Goal: Task Accomplishment & Management: Manage account settings

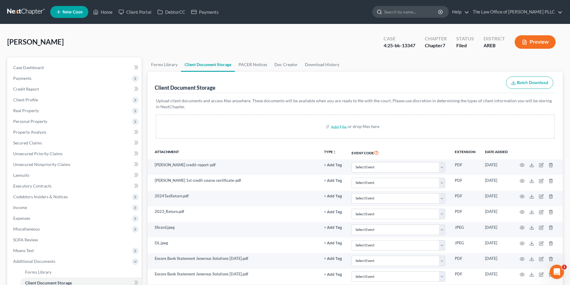
click at [281, 11] on input "search" at bounding box center [411, 11] width 55 height 11
type input "matthews"
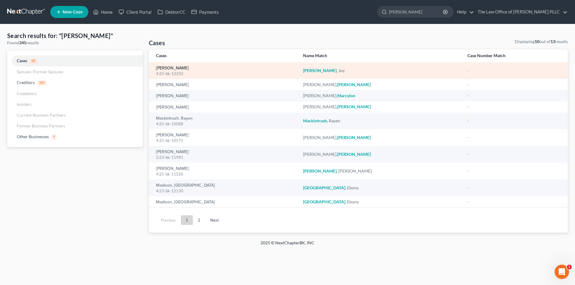
click at [177, 68] on link "[PERSON_NAME]" at bounding box center [172, 68] width 33 height 4
select select "3"
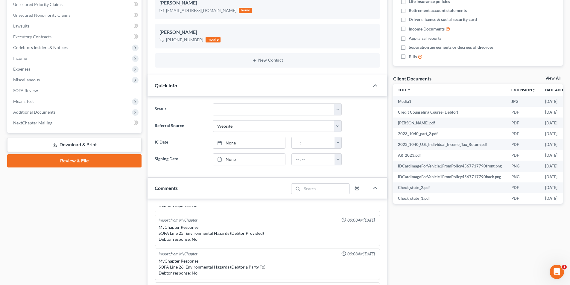
scroll to position [150, 0]
click at [34, 114] on span "Additional Documents" at bounding box center [34, 111] width 42 height 5
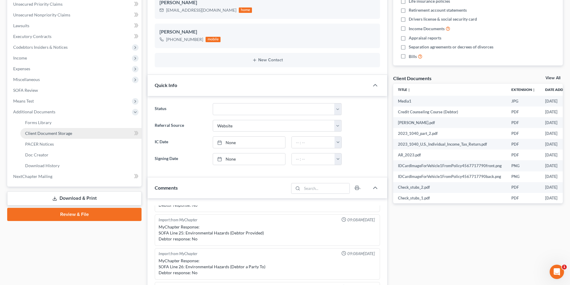
click at [43, 135] on span "Client Document Storage" at bounding box center [48, 133] width 47 height 5
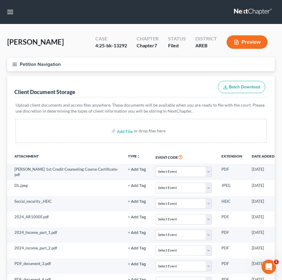
click at [174, 18] on nav "Home New Case Client Portal DebtorCC Payments The Law Office of [PERSON_NAME] P…" at bounding box center [141, 12] width 282 height 24
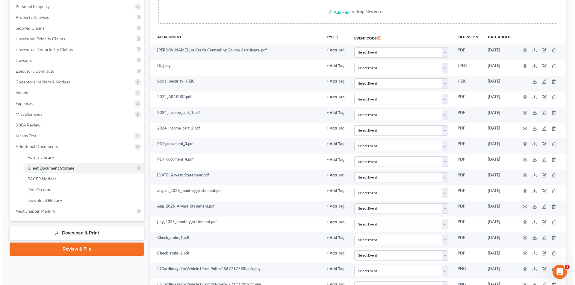
scroll to position [90, 0]
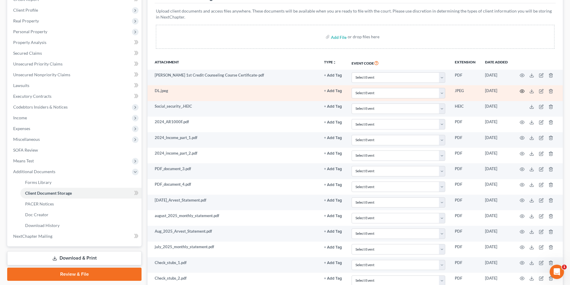
click at [281, 92] on circle "button" at bounding box center [522, 91] width 1 height 1
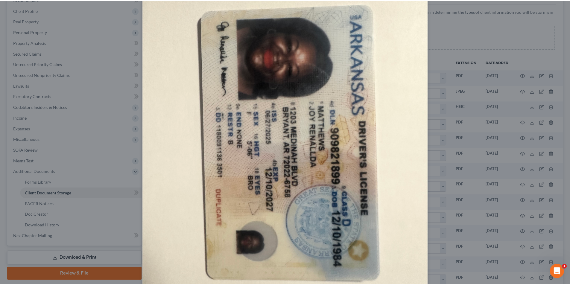
scroll to position [0, 0]
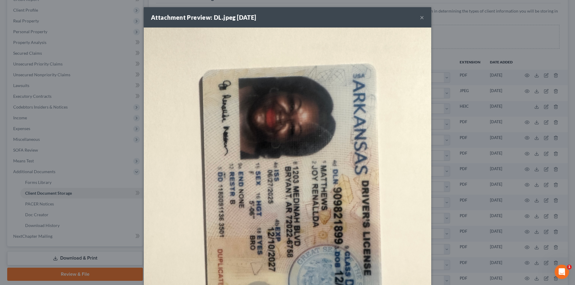
click at [281, 16] on button "×" at bounding box center [422, 17] width 4 height 7
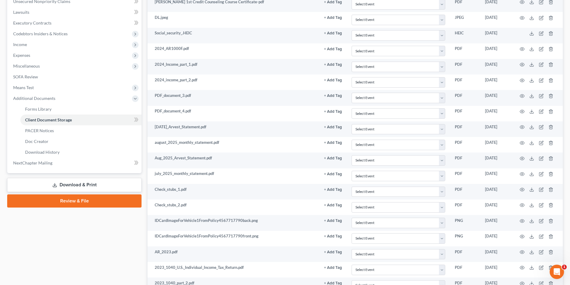
scroll to position [115, 0]
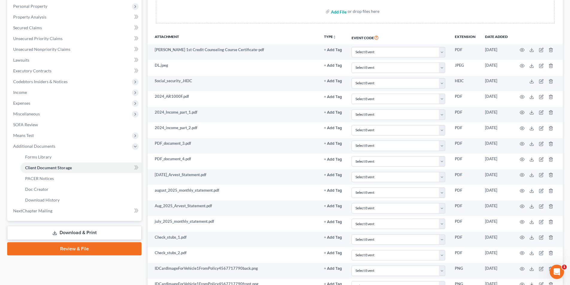
click at [281, 14] on input "file" at bounding box center [338, 11] width 14 height 11
type input "C:\fakepath\Joy Matthews DL.pdf"
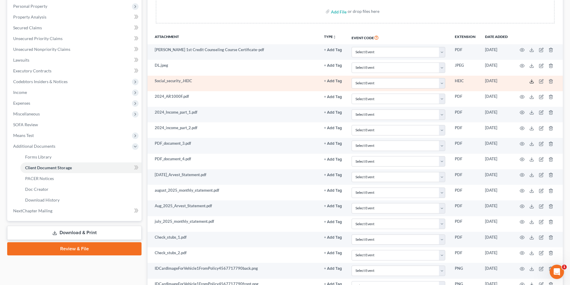
click at [281, 81] on icon at bounding box center [531, 81] width 5 height 5
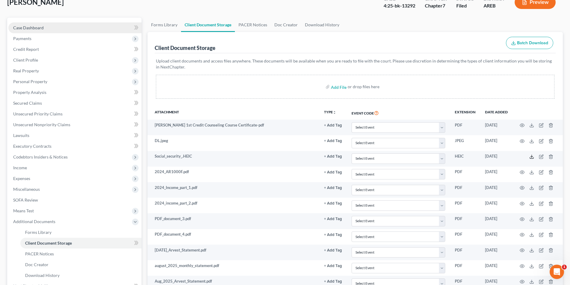
scroll to position [11, 0]
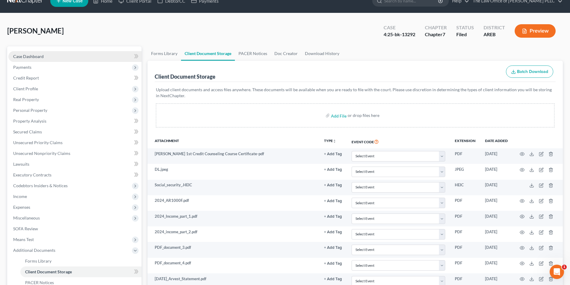
click at [32, 58] on span "Case Dashboard" at bounding box center [28, 56] width 31 height 5
select select "3"
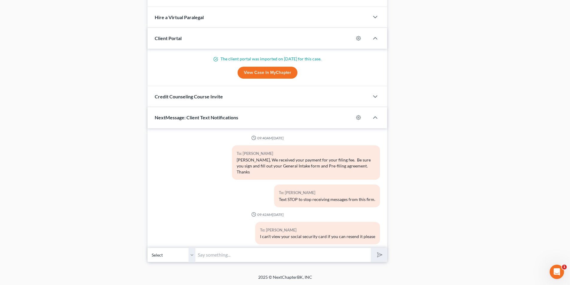
scroll to position [1097, 0]
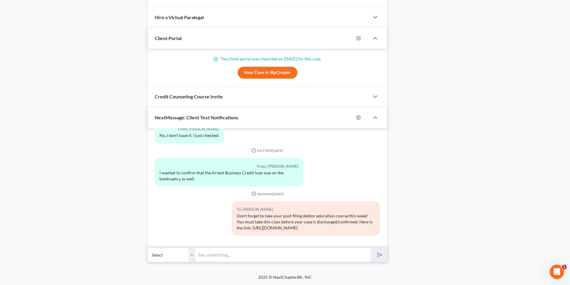
click at [247, 254] on input "text" at bounding box center [282, 255] width 175 height 15
type input "I can't open the document with your social security card. Can you email me a pi…"
click at [281, 254] on button "submit" at bounding box center [379, 255] width 16 height 14
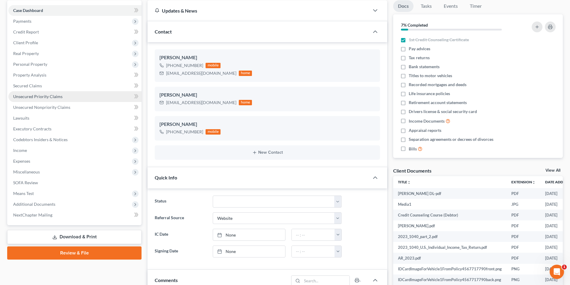
scroll to position [150, 0]
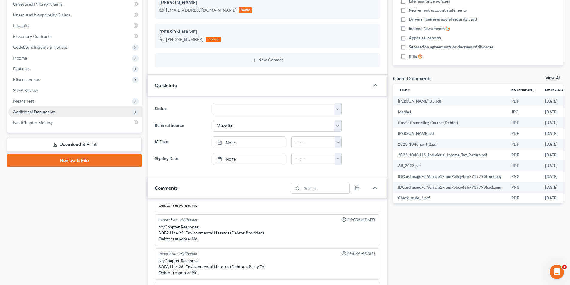
click at [30, 110] on span "Additional Documents" at bounding box center [34, 111] width 42 height 5
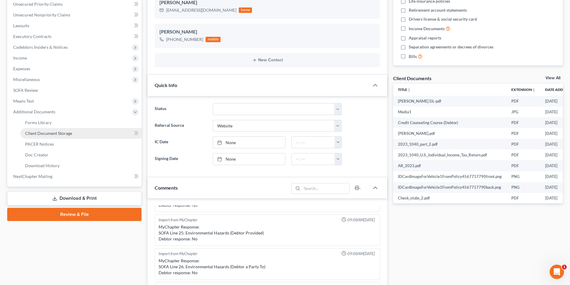
click at [45, 136] on link "Client Document Storage" at bounding box center [80, 133] width 121 height 11
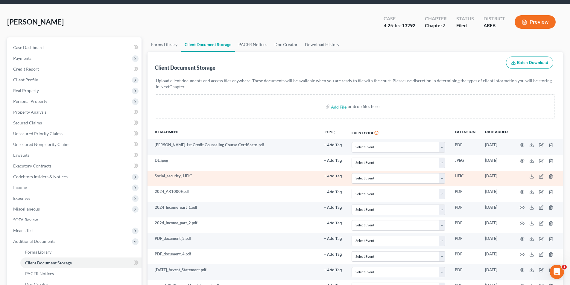
scroll to position [30, 0]
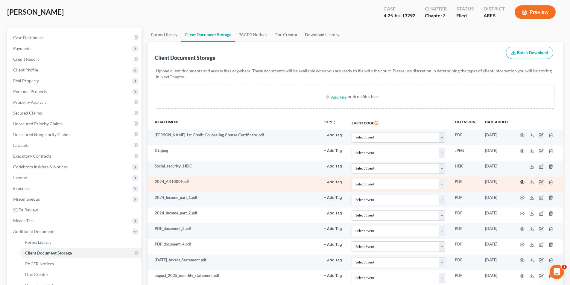
click at [281, 184] on icon "button" at bounding box center [522, 182] width 5 height 5
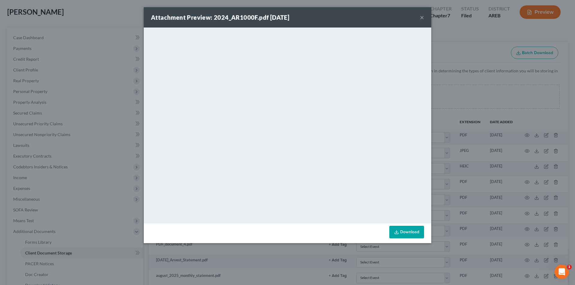
click at [281, 18] on button "×" at bounding box center [422, 17] width 4 height 7
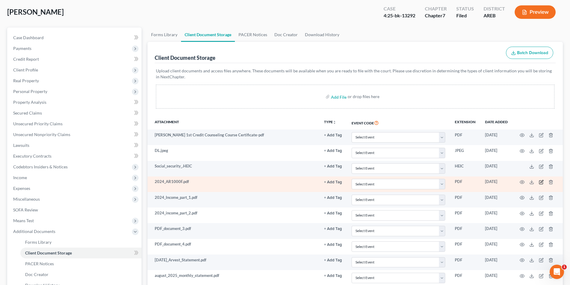
click at [281, 182] on icon "button" at bounding box center [541, 182] width 5 height 5
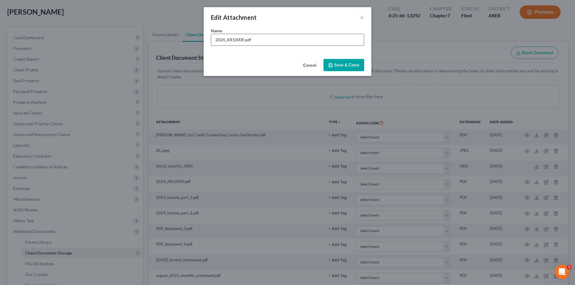
drag, startPoint x: 233, startPoint y: 40, endPoint x: 245, endPoint y: 40, distance: 12.3
click at [245, 40] on input "2024_AR1000F.pdf" at bounding box center [287, 39] width 153 height 11
type input "2024_AR Tax Return pdf"
click at [281, 65] on span "Save & Close" at bounding box center [346, 65] width 25 height 5
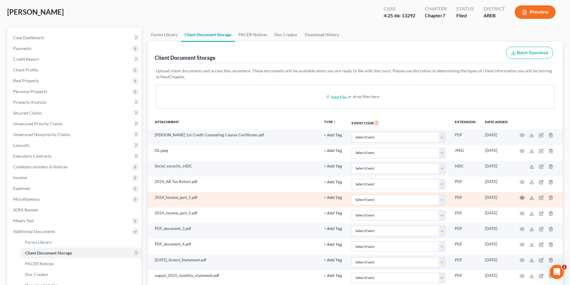
click at [281, 198] on icon "button" at bounding box center [522, 197] width 5 height 5
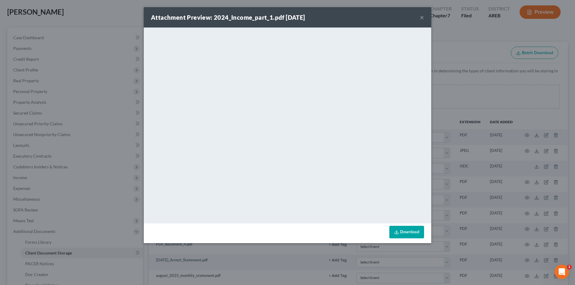
click at [281, 18] on button "×" at bounding box center [422, 17] width 4 height 7
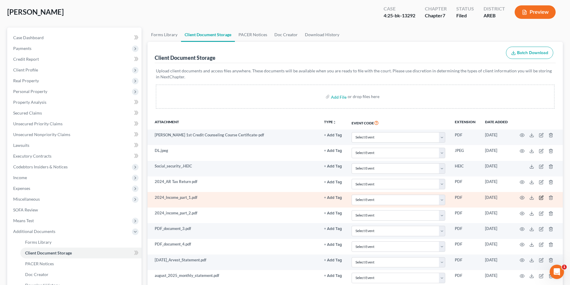
click at [281, 197] on icon "button" at bounding box center [541, 198] width 4 height 4
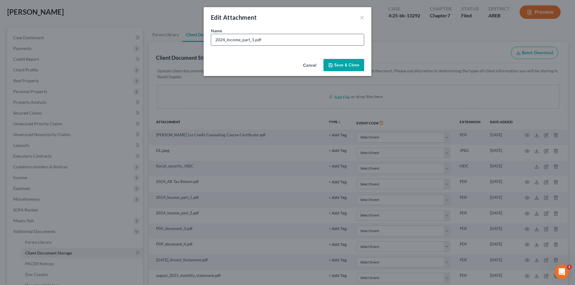
click at [226, 39] on input "2024_Income_part_1.pdf" at bounding box center [287, 39] width 153 height 11
type input "2024 Federal Tax Return.pdf"
click at [281, 64] on button "Save & Close" at bounding box center [343, 65] width 41 height 13
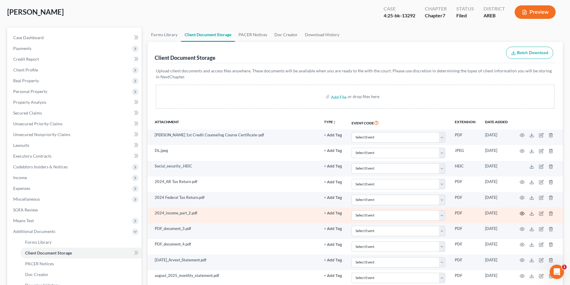
click at [281, 212] on icon "button" at bounding box center [522, 213] width 5 height 5
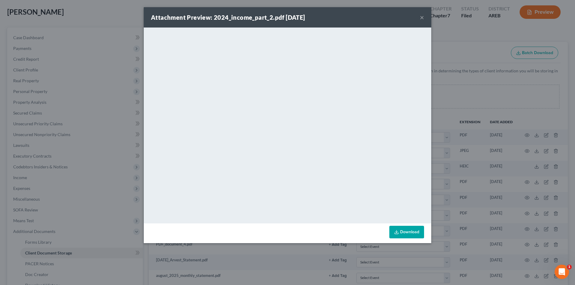
click at [281, 16] on button "×" at bounding box center [422, 17] width 4 height 7
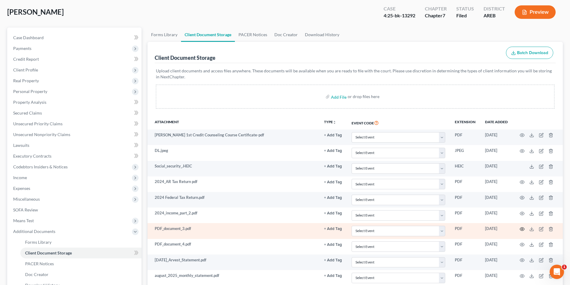
click at [281, 230] on circle "button" at bounding box center [522, 229] width 1 height 1
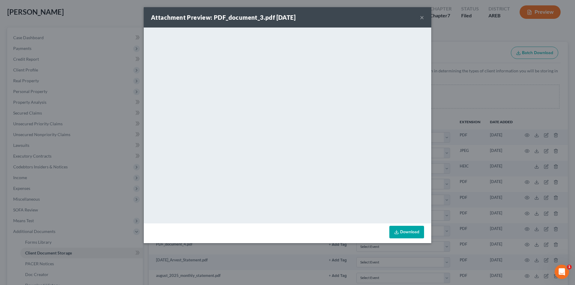
click at [281, 18] on button "×" at bounding box center [422, 17] width 4 height 7
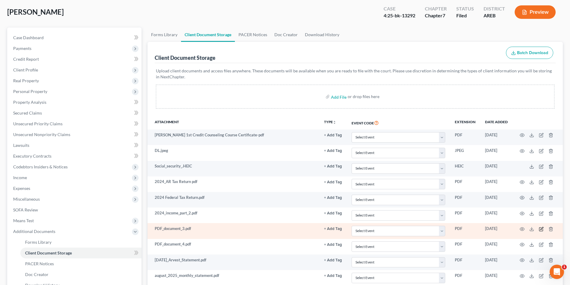
click at [281, 230] on icon "button" at bounding box center [541, 230] width 4 height 4
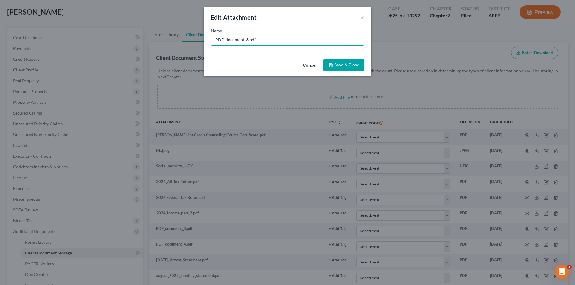
drag, startPoint x: 239, startPoint y: 40, endPoint x: 200, endPoint y: 45, distance: 39.8
click at [197, 45] on div "Edit Attachment × Name * PDF_document_3.pdf Cancel Save & Close" at bounding box center [287, 142] width 575 height 285
type input "FNB Statement Enjoi The HHCU Kid.pdf"
click at [281, 64] on span "Save & Close" at bounding box center [346, 65] width 25 height 5
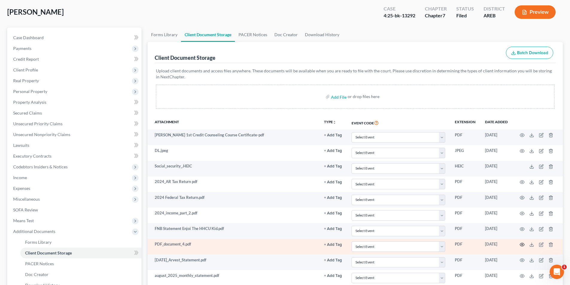
click at [281, 245] on circle "button" at bounding box center [522, 244] width 1 height 1
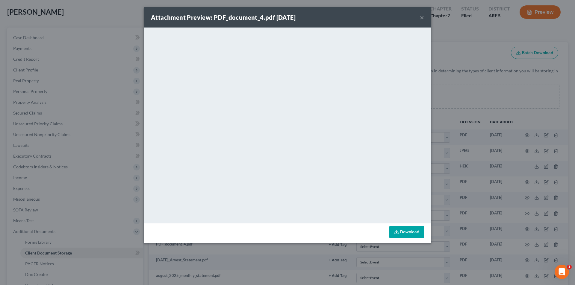
click at [281, 18] on button "×" at bounding box center [422, 17] width 4 height 7
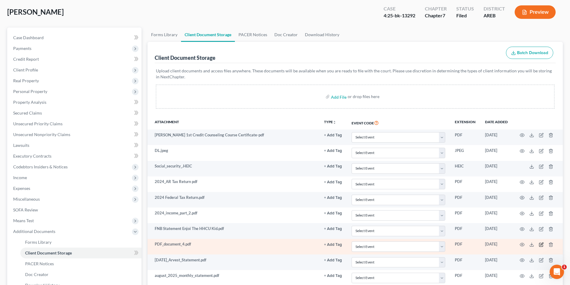
click at [281, 246] on icon "button" at bounding box center [541, 244] width 5 height 5
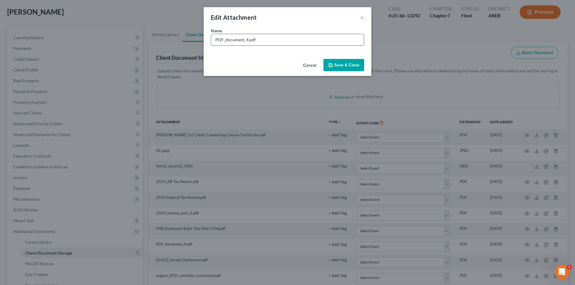
drag, startPoint x: 247, startPoint y: 40, endPoint x: 211, endPoint y: 44, distance: 36.2
click at [211, 44] on div "PDF_document_4.pdf" at bounding box center [287, 40] width 153 height 12
type input "FNB Statement Enjoi The HHCU Kid 7-31-25.pdf"
click at [281, 65] on span "Save & Close" at bounding box center [346, 65] width 25 height 5
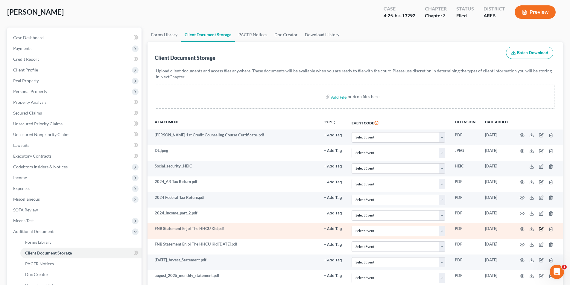
click at [281, 229] on icon "button" at bounding box center [541, 228] width 3 height 3
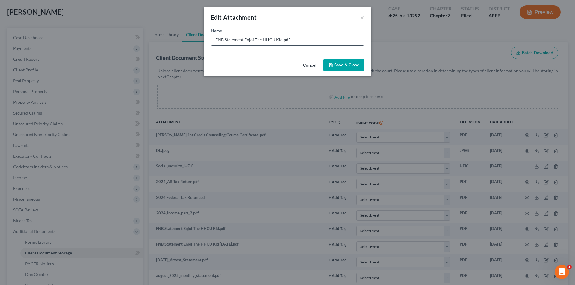
click at [281, 40] on input "FNB Statement Enjoi The HHCU Kid.pdf" at bounding box center [287, 39] width 153 height 11
type input "FNB Statement Enjoi The HHCU Kid 8-29-25.pdf"
click at [281, 67] on span "Save & Close" at bounding box center [346, 65] width 25 height 5
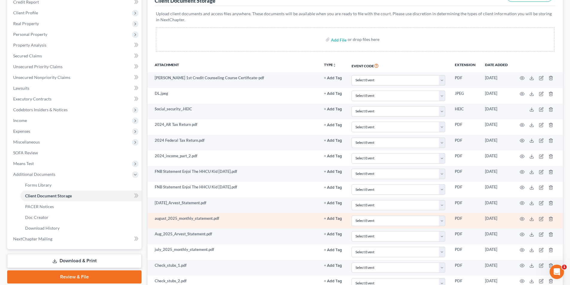
scroll to position [90, 0]
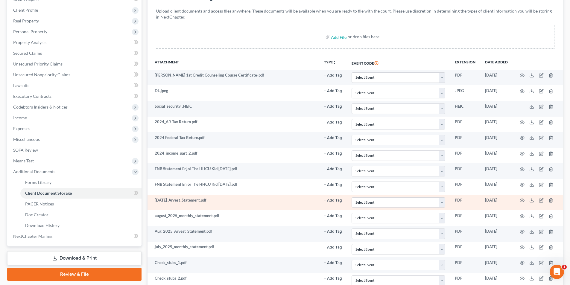
drag, startPoint x: 240, startPoint y: 214, endPoint x: 211, endPoint y: 200, distance: 31.9
click at [211, 200] on td "Jul_2025_Arvest_Statement.pdf" at bounding box center [234, 203] width 172 height 16
click at [281, 201] on icon "button" at bounding box center [522, 200] width 5 height 5
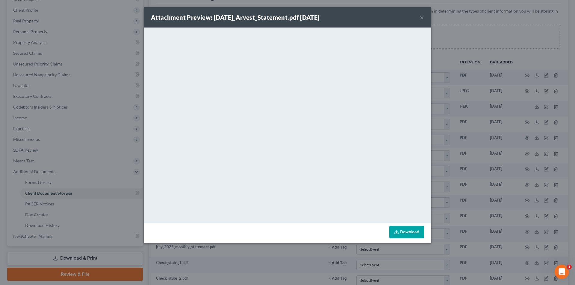
click at [281, 17] on button "×" at bounding box center [422, 17] width 4 height 7
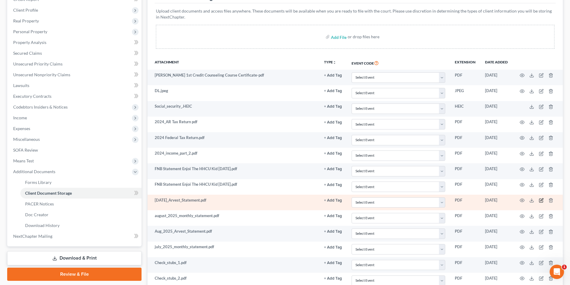
click at [281, 200] on icon "button" at bounding box center [541, 200] width 5 height 5
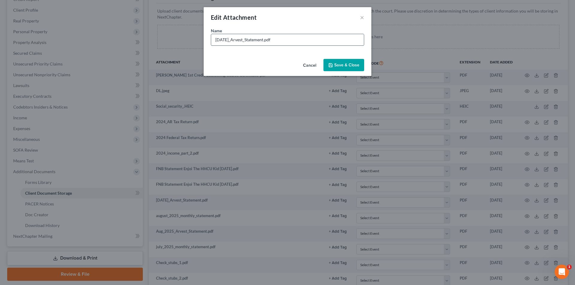
click at [266, 40] on input "Jul_2025_Arvest_Statement.pdf" at bounding box center [287, 39] width 153 height 11
click at [221, 40] on input "Jul_2025_Arvest_Statement Injoy - HBCU Kid.pdf" at bounding box center [287, 39] width 153 height 11
type input "7-31-25 Arvest Bank Statement Injoy - HBCU Kid.pdf"
click at [281, 65] on span "Save & Close" at bounding box center [346, 65] width 25 height 5
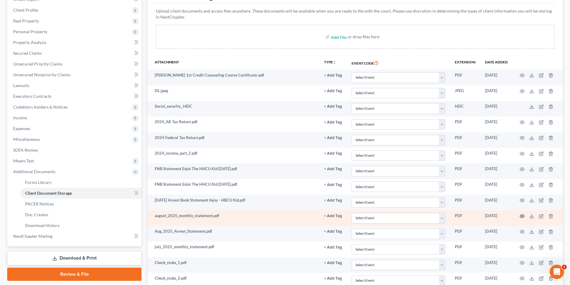
click at [281, 216] on circle "button" at bounding box center [522, 216] width 1 height 1
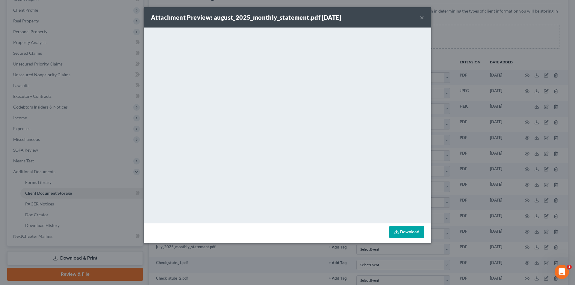
click at [281, 16] on button "×" at bounding box center [422, 17] width 4 height 7
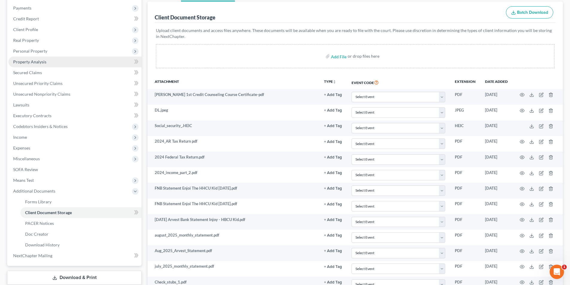
scroll to position [60, 0]
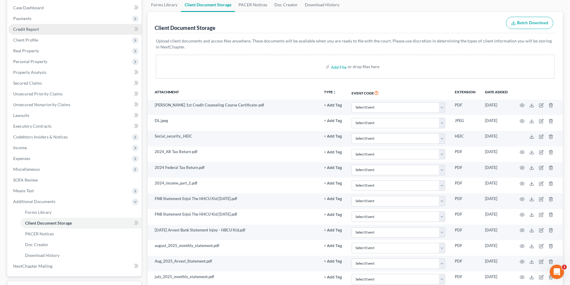
click at [35, 29] on span "Credit Report" at bounding box center [26, 29] width 26 height 5
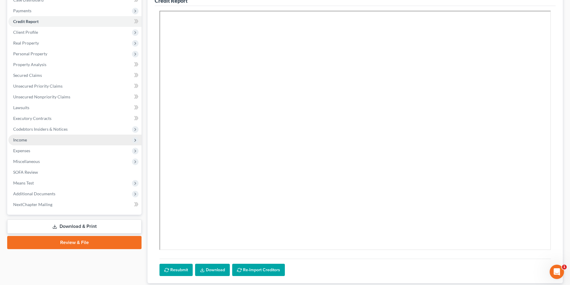
scroll to position [108, 0]
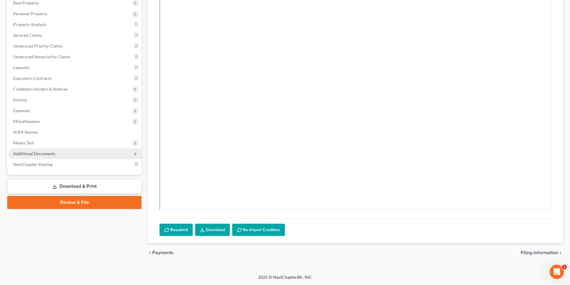
click at [43, 156] on span "Additional Documents" at bounding box center [34, 153] width 42 height 5
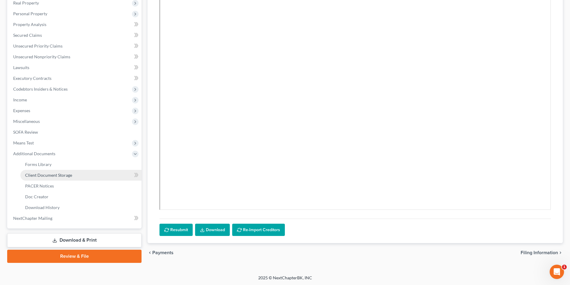
click at [50, 178] on link "Client Document Storage" at bounding box center [80, 175] width 121 height 11
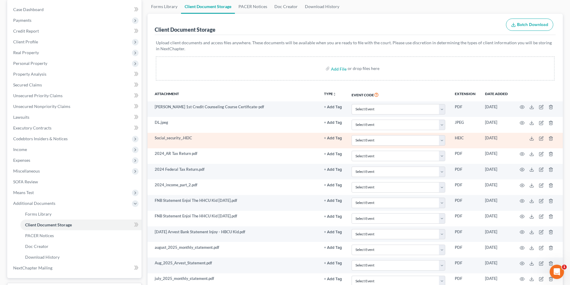
scroll to position [90, 0]
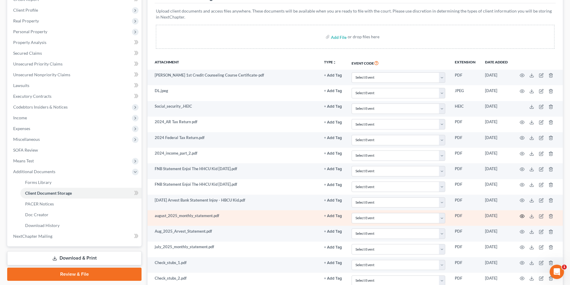
click at [281, 215] on icon "button" at bounding box center [522, 216] width 5 height 5
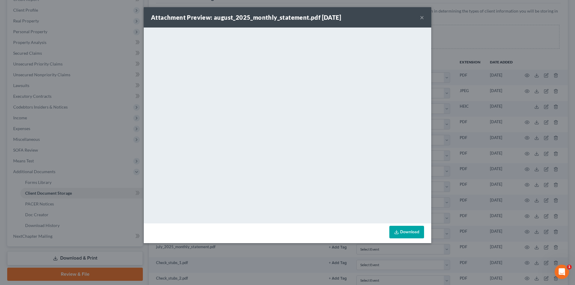
click at [281, 15] on button "×" at bounding box center [422, 17] width 4 height 7
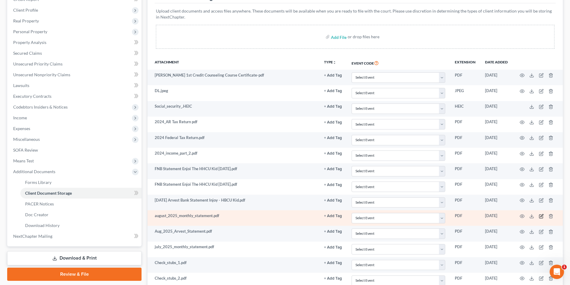
click at [281, 215] on icon "button" at bounding box center [541, 216] width 5 height 5
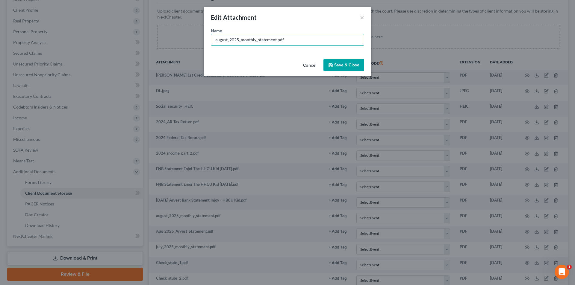
drag, startPoint x: 276, startPoint y: 40, endPoint x: 197, endPoint y: 46, distance: 79.2
click at [197, 46] on div "Edit Attachment × Name * august_2025_monthly_statement.pdf Cancel Save & Close" at bounding box center [287, 142] width 575 height 285
type input "Navy Fed. Credit Union VISA Joy Matthews 9-24-25.pdf"
click at [281, 66] on span "Save & Close" at bounding box center [346, 65] width 25 height 5
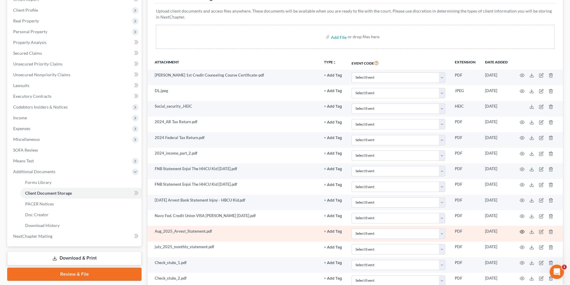
click at [281, 231] on icon "button" at bounding box center [522, 232] width 5 height 5
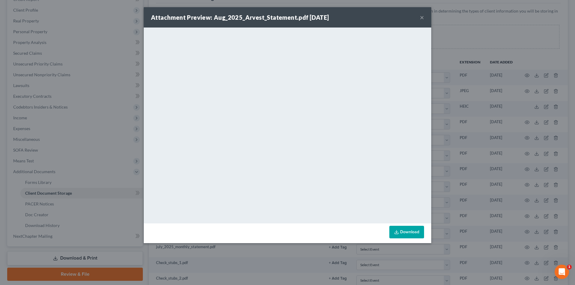
click at [281, 18] on div "Attachment Preview: Aug_2025_Arvest_Statement.pdf 09/17/2025 ×" at bounding box center [287, 17] width 287 height 20
click at [281, 16] on button "×" at bounding box center [422, 17] width 4 height 7
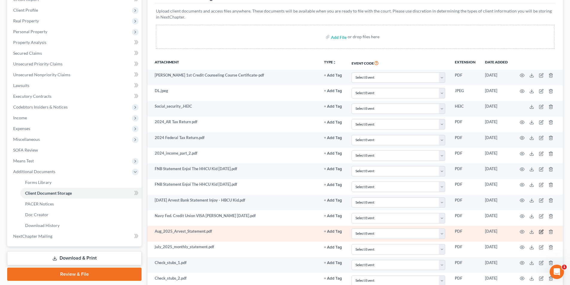
click at [281, 232] on icon "button" at bounding box center [541, 231] width 3 height 3
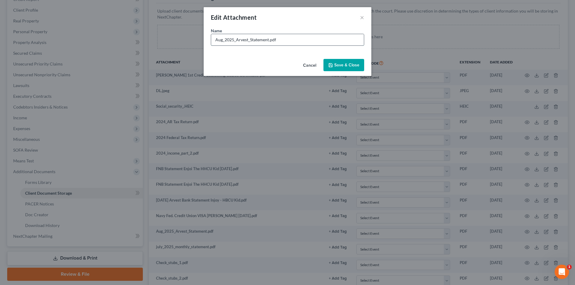
drag, startPoint x: 215, startPoint y: 39, endPoint x: 234, endPoint y: 43, distance: 19.1
click at [234, 43] on input "Aug_2025_Arvest_Statement.pdf" at bounding box center [287, 39] width 153 height 11
type input "8-31-25 Arvest Bank Statement Injoy - HHCU Kid.pdf"
click at [281, 63] on span "Save & Close" at bounding box center [346, 65] width 25 height 5
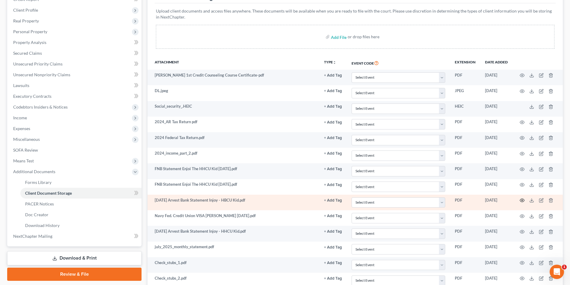
click at [281, 201] on circle "button" at bounding box center [522, 200] width 1 height 1
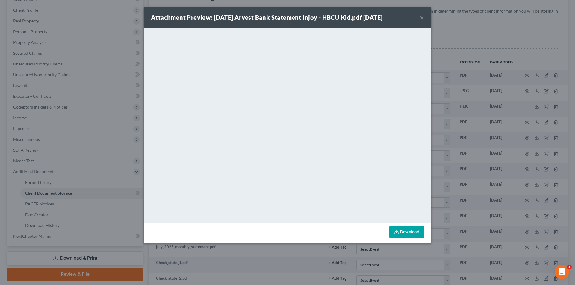
click at [281, 15] on button "×" at bounding box center [422, 17] width 4 height 7
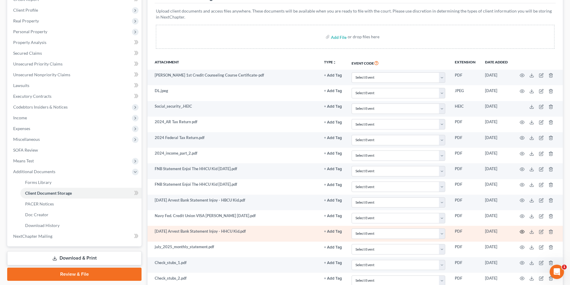
click at [281, 231] on icon "button" at bounding box center [522, 231] width 4 height 3
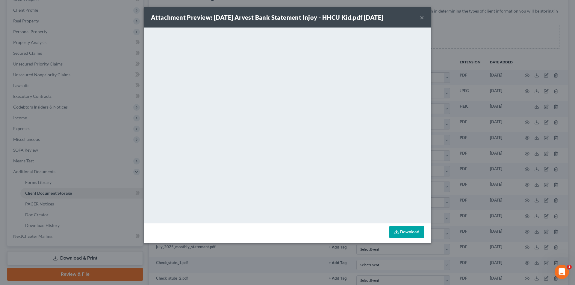
click at [281, 19] on button "×" at bounding box center [422, 17] width 4 height 7
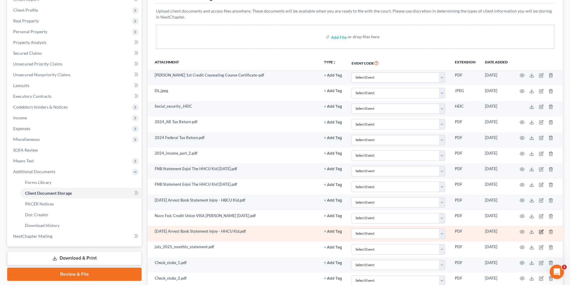
click at [281, 232] on icon "button" at bounding box center [541, 232] width 5 height 5
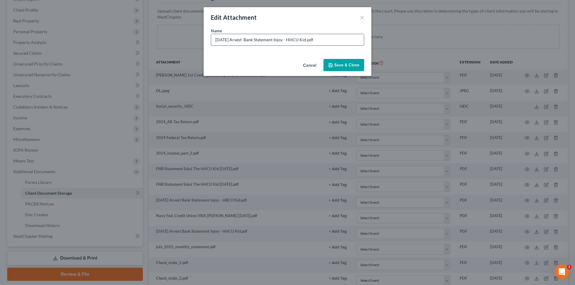
click at [281, 38] on input "8-31-25 Arvest Bank Statement Injoy - HHCU Kid.pdf" at bounding box center [287, 39] width 153 height 11
type input "8-31-25 Arvest Bank Statement Injoy - HBCU Kid.pdf"
click at [281, 65] on span "Save & Close" at bounding box center [346, 65] width 25 height 5
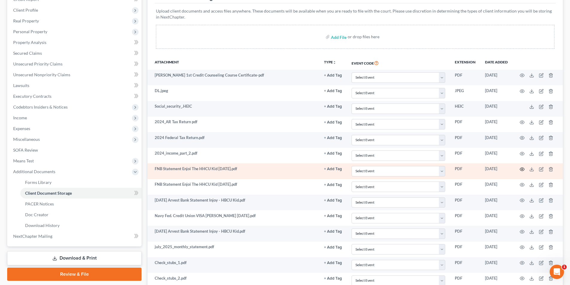
click at [281, 169] on icon "button" at bounding box center [522, 169] width 5 height 5
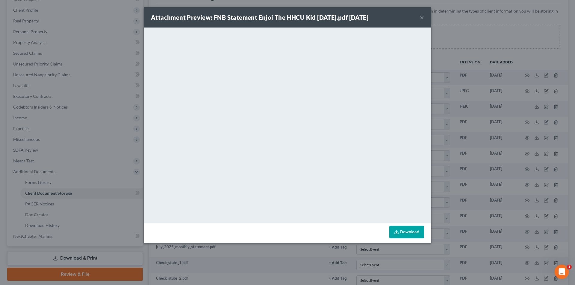
click at [281, 16] on button "×" at bounding box center [422, 17] width 4 height 7
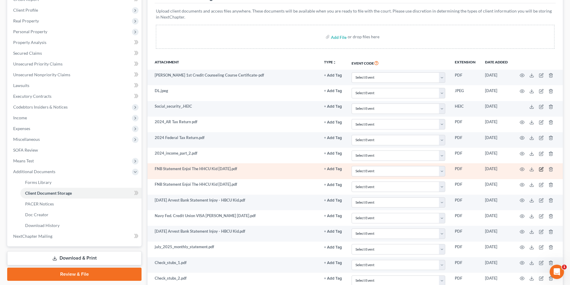
click at [281, 167] on icon "button" at bounding box center [541, 169] width 5 height 5
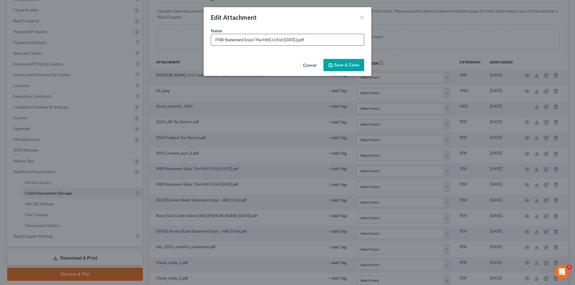
click at [268, 40] on input "FNB Statement Enjoi The HHCU Kid 8-29-25.pdf" at bounding box center [287, 39] width 153 height 11
type input "FNB Statement Enjoi The HBCU Kid 8-29-25.pdf"
click at [281, 61] on button "Save & Close" at bounding box center [343, 65] width 41 height 13
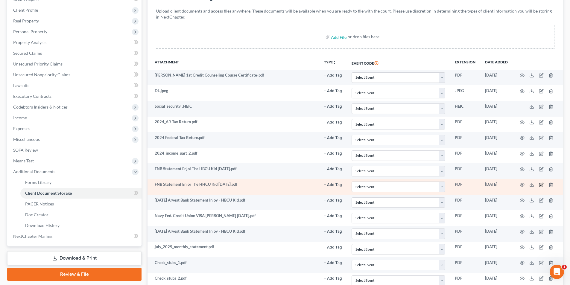
click at [281, 183] on icon "button" at bounding box center [541, 185] width 4 height 4
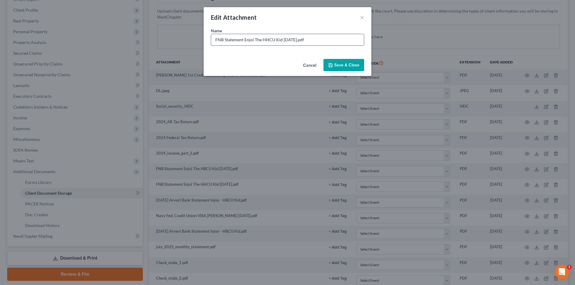
click at [268, 39] on input "FNB Statement Enjoi The HHCU Kid 7-31-25.pdf" at bounding box center [287, 39] width 153 height 11
type input "FNB Statement Enjoi The HBCU Kid 7-31-25.pdf"
click at [281, 63] on span "Save & Close" at bounding box center [346, 65] width 25 height 5
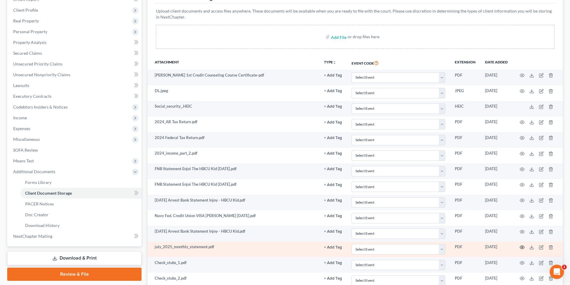
click at [281, 247] on icon "button" at bounding box center [522, 247] width 5 height 5
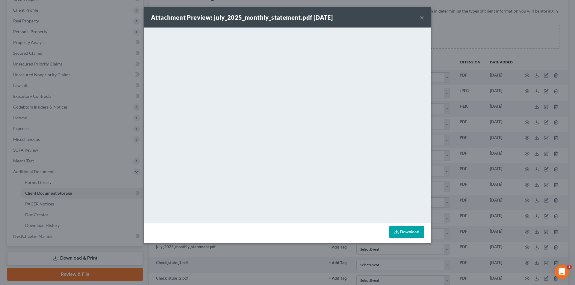
click at [281, 18] on button "×" at bounding box center [422, 17] width 4 height 7
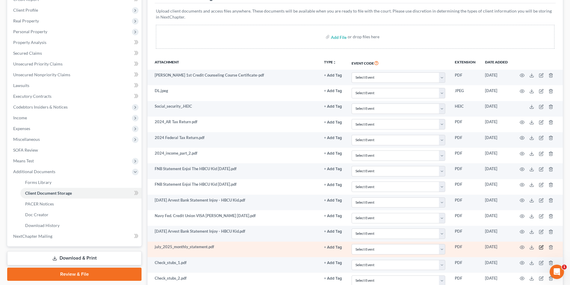
click at [281, 248] on icon "button" at bounding box center [541, 247] width 5 height 5
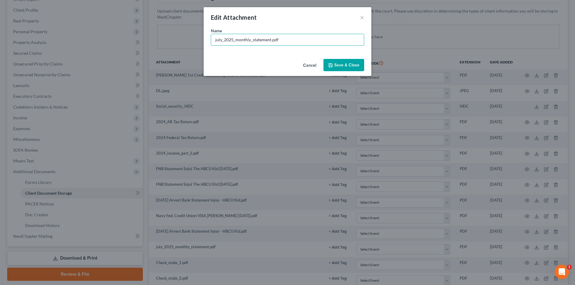
drag, startPoint x: 270, startPoint y: 39, endPoint x: 204, endPoint y: 47, distance: 66.7
click at [204, 47] on div "Name * july_2025_monthly_statement.pdf" at bounding box center [288, 42] width 168 height 29
type input "Navy Fed. Credit Union VISA Joy Matthews 8-24-25.pdf"
click at [281, 66] on span "Save & Close" at bounding box center [346, 65] width 25 height 5
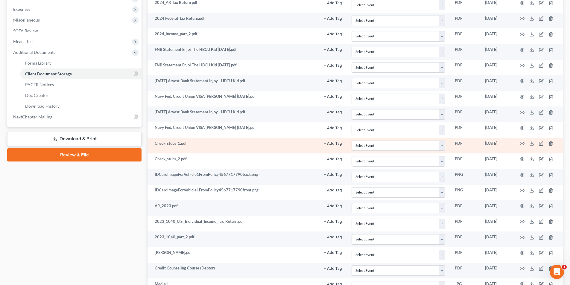
scroll to position [209, 0]
click at [281, 145] on icon "button" at bounding box center [522, 143] width 4 height 3
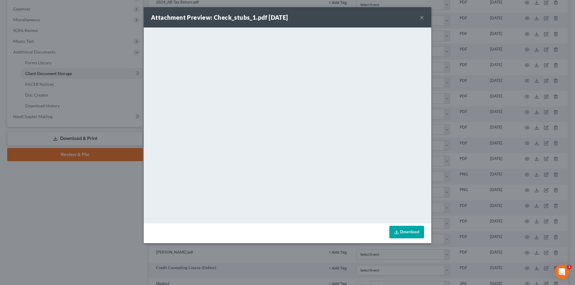
click at [281, 16] on div "Attachment Preview: Check_stubs_1.pdf 09/17/2025 ×" at bounding box center [287, 17] width 287 height 20
click at [281, 17] on button "×" at bounding box center [422, 17] width 4 height 7
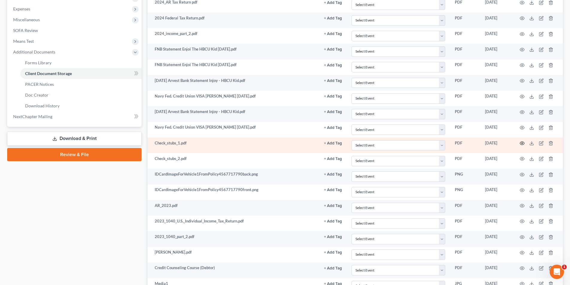
click at [281, 142] on icon "button" at bounding box center [522, 143] width 4 height 3
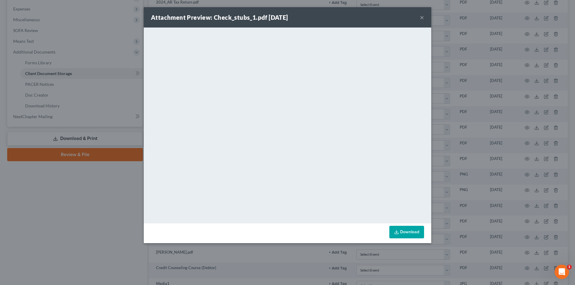
click at [281, 17] on button "×" at bounding box center [422, 17] width 4 height 7
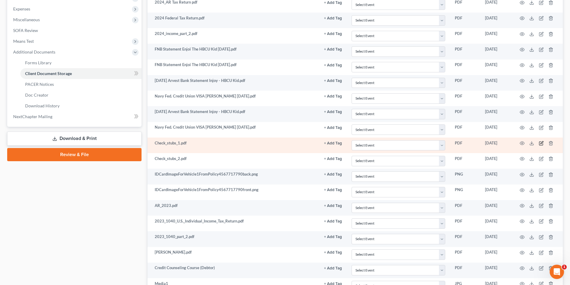
click at [281, 144] on icon "button" at bounding box center [541, 143] width 5 height 5
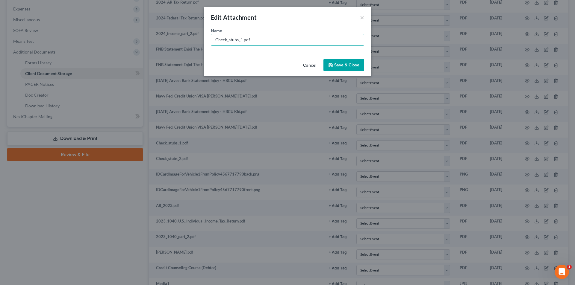
drag, startPoint x: 241, startPoint y: 39, endPoint x: 209, endPoint y: 43, distance: 31.6
click at [209, 43] on div "Name * Check_stubs_1.pdf" at bounding box center [288, 42] width 168 height 29
type input "Pay Stub Uniti 8-29-25.pdf"
click at [281, 66] on span "Save & Close" at bounding box center [346, 65] width 25 height 5
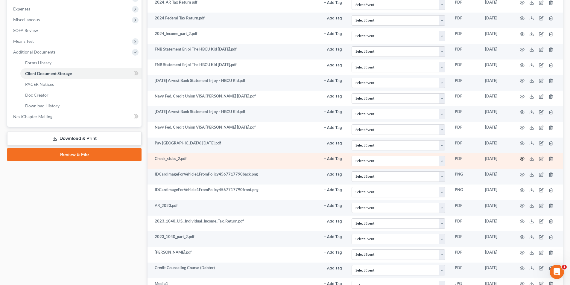
click at [281, 158] on icon "button" at bounding box center [522, 158] width 4 height 3
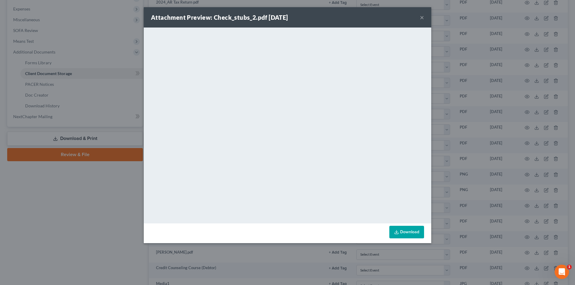
click at [281, 17] on div "Attachment Preview: Check_stubs_2.pdf 09/17/2025 ×" at bounding box center [287, 17] width 287 height 20
click at [281, 17] on button "×" at bounding box center [422, 17] width 4 height 7
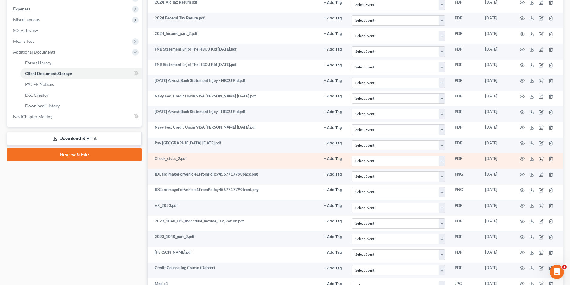
click at [281, 158] on icon "button" at bounding box center [541, 159] width 5 height 5
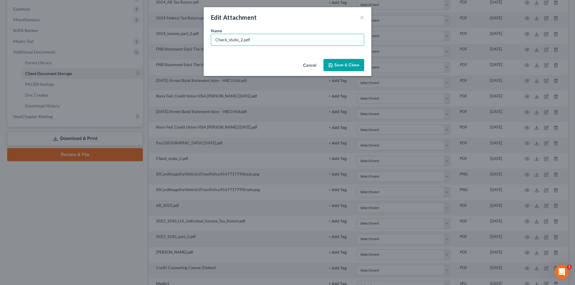
drag, startPoint x: 242, startPoint y: 40, endPoint x: 204, endPoint y: 45, distance: 38.0
click at [204, 45] on div "Name * Check_stubs_2.pdf" at bounding box center [288, 42] width 168 height 29
type input "Pay Stub Uniti 9-12-25.pdf"
click at [281, 69] on button "Save & Close" at bounding box center [343, 65] width 41 height 13
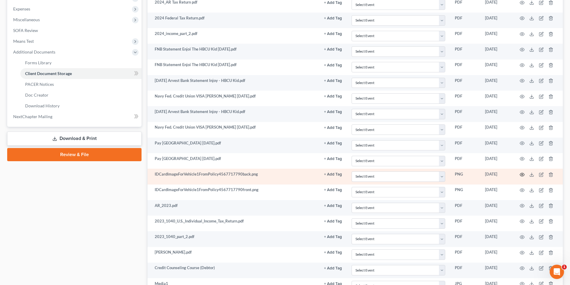
click at [281, 174] on icon "button" at bounding box center [522, 174] width 5 height 5
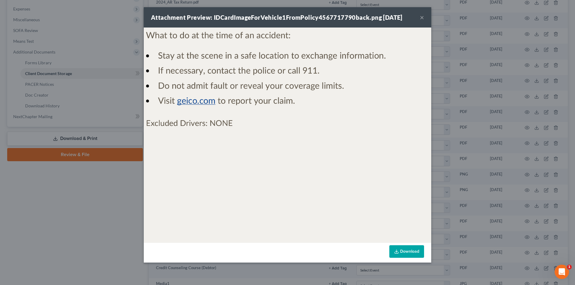
click at [281, 16] on button "×" at bounding box center [422, 17] width 4 height 7
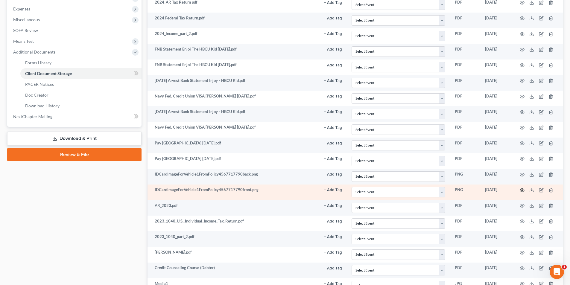
click at [281, 190] on icon "button" at bounding box center [522, 190] width 5 height 5
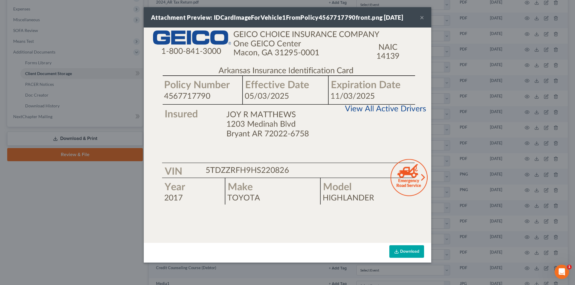
click at [281, 18] on button "×" at bounding box center [422, 17] width 4 height 7
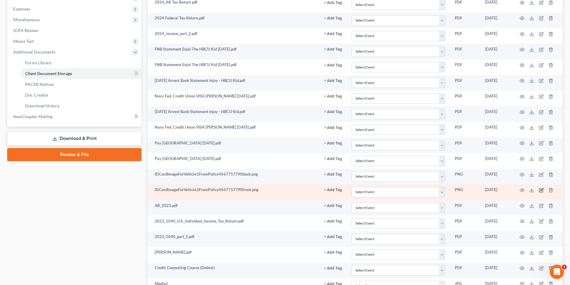
click at [281, 190] on icon "button" at bounding box center [541, 190] width 5 height 5
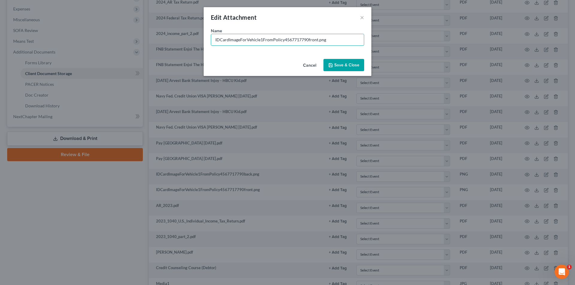
drag, startPoint x: 316, startPoint y: 40, endPoint x: 183, endPoint y: 46, distance: 132.7
click at [183, 46] on div "Edit Attachment × Name * IDCardImageForVehicle1FromPolicy4567717790front.png Ca…" at bounding box center [287, 142] width 575 height 285
type input "Auto Ins. Geico 2017 Toyota Highlander.png"
click at [281, 64] on span "Save & Close" at bounding box center [346, 65] width 25 height 5
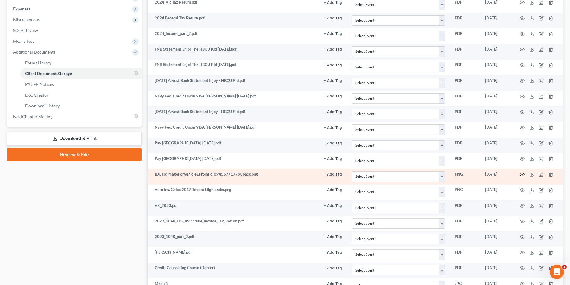
click at [281, 175] on circle "button" at bounding box center [522, 174] width 1 height 1
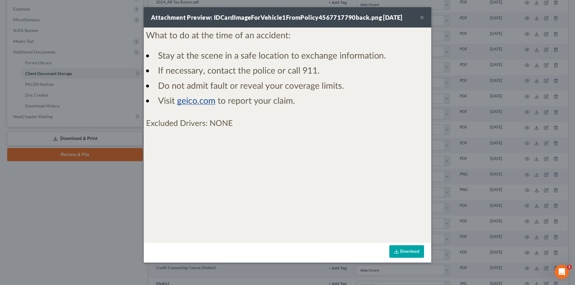
click at [281, 18] on button "×" at bounding box center [422, 17] width 4 height 7
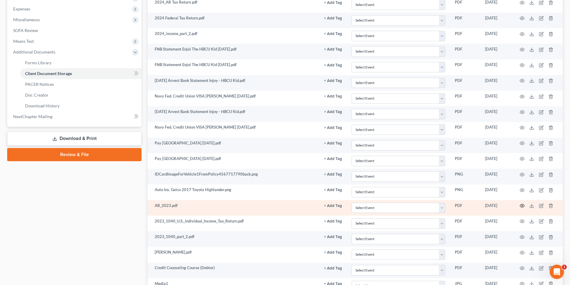
click at [281, 206] on icon "button" at bounding box center [522, 206] width 5 height 5
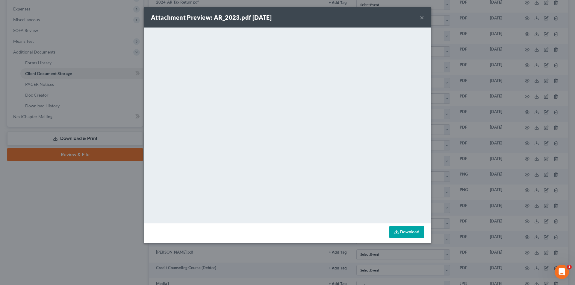
click at [281, 16] on button "×" at bounding box center [422, 17] width 4 height 7
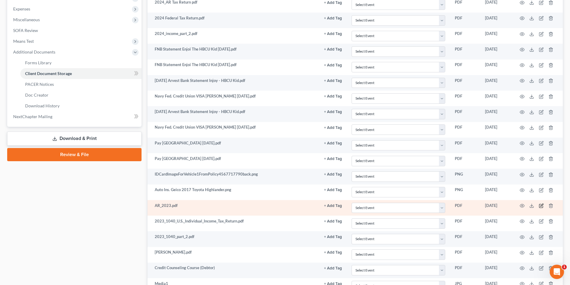
click at [281, 206] on icon "button" at bounding box center [541, 205] width 3 height 3
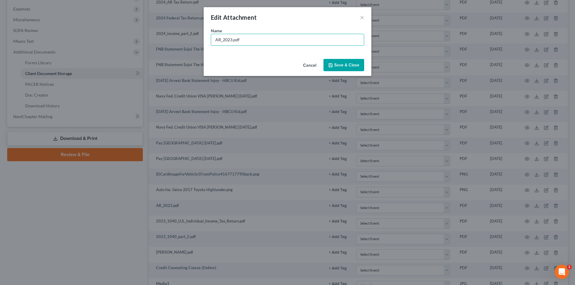
drag, startPoint x: 232, startPoint y: 40, endPoint x: 203, endPoint y: 42, distance: 29.1
click at [203, 42] on div "Edit Attachment × Name * AR_2023.pdf Cancel Save & Close" at bounding box center [287, 142] width 575 height 285
type input "2023_AR Tax Return.pdf"
click at [281, 65] on span "Save & Close" at bounding box center [346, 65] width 25 height 5
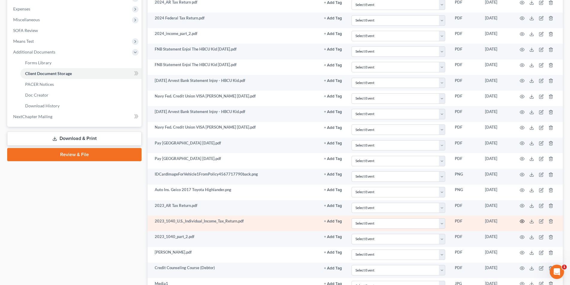
click at [281, 222] on circle "button" at bounding box center [522, 221] width 1 height 1
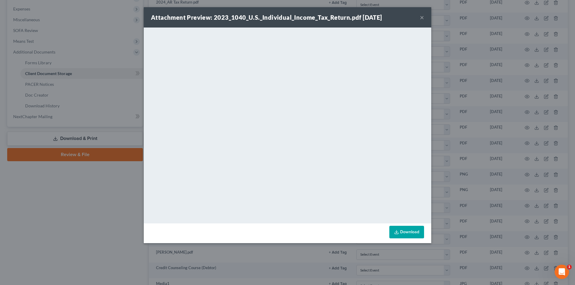
click at [281, 14] on button "×" at bounding box center [422, 17] width 4 height 7
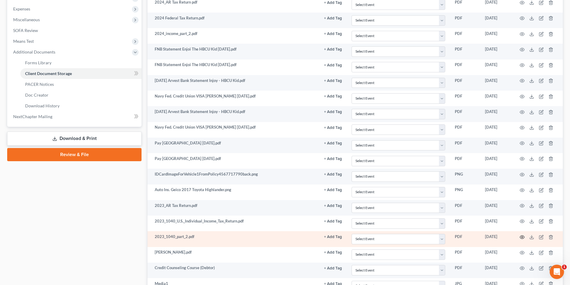
click at [281, 238] on circle "button" at bounding box center [522, 237] width 1 height 1
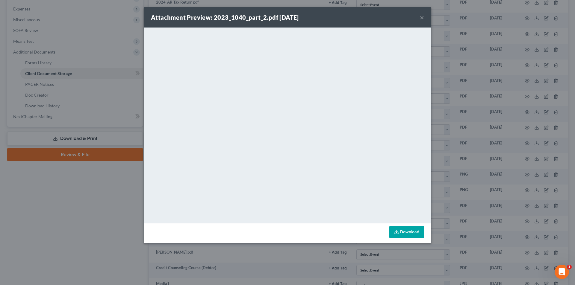
click at [281, 16] on button "×" at bounding box center [422, 17] width 4 height 7
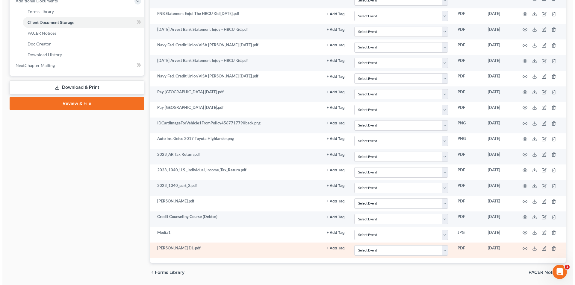
scroll to position [269, 0]
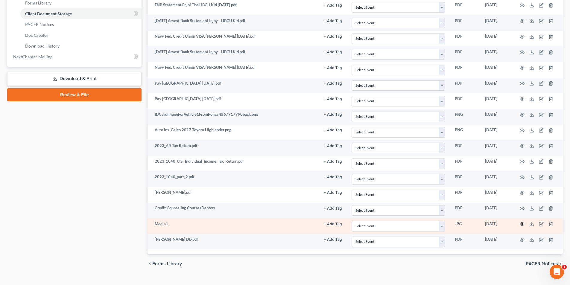
click at [281, 224] on icon "button" at bounding box center [522, 224] width 5 height 5
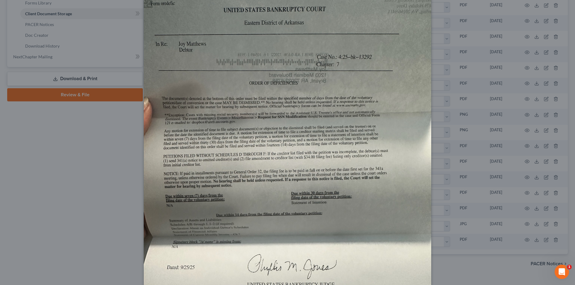
scroll to position [0, 0]
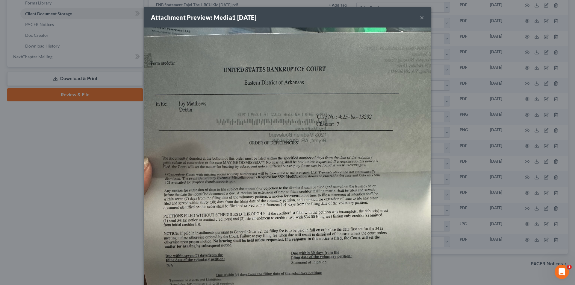
click at [281, 15] on button "×" at bounding box center [422, 17] width 4 height 7
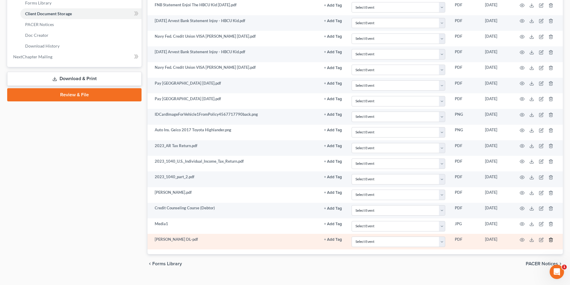
click at [281, 239] on icon "button" at bounding box center [551, 240] width 5 height 5
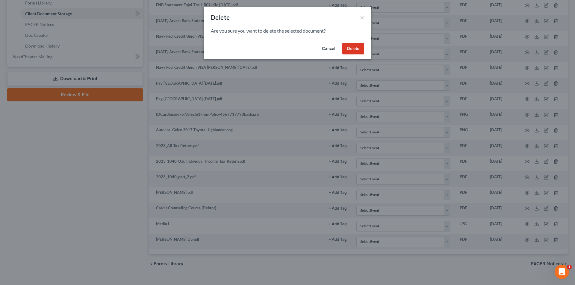
click at [281, 52] on button "Delete" at bounding box center [353, 49] width 22 height 12
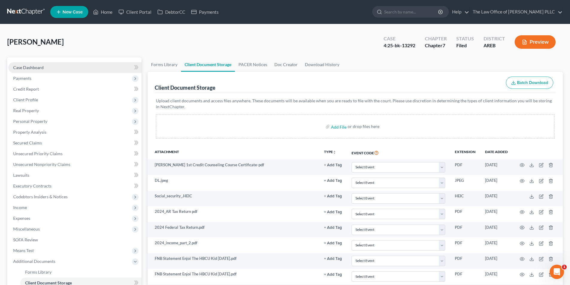
click at [35, 66] on span "Case Dashboard" at bounding box center [28, 67] width 31 height 5
select select "3"
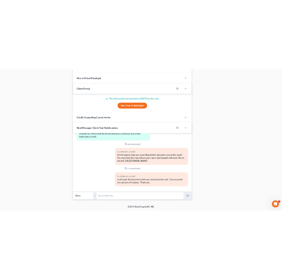
scroll to position [1128, 0]
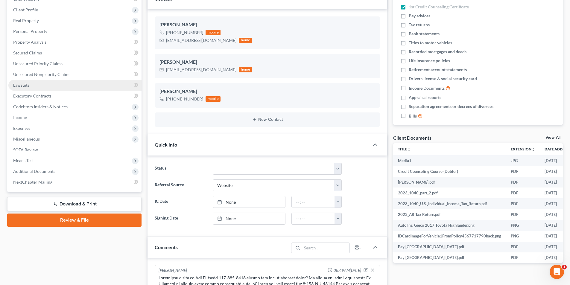
scroll to position [120, 0]
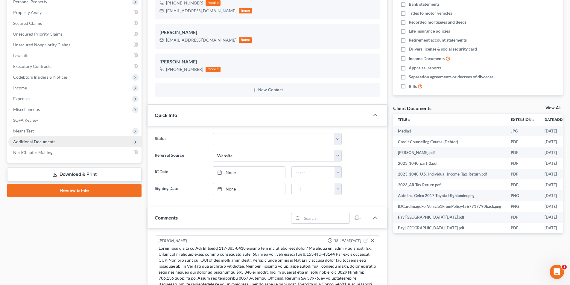
click at [46, 140] on span "Additional Documents" at bounding box center [34, 141] width 42 height 5
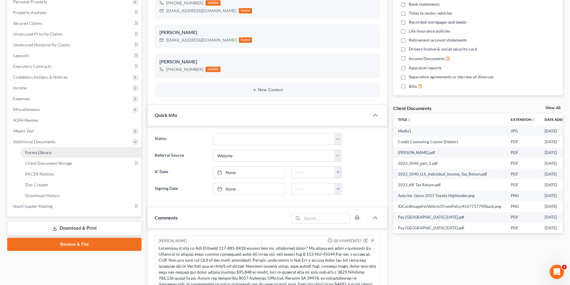
click at [47, 155] on span "Forms Library" at bounding box center [38, 152] width 26 height 5
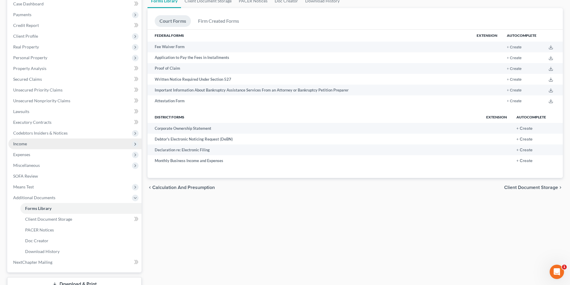
scroll to position [108, 0]
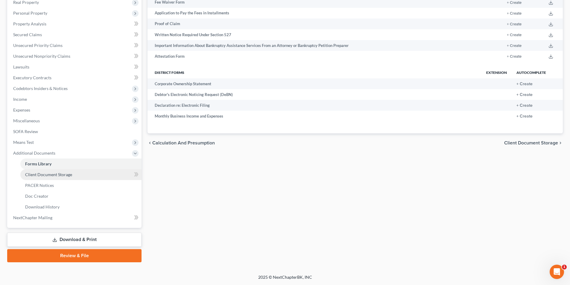
click at [42, 175] on span "Client Document Storage" at bounding box center [48, 174] width 47 height 5
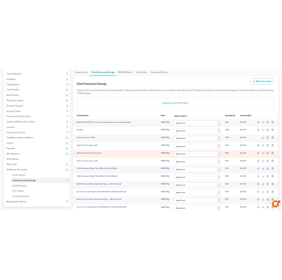
scroll to position [60, 0]
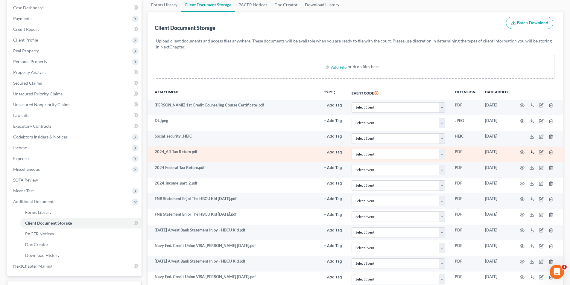
click at [281, 153] on polyline at bounding box center [532, 152] width 2 height 1
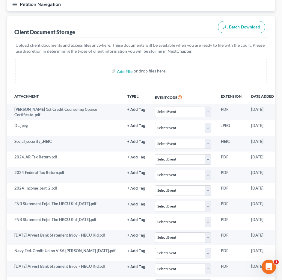
click at [186, 34] on div "Client Document Storage Batch Download" at bounding box center [140, 27] width 253 height 22
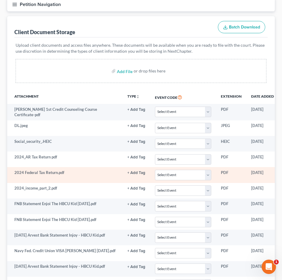
click at [242, 174] on td "PDF" at bounding box center [231, 175] width 30 height 16
click at [48, 172] on td "2024 Federal Tax Return.pdf" at bounding box center [64, 175] width 115 height 16
click at [253, 176] on td "[DATE]" at bounding box center [262, 175] width 32 height 16
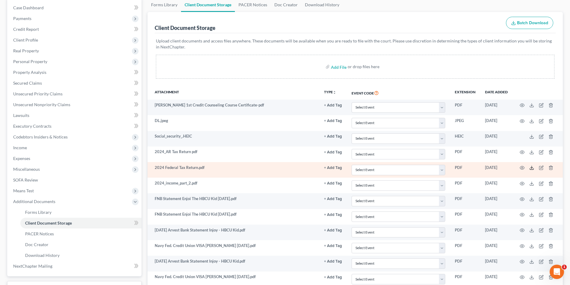
click at [281, 166] on icon at bounding box center [531, 167] width 5 height 5
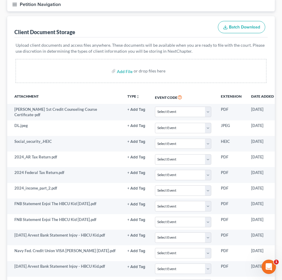
click at [85, 79] on div "Add File or drop files here" at bounding box center [141, 71] width 250 height 24
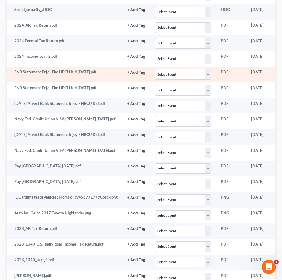
scroll to position [209, 0]
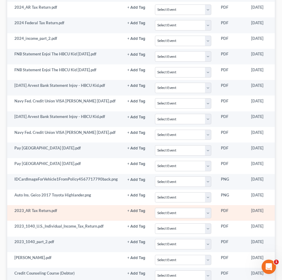
click at [243, 213] on td "PDF" at bounding box center [231, 213] width 30 height 16
click at [39, 212] on td "2023_AR Tax Return.pdf" at bounding box center [64, 213] width 115 height 16
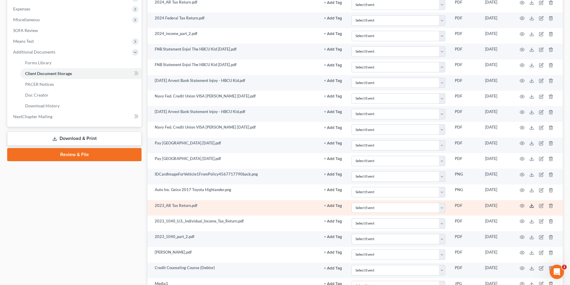
click at [281, 205] on icon at bounding box center [531, 206] width 5 height 5
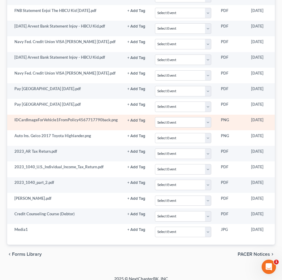
scroll to position [269, 0]
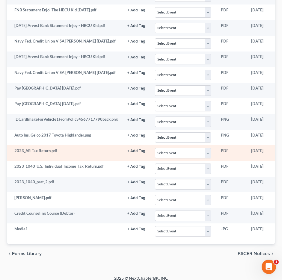
click at [228, 153] on td "PDF" at bounding box center [231, 153] width 30 height 16
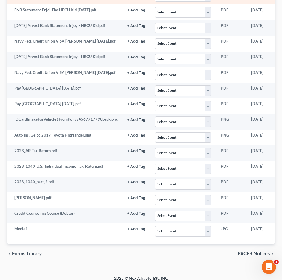
scroll to position [265, 0]
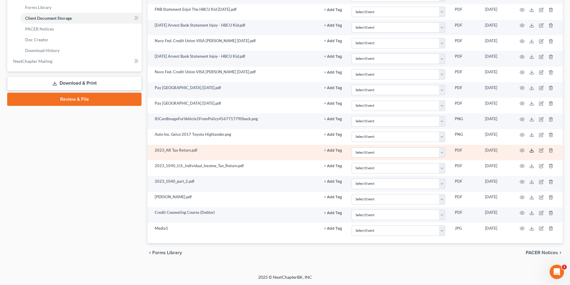
click at [281, 150] on icon at bounding box center [531, 150] width 5 height 5
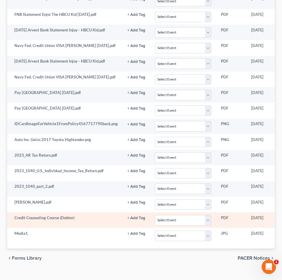
click at [102, 219] on td "Credit Counseling Course (Debtor)" at bounding box center [64, 220] width 115 height 16
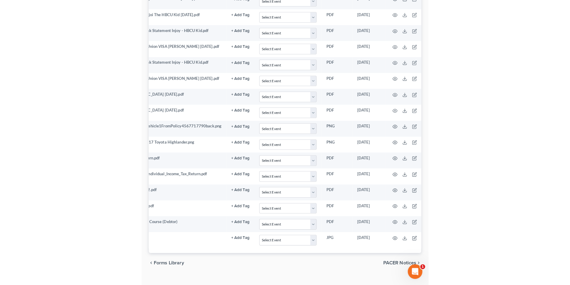
scroll to position [0, 44]
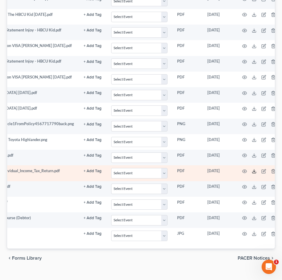
click at [253, 172] on icon at bounding box center [253, 171] width 5 height 5
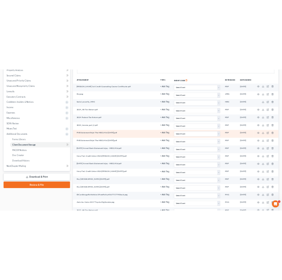
scroll to position [115, 0]
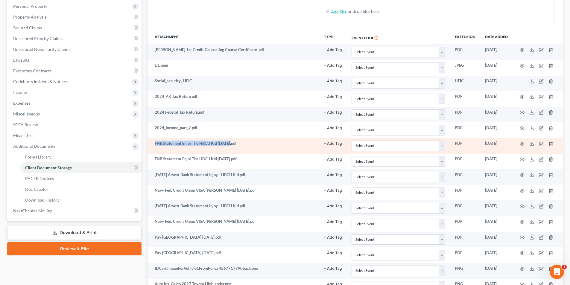
drag, startPoint x: 231, startPoint y: 143, endPoint x: 151, endPoint y: 145, distance: 79.9
click at [151, 145] on td "FNB Statement Enjoi The HBCU Kid 8-29-25.pdf" at bounding box center [234, 146] width 172 height 16
copy td "FNB Statement Enjoi The HBCU Kid 8-29-25"
click at [281, 145] on icon at bounding box center [531, 144] width 5 height 5
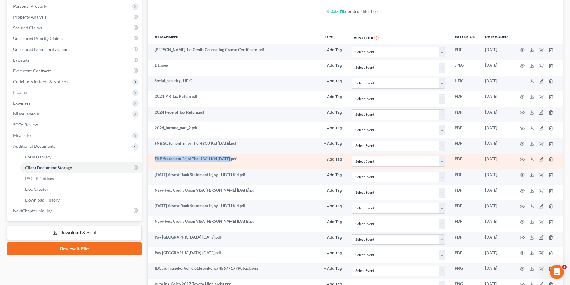
drag, startPoint x: 232, startPoint y: 159, endPoint x: 151, endPoint y: 157, distance: 80.2
click at [151, 157] on td "FNB Statement Enjoi The HBCU Kid 7-31-25.pdf" at bounding box center [234, 162] width 172 height 16
copy td "FNB Statement Enjoi The HBCU Kid 7-31-25"
click at [281, 161] on icon at bounding box center [531, 159] width 5 height 5
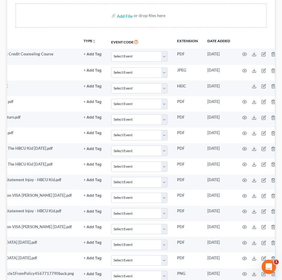
click at [65, 17] on div "Add File or drop files here" at bounding box center [141, 16] width 250 height 24
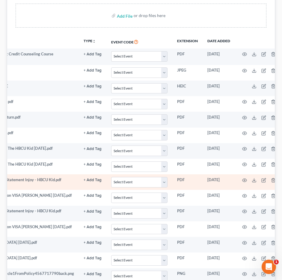
click at [33, 180] on td "7-31-25 Arvest Bank Statement Injoy - HBCU Kid.pdf" at bounding box center [20, 182] width 115 height 16
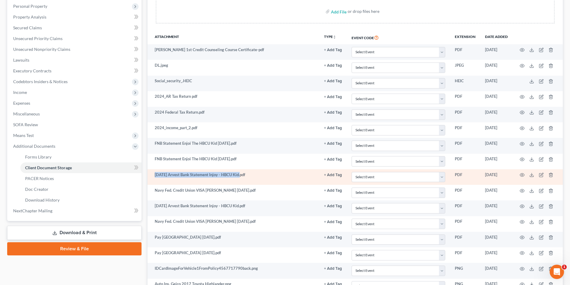
drag, startPoint x: 153, startPoint y: 174, endPoint x: 240, endPoint y: 178, distance: 87.5
click at [240, 178] on td "7-31-25 Arvest Bank Statement Injoy - HBCU Kid.pdf" at bounding box center [234, 177] width 172 height 16
copy td "7-31-25 Arvest Bank Statement Injoy - HBCU Kid"
click at [281, 176] on line at bounding box center [532, 174] width 0 height 2
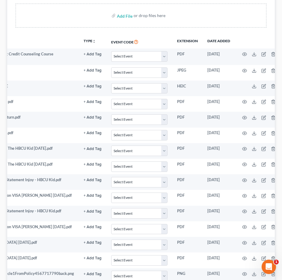
click at [204, 14] on div "Add File or drop files here" at bounding box center [141, 16] width 250 height 24
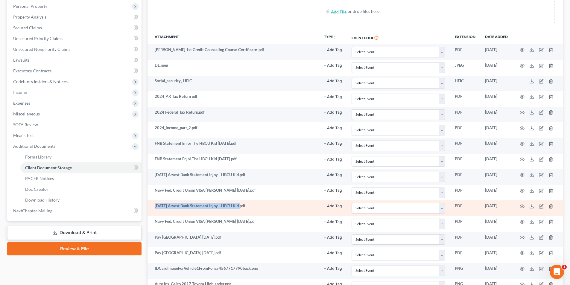
drag, startPoint x: 154, startPoint y: 205, endPoint x: 240, endPoint y: 206, distance: 86.2
click at [240, 206] on td "8-31-25 Arvest Bank Statement Injoy - HBCU Kid.pdf" at bounding box center [234, 209] width 172 height 16
copy td "8-31-25 Arvest Bank Statement Injoy - HBCU Kid"
click at [281, 207] on icon at bounding box center [531, 206] width 5 height 5
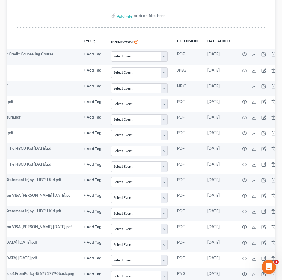
click at [170, 9] on div "Add File or drop files here" at bounding box center [141, 16] width 250 height 24
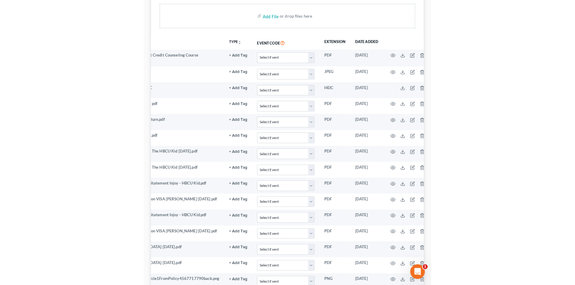
scroll to position [145, 0]
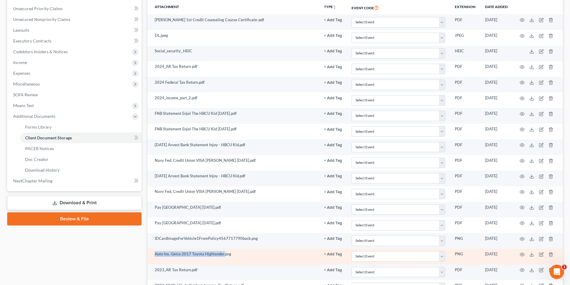
drag, startPoint x: 155, startPoint y: 254, endPoint x: 224, endPoint y: 253, distance: 69.4
click at [224, 253] on td "Auto Ins. Geico 2017 Toyota Highlander.png" at bounding box center [234, 257] width 172 height 16
copy td "Auto Ins. Geico 2017 Toyota Highlander."
click at [281, 255] on icon at bounding box center [531, 254] width 5 height 5
click at [281, 255] on polyline at bounding box center [532, 254] width 2 height 1
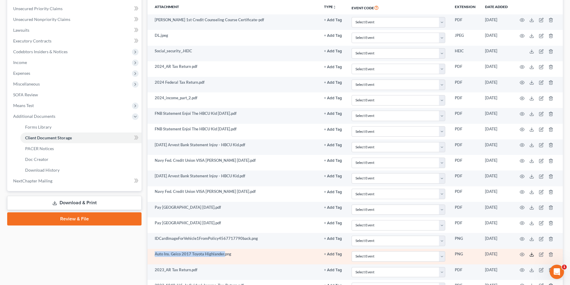
click at [281, 256] on icon at bounding box center [531, 254] width 5 height 5
click at [256, 255] on td "Auto Ins. Geico 2017 Toyota Highlander.png" at bounding box center [234, 257] width 172 height 16
click at [281, 255] on icon "button" at bounding box center [522, 254] width 5 height 5
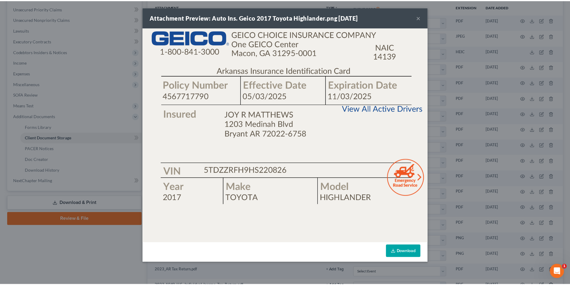
scroll to position [0, 0]
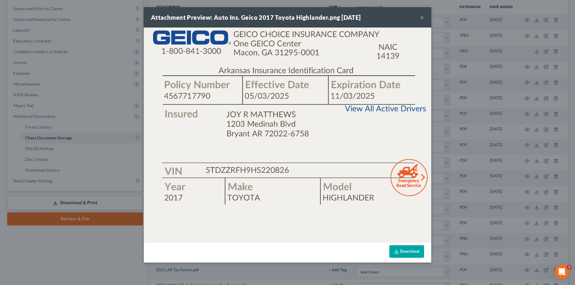
click at [281, 15] on button "×" at bounding box center [422, 17] width 4 height 7
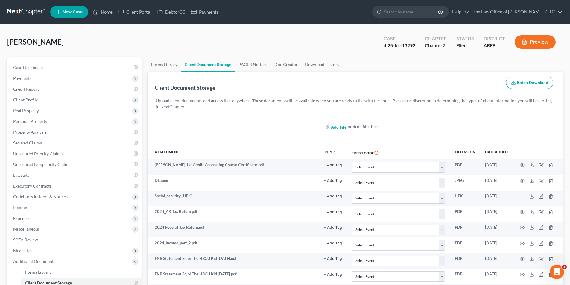
click at [281, 127] on input "file" at bounding box center [338, 126] width 14 height 11
type input "C:\fakepath\Auto Ins. Geico 2017 Toyota Highlander..pdf"
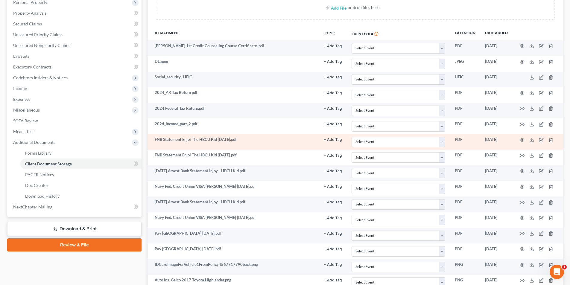
scroll to position [120, 0]
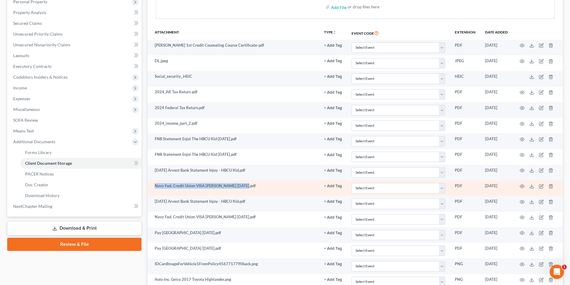
drag, startPoint x: 244, startPoint y: 185, endPoint x: 152, endPoint y: 185, distance: 91.3
click at [152, 185] on td "Navy Fed. Credit Union VISA Joy Matthews 9-24-25.pdf" at bounding box center [234, 188] width 172 height 16
copy td "Navy Fed. Credit Union VISA Joy Matthews 9-24-25"
click at [281, 186] on icon at bounding box center [531, 186] width 5 height 5
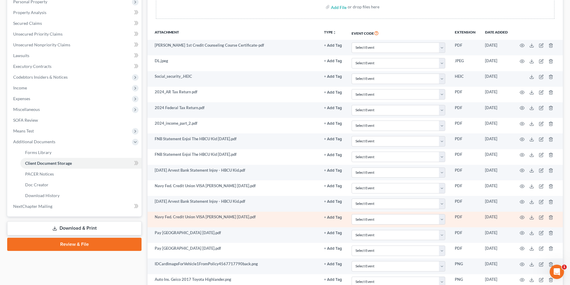
click at [154, 216] on td "Navy Fed. Credit Union VISA Joy Matthews 8-24-25.pdf" at bounding box center [234, 220] width 172 height 16
drag, startPoint x: 155, startPoint y: 216, endPoint x: 245, endPoint y: 217, distance: 89.8
click at [245, 217] on td "Navy Fed. Credit Union VISA Joy Matthews 8-24-25.pdf" at bounding box center [234, 220] width 172 height 16
copy td "Navy Fed. Credit Union VISA Joy Matthews 8-24-25"
click at [281, 217] on icon at bounding box center [531, 217] width 5 height 5
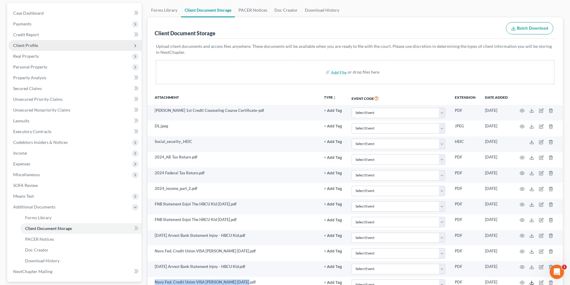
scroll to position [0, 0]
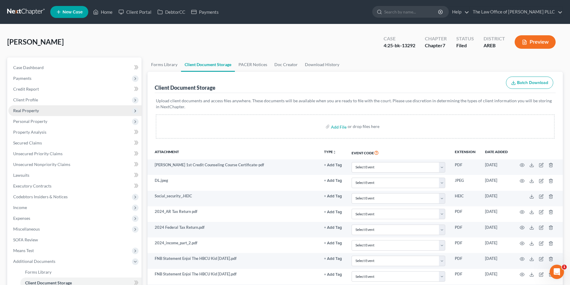
click at [31, 113] on span "Real Property" at bounding box center [74, 110] width 133 height 11
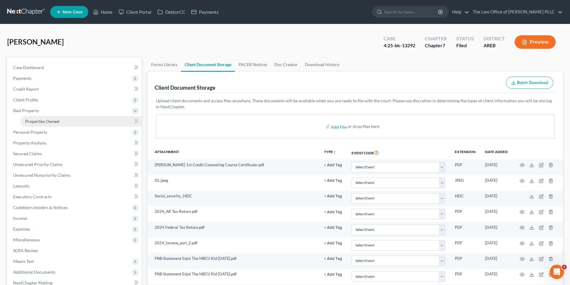
click at [36, 122] on span "Properties Owned" at bounding box center [42, 121] width 34 height 5
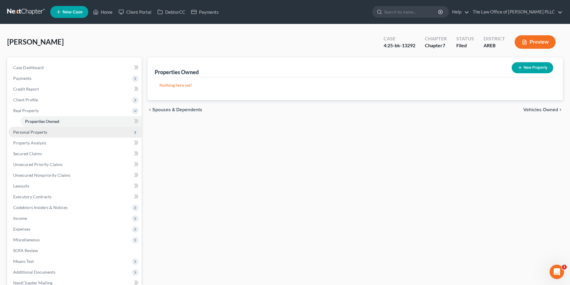
click at [33, 130] on span "Personal Property" at bounding box center [30, 132] width 34 height 5
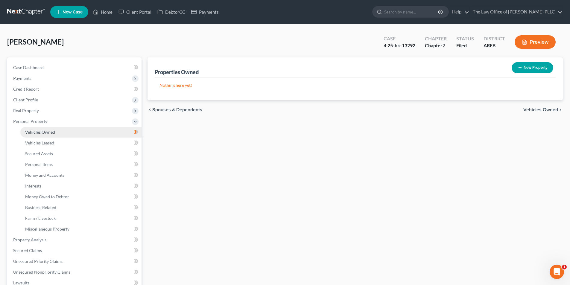
click at [37, 133] on span "Vehicles Owned" at bounding box center [40, 132] width 30 height 5
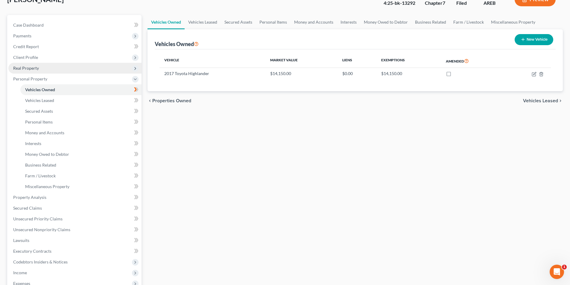
scroll to position [13, 0]
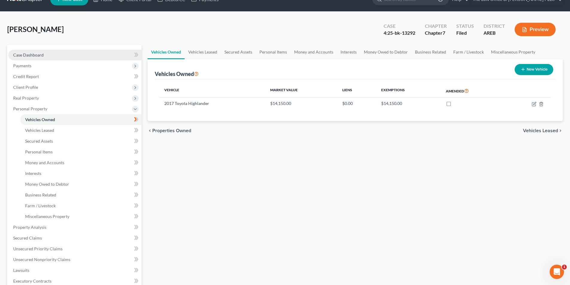
click at [34, 50] on link "Case Dashboard" at bounding box center [74, 55] width 133 height 11
select select "3"
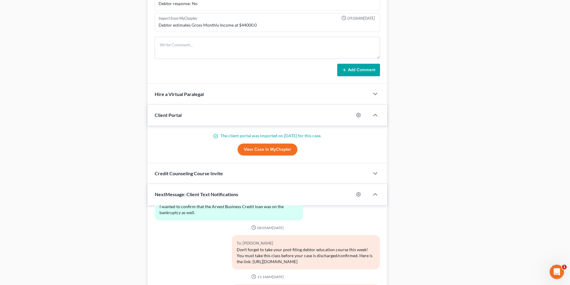
scroll to position [496, 0]
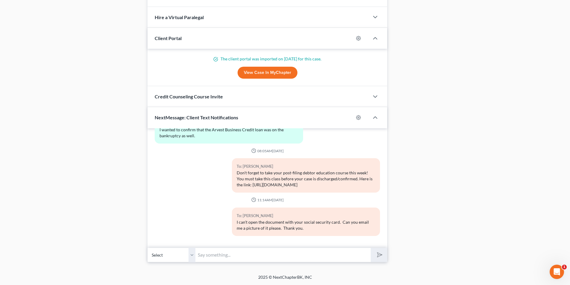
drag, startPoint x: 212, startPoint y: 257, endPoint x: 220, endPoint y: 248, distance: 12.5
click at [212, 257] on input "text" at bounding box center [282, 255] width 175 height 15
type input "I also need a copy of your personal property assessment from the county assesso…"
click at [281, 248] on button "submit" at bounding box center [379, 255] width 16 height 14
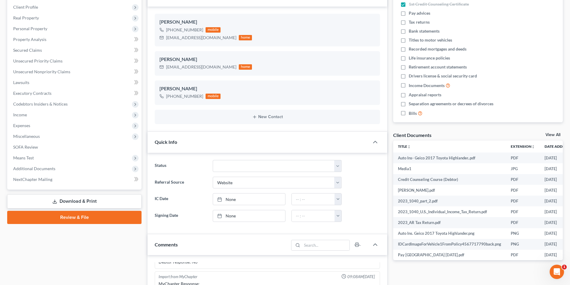
scroll to position [150, 0]
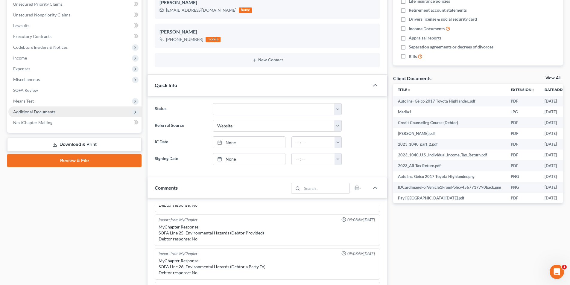
click at [41, 111] on span "Additional Documents" at bounding box center [34, 111] width 42 height 5
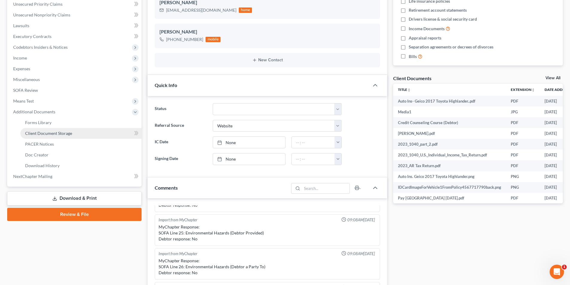
click at [57, 134] on span "Client Document Storage" at bounding box center [48, 133] width 47 height 5
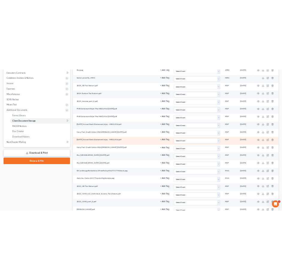
scroll to position [180, 0]
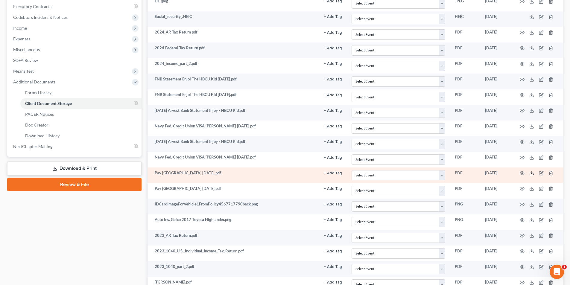
click at [281, 174] on icon at bounding box center [531, 173] width 5 height 5
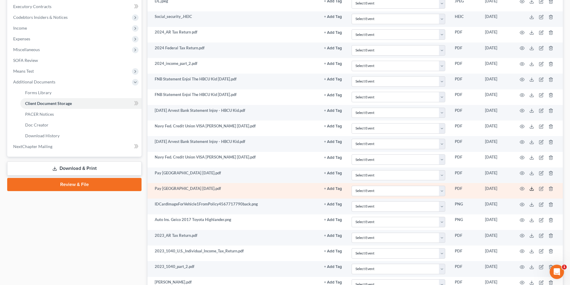
click at [281, 189] on polyline at bounding box center [532, 189] width 2 height 1
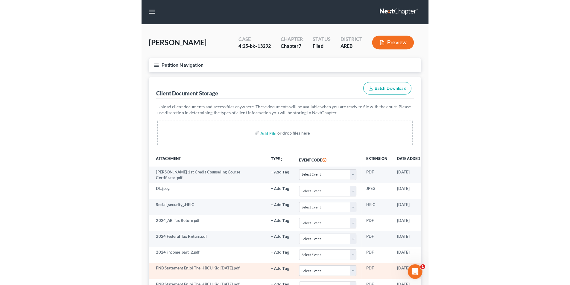
scroll to position [0, 0]
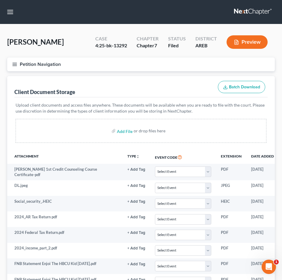
click at [184, 134] on div "Add File or drop files here" at bounding box center [141, 131] width 250 height 24
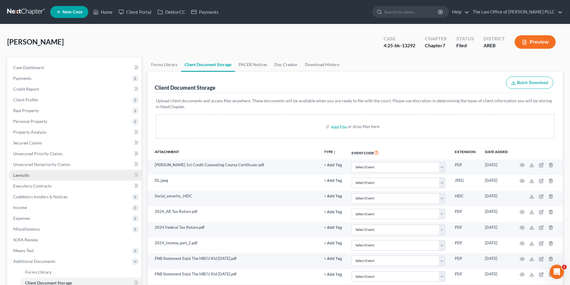
click at [25, 174] on span "Lawsuits" at bounding box center [21, 175] width 16 height 5
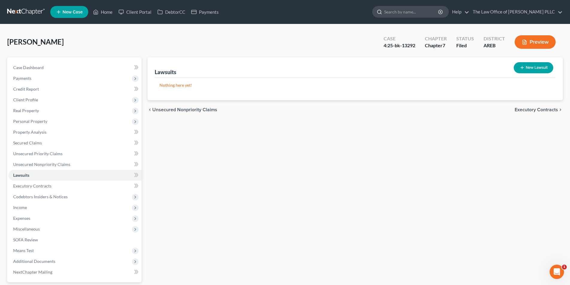
click at [281, 10] on input "search" at bounding box center [411, 11] width 55 height 11
type input "jenifer tindle"
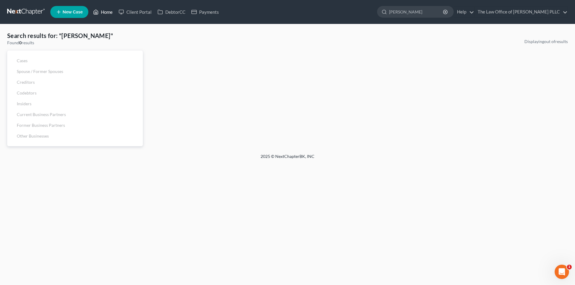
click at [108, 13] on link "Home" at bounding box center [102, 12] width 25 height 11
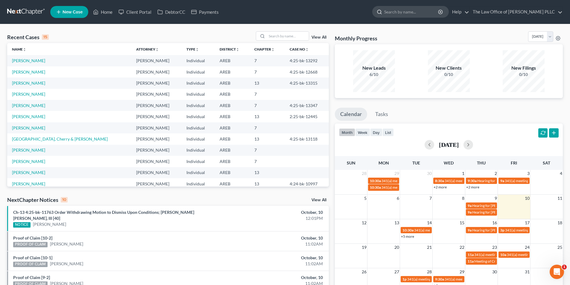
click at [281, 11] on input "search" at bounding box center [411, 11] width 55 height 11
type input "tindle"
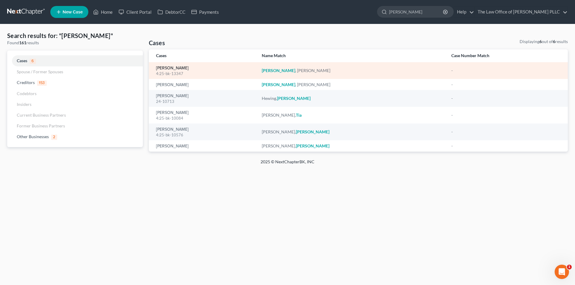
click at [178, 68] on link "[PERSON_NAME]" at bounding box center [172, 68] width 33 height 4
select select "6"
select select "0"
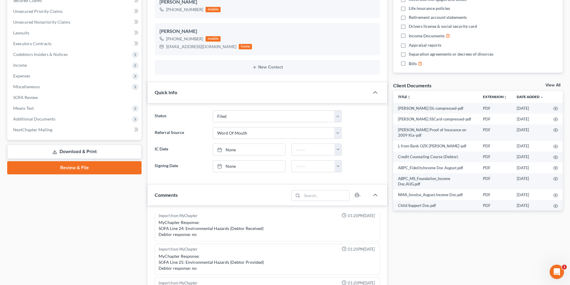
scroll to position [150, 0]
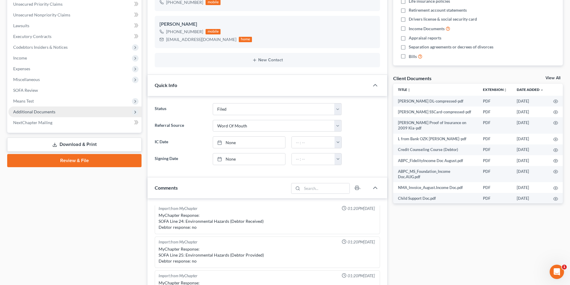
click at [37, 112] on span "Additional Documents" at bounding box center [34, 111] width 42 height 5
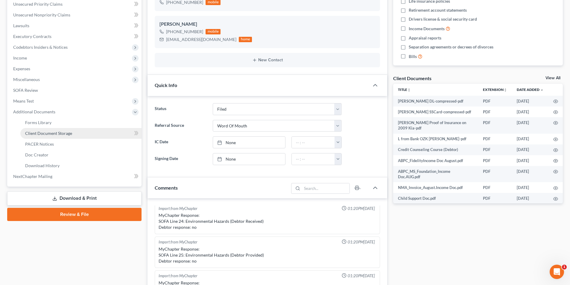
click at [45, 136] on span "Client Document Storage" at bounding box center [48, 133] width 47 height 5
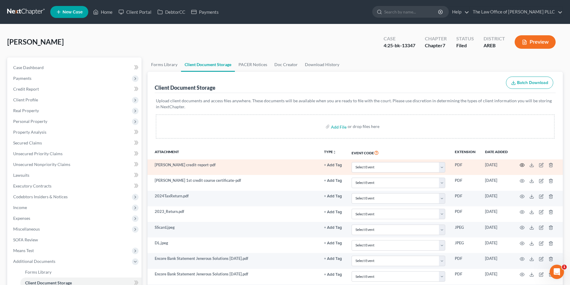
click at [281, 165] on icon "button" at bounding box center [522, 165] width 5 height 5
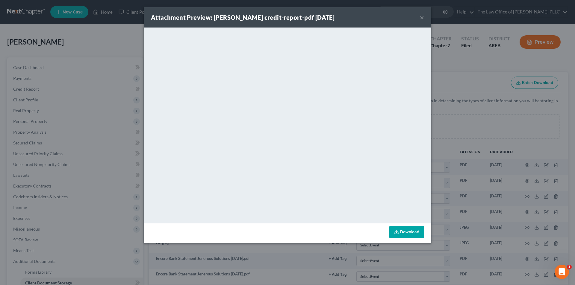
click at [281, 18] on button "×" at bounding box center [422, 17] width 4 height 7
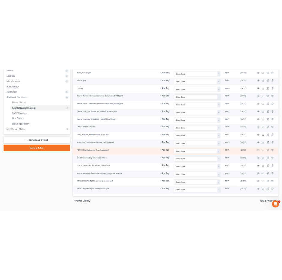
scroll to position [218, 0]
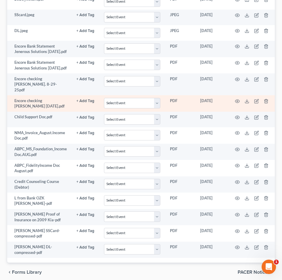
click at [55, 110] on td "Encore checking [PERSON_NAME] [DATE].pdf" at bounding box center [39, 103] width 64 height 16
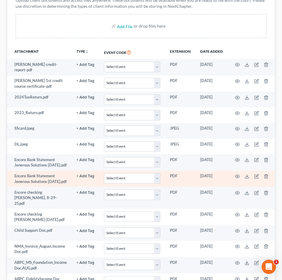
scroll to position [103, 0]
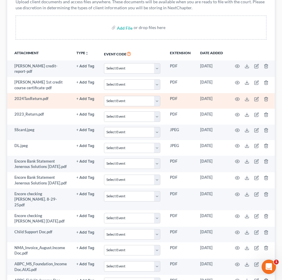
click at [195, 99] on td "PDF" at bounding box center [180, 101] width 30 height 16
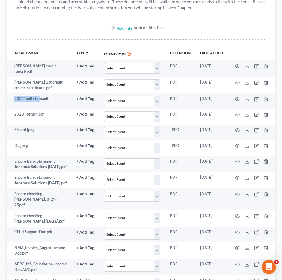
drag, startPoint x: 40, startPoint y: 99, endPoint x: 6, endPoint y: 101, distance: 34.8
click at [6, 101] on div "Forms Library Client Document Storage PACER Notices Doc Creator Download Histor…" at bounding box center [140, 185] width 273 height 424
copy td "2024TaxRetur"
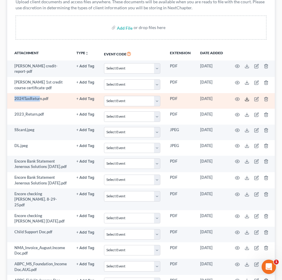
click at [247, 99] on polyline at bounding box center [247, 98] width 2 height 1
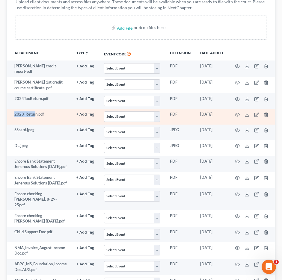
drag, startPoint x: 36, startPoint y: 113, endPoint x: 11, endPoint y: 116, distance: 24.7
click at [11, 116] on td "2023_Return.pdf" at bounding box center [39, 117] width 64 height 16
click at [39, 109] on td "2023_Return.pdf" at bounding box center [39, 117] width 64 height 16
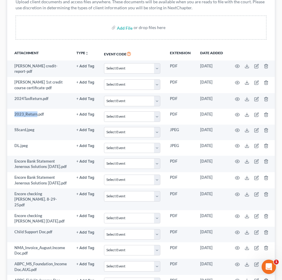
drag, startPoint x: 37, startPoint y: 114, endPoint x: 4, endPoint y: 116, distance: 32.7
click at [4, 116] on div "Forms Library Client Document Storage PACER Notices Doc Creator Download Histor…" at bounding box center [140, 185] width 273 height 424
copy td "2023_Return"
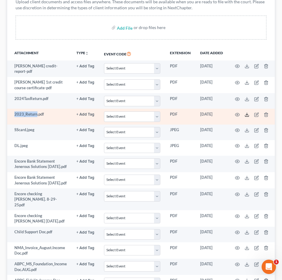
click at [247, 114] on icon at bounding box center [246, 114] width 5 height 5
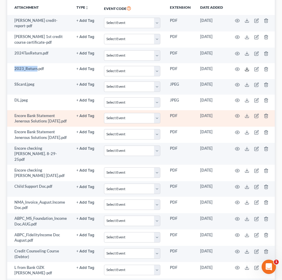
scroll to position [163, 0]
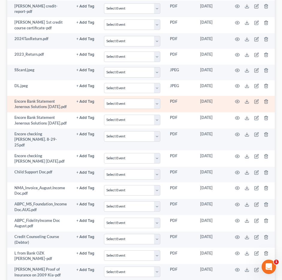
click at [31, 110] on td "Encore Bank Statement Jenerous Solutions [DATE].pdf" at bounding box center [39, 104] width 64 height 16
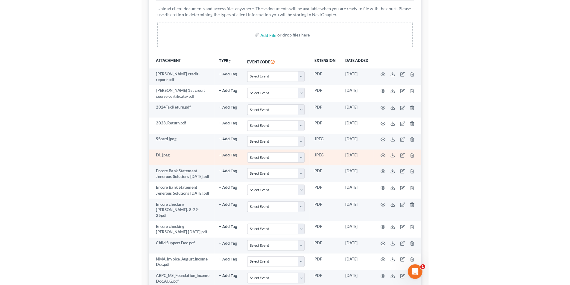
scroll to position [0, 0]
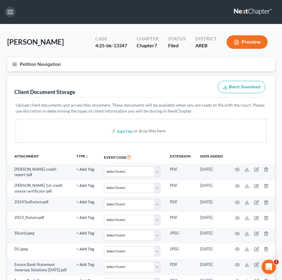
click at [10, 11] on button "button" at bounding box center [10, 12] width 11 height 11
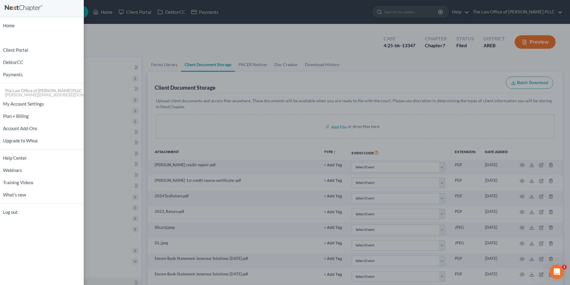
click at [246, 39] on div "Home New Case Client Portal DebtorCC Payments The Law Office of Furonda Brasfie…" at bounding box center [285, 142] width 570 height 285
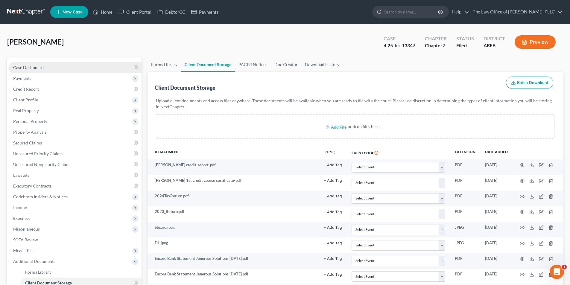
click at [33, 68] on span "Case Dashboard" at bounding box center [28, 67] width 31 height 5
select select "6"
select select "0"
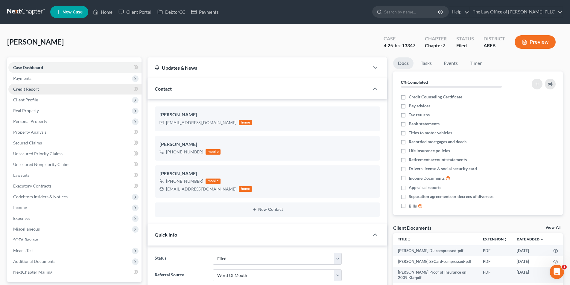
scroll to position [609, 0]
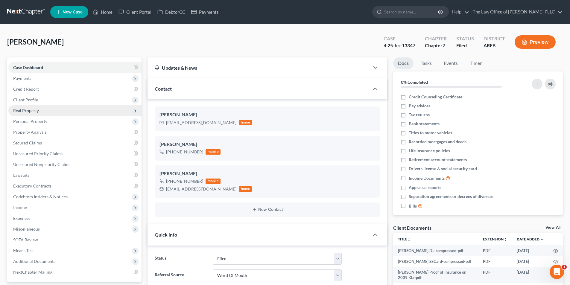
click at [29, 112] on span "Real Property" at bounding box center [26, 110] width 26 height 5
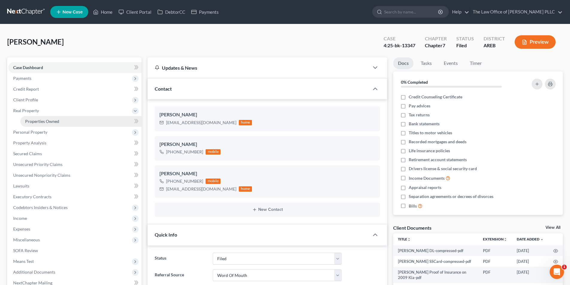
click at [34, 122] on span "Properties Owned" at bounding box center [42, 121] width 34 height 5
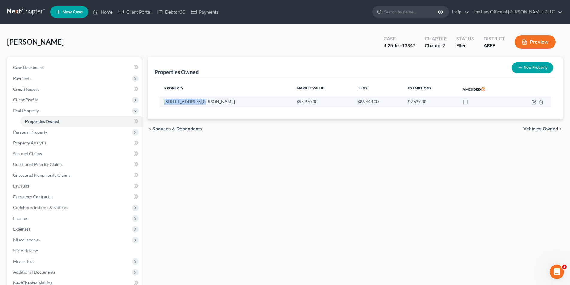
drag, startPoint x: 203, startPoint y: 102, endPoint x: 164, endPoint y: 102, distance: 38.6
click at [164, 102] on td "3812 Emerson Drive" at bounding box center [226, 101] width 132 height 11
copy td "3812 Emerson Drive"
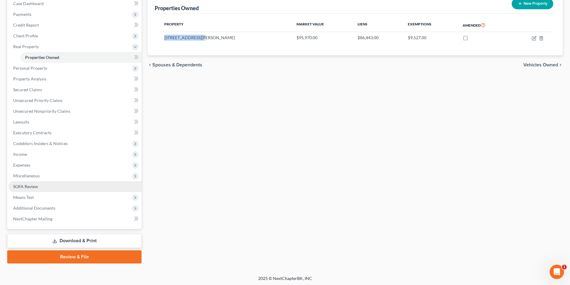
scroll to position [65, 0]
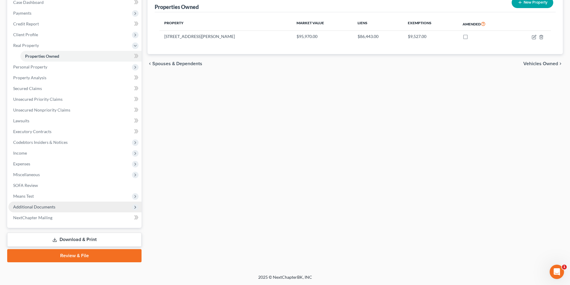
click at [33, 204] on span "Additional Documents" at bounding box center [74, 207] width 133 height 11
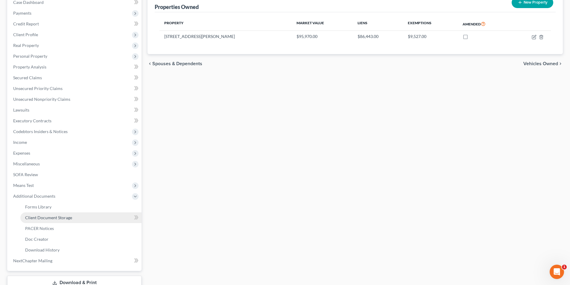
click at [42, 222] on link "Client Document Storage" at bounding box center [80, 217] width 121 height 11
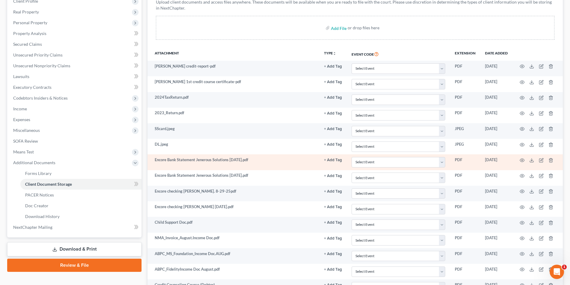
scroll to position [120, 0]
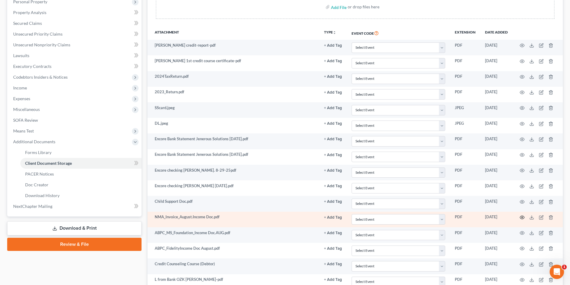
click at [281, 217] on icon "button" at bounding box center [522, 217] width 5 height 5
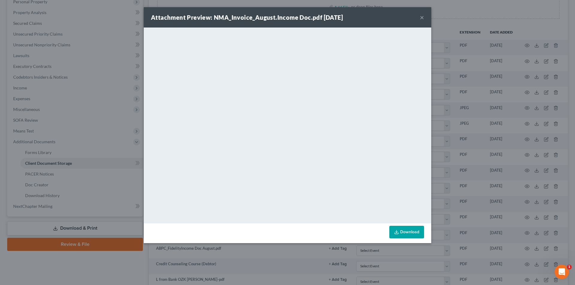
click at [281, 17] on button "×" at bounding box center [422, 17] width 4 height 7
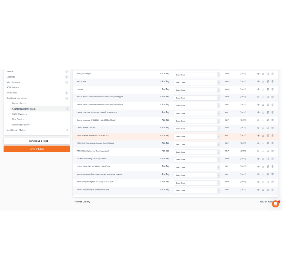
scroll to position [209, 0]
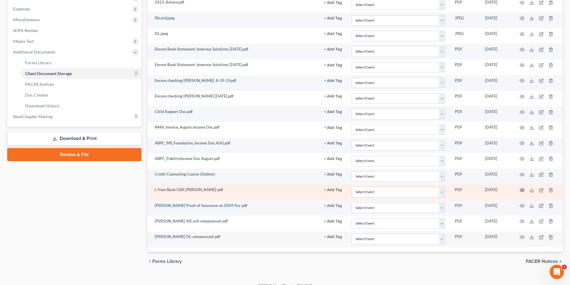
click at [281, 190] on circle "button" at bounding box center [522, 190] width 1 height 1
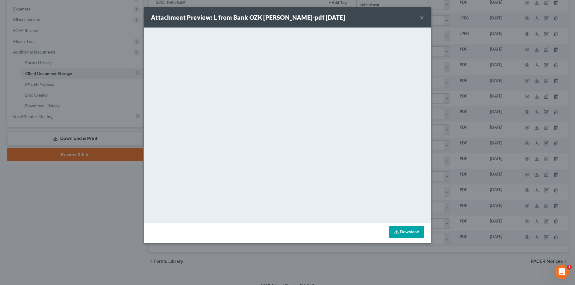
click at [281, 19] on button "×" at bounding box center [422, 17] width 4 height 7
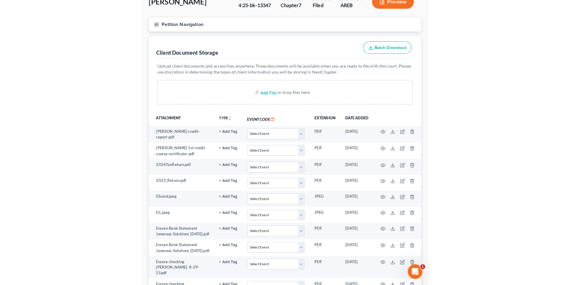
scroll to position [0, 0]
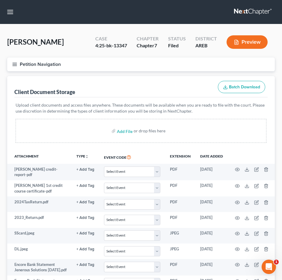
click at [141, 89] on div "Client Document Storage Batch Download" at bounding box center [140, 87] width 253 height 22
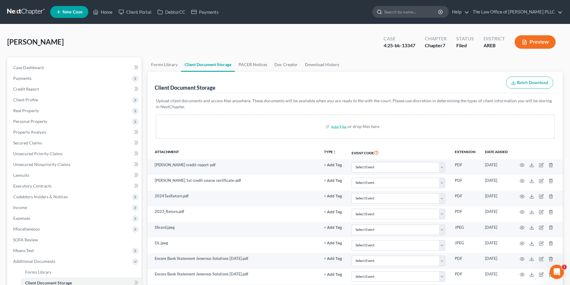
click at [281, 12] on input "search" at bounding box center [411, 11] width 55 height 11
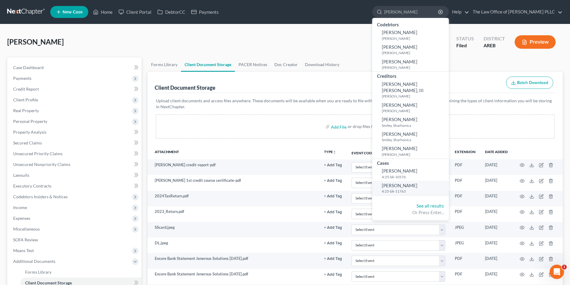
type input "harr"
click at [281, 183] on span "[PERSON_NAME]" at bounding box center [400, 185] width 36 height 5
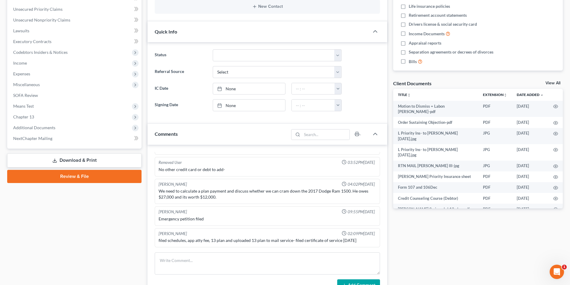
scroll to position [150, 0]
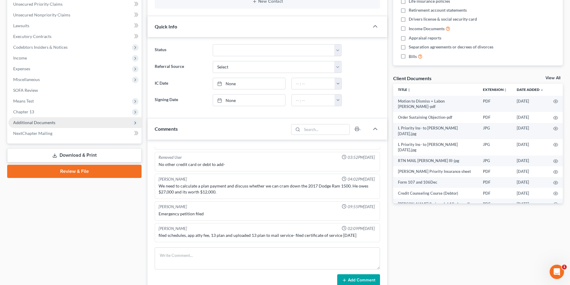
click at [46, 121] on span "Additional Documents" at bounding box center [34, 122] width 42 height 5
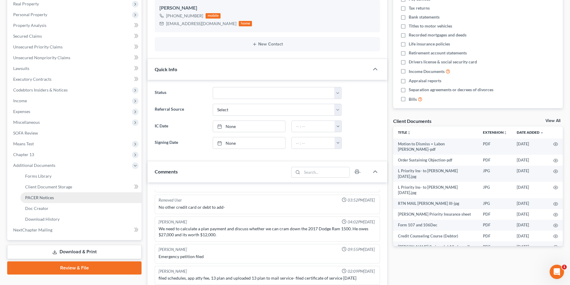
scroll to position [120, 0]
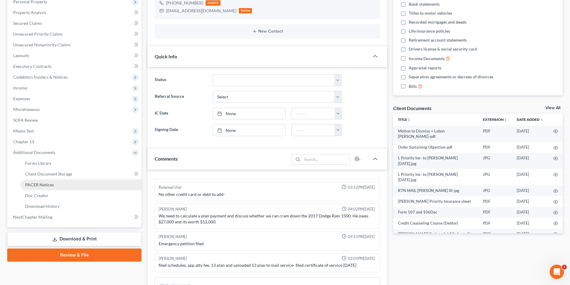
click at [45, 183] on span "PACER Notices" at bounding box center [39, 184] width 29 height 5
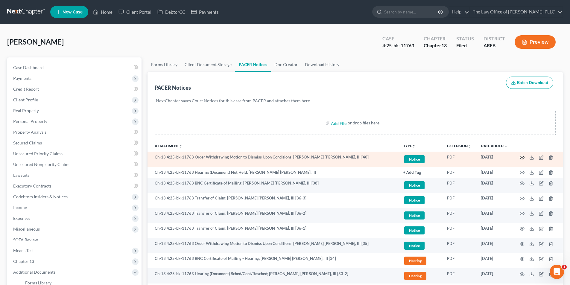
click at [281, 158] on icon "button" at bounding box center [522, 157] width 5 height 5
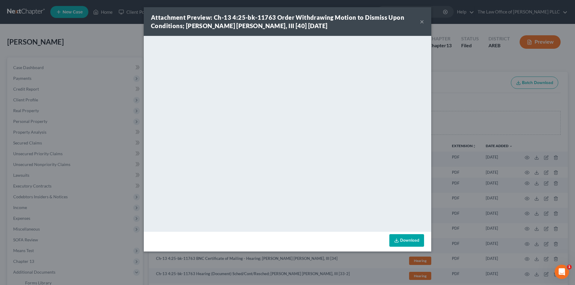
click at [281, 22] on button "×" at bounding box center [422, 21] width 4 height 7
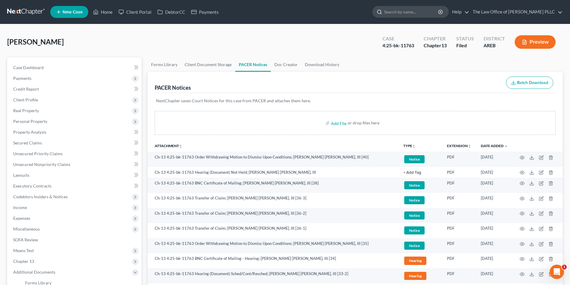
click at [281, 16] on input "search" at bounding box center [411, 11] width 55 height 11
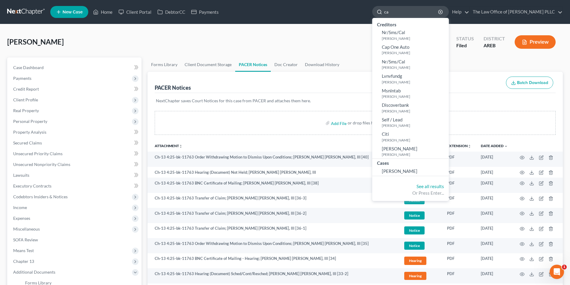
type input "c"
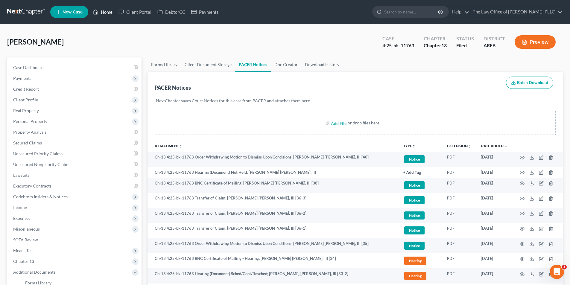
click at [106, 9] on link "Home" at bounding box center [102, 12] width 25 height 11
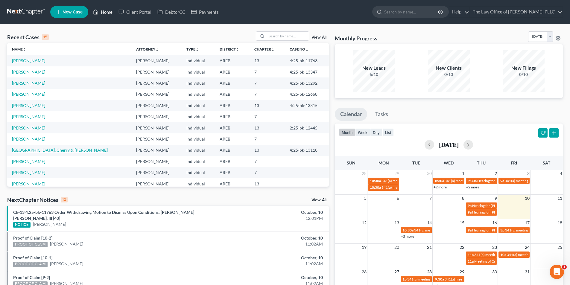
scroll to position [30, 0]
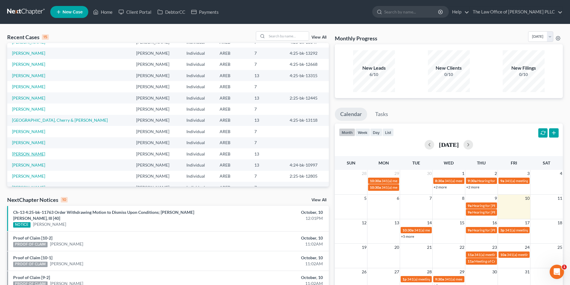
click at [29, 155] on link "[PERSON_NAME]" at bounding box center [28, 153] width 33 height 5
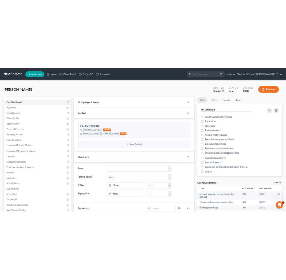
scroll to position [1206, 0]
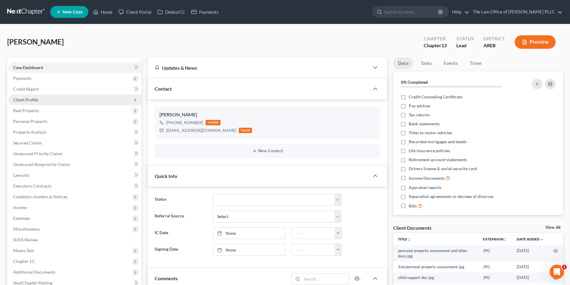
click at [33, 100] on span "Client Profile" at bounding box center [25, 99] width 25 height 5
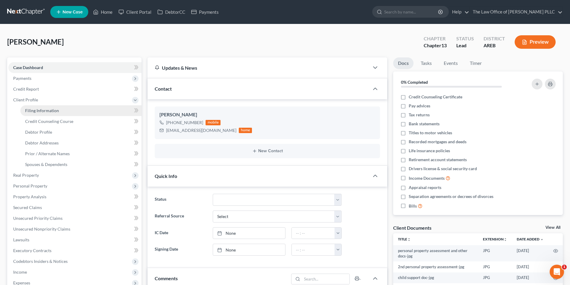
click at [35, 108] on span "Filing Information" at bounding box center [42, 110] width 34 height 5
select select "1"
select select "0"
select select "3"
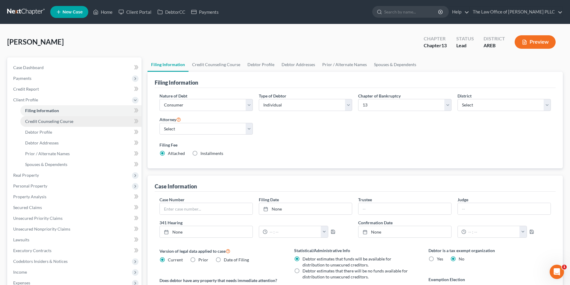
click at [38, 121] on span "Credit Counseling Course" at bounding box center [49, 121] width 48 height 5
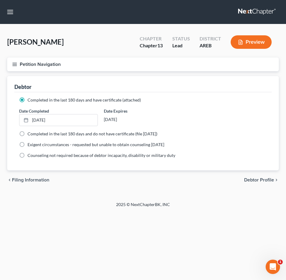
click at [87, 57] on button "Petition Navigation" at bounding box center [143, 64] width 272 height 14
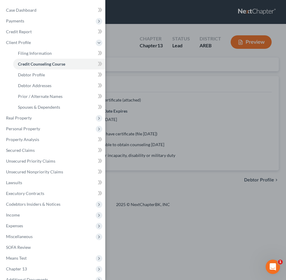
click at [151, 95] on div "Case Dashboard Payments Invoices Payments Payments Credit Report Client Profile" at bounding box center [143, 140] width 286 height 280
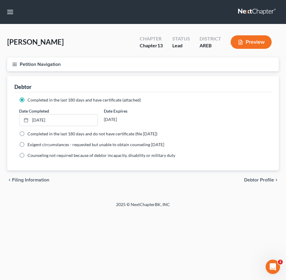
drag, startPoint x: 108, startPoint y: 67, endPoint x: 104, endPoint y: 61, distance: 6.5
click at [108, 67] on button "Petition Navigation" at bounding box center [143, 64] width 272 height 14
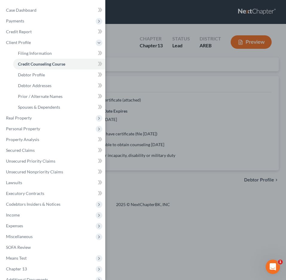
click at [138, 74] on div "Case Dashboard Payments Invoices Payments Payments Credit Report Client Profile" at bounding box center [143, 140] width 286 height 280
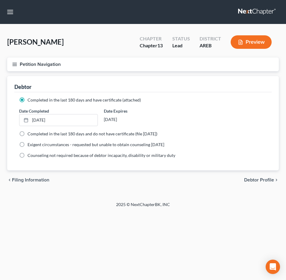
click at [238, 9] on link at bounding box center [257, 12] width 38 height 11
click at [238, 10] on link at bounding box center [257, 12] width 38 height 11
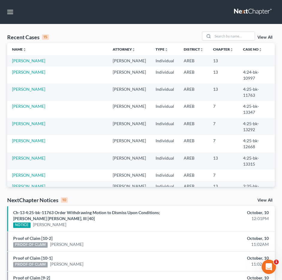
click at [176, 1] on nav "Home New Case Client Portal DebtorCC Payments The Law Office of [PERSON_NAME] P…" at bounding box center [141, 12] width 282 height 24
click at [227, 37] on input "search" at bounding box center [233, 36] width 42 height 9
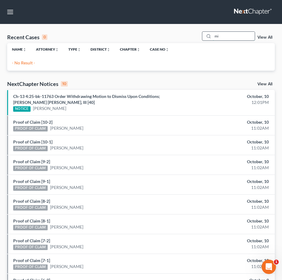
type input "m"
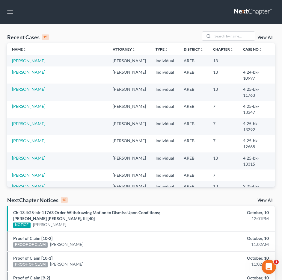
drag, startPoint x: 153, startPoint y: 15, endPoint x: 166, endPoint y: 13, distance: 13.7
click at [166, 13] on nav "Home New Case Client Portal DebtorCC Payments The Law Office of [PERSON_NAME] P…" at bounding box center [141, 12] width 282 height 24
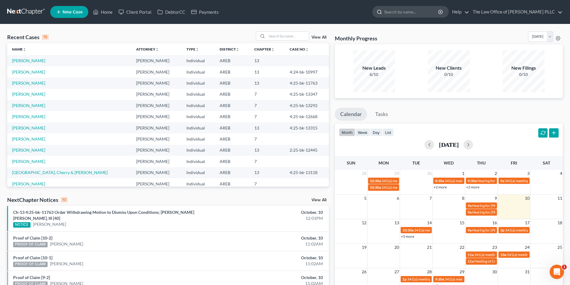
click at [395, 14] on input "search" at bounding box center [411, 11] width 55 height 11
type input "[PERSON_NAME]"
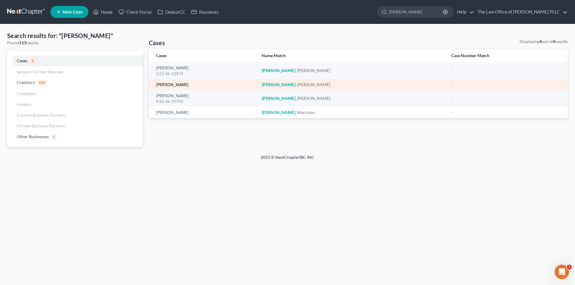
click at [171, 85] on link "[PERSON_NAME]" at bounding box center [172, 85] width 33 height 4
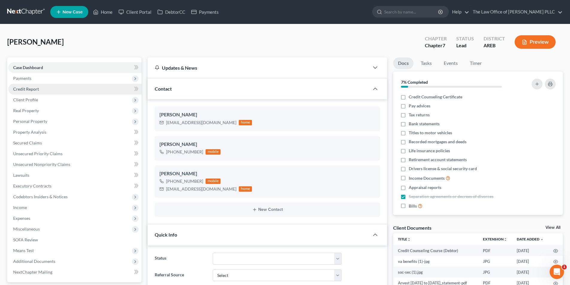
scroll to position [1660, 0]
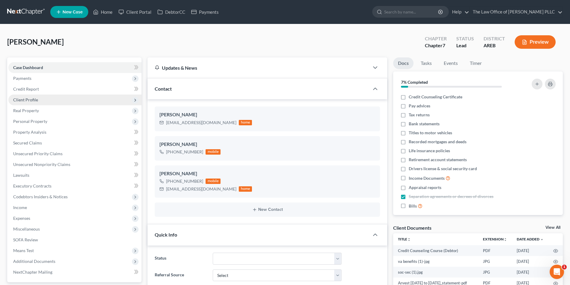
click at [28, 102] on span "Client Profile" at bounding box center [74, 100] width 133 height 11
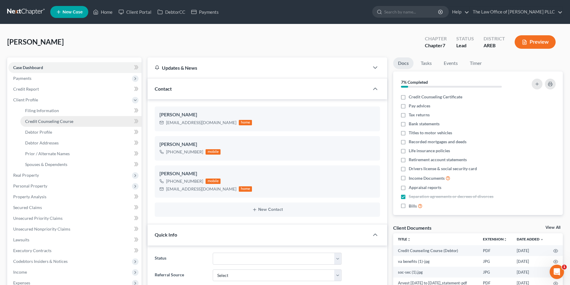
click at [34, 123] on span "Credit Counseling Course" at bounding box center [49, 121] width 48 height 5
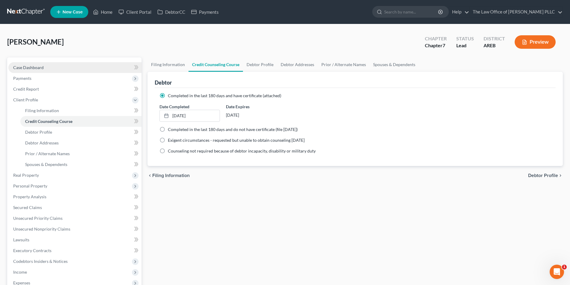
click at [18, 68] on span "Case Dashboard" at bounding box center [28, 67] width 31 height 5
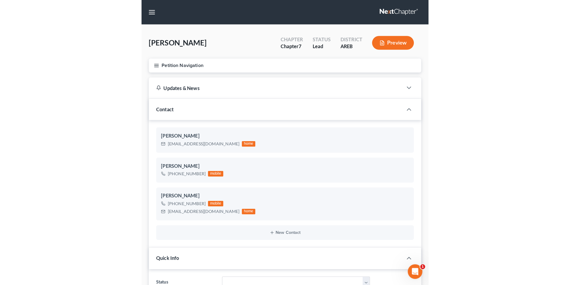
scroll to position [1660, 0]
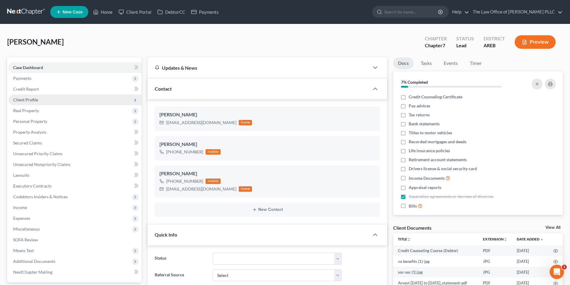
click at [25, 101] on span "Client Profile" at bounding box center [25, 99] width 25 height 5
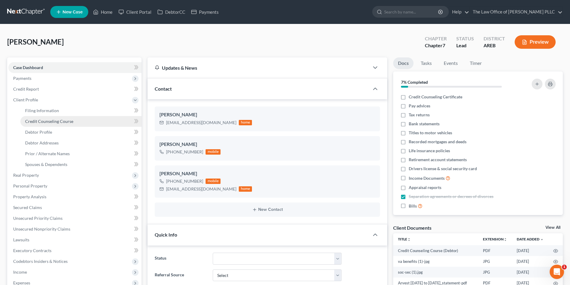
click at [39, 125] on link "Credit Counseling Course" at bounding box center [80, 121] width 121 height 11
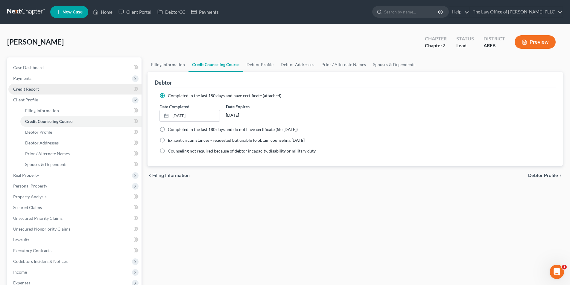
click at [29, 88] on span "Credit Report" at bounding box center [26, 88] width 26 height 5
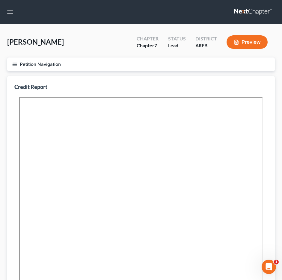
click at [128, 88] on div "Credit Report" at bounding box center [140, 84] width 253 height 16
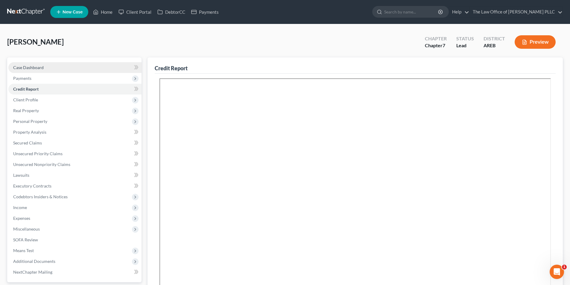
click at [24, 68] on span "Case Dashboard" at bounding box center [28, 67] width 31 height 5
select select "10"
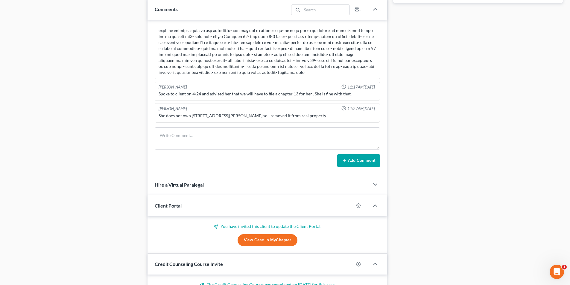
scroll to position [329, 0]
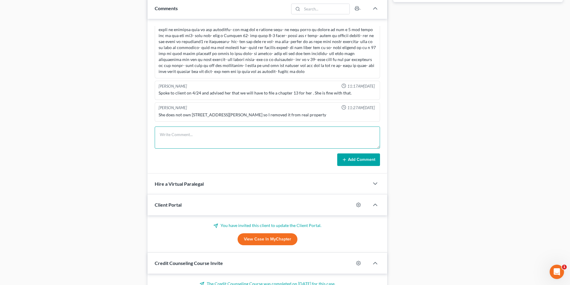
click at [181, 138] on textarea at bounding box center [267, 138] width 225 height 22
paste textarea "I know we lost connection by phone the other day when we were speaking with Ms.…"
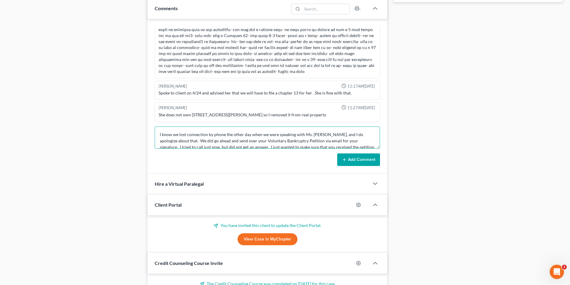
scroll to position [33, 0]
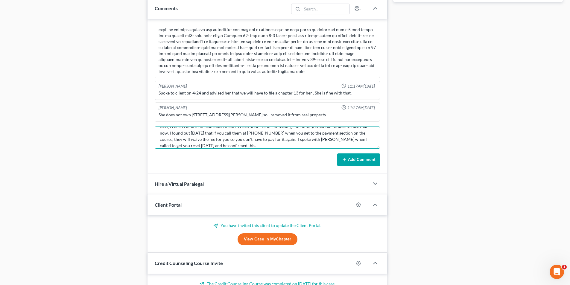
type textarea "I know we lost connection by phone the other day when we were speaking with Ms.…"
click at [362, 160] on button "Add Comment" at bounding box center [358, 160] width 43 height 13
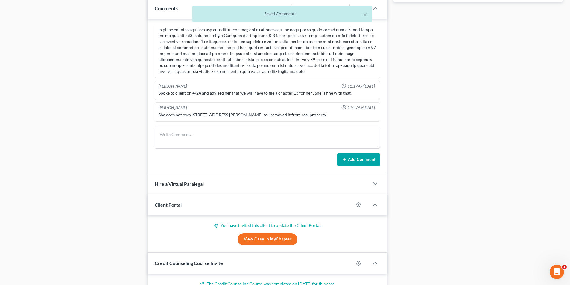
scroll to position [321, 0]
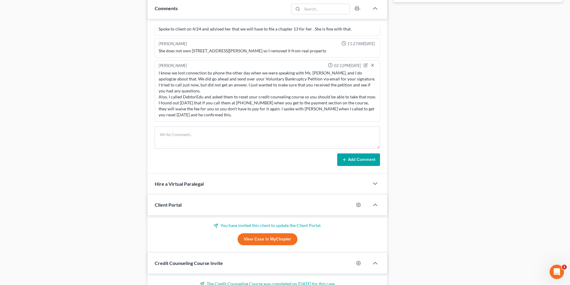
click at [224, 116] on div "I know we lost connection by phone the other day when we were speaking with Ms.…" at bounding box center [268, 94] width 218 height 48
click at [365, 64] on icon "button" at bounding box center [366, 64] width 2 height 2
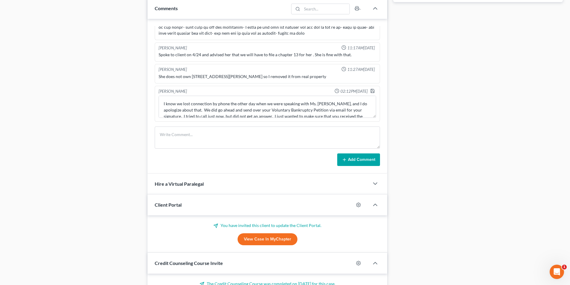
scroll to position [295, 0]
click at [163, 103] on textarea "I know we lost connection by phone the other day when we were speaking with Ms.…" at bounding box center [268, 107] width 218 height 22
type textarea "Sent this to [PERSON_NAME] via email [DATE]. I know we lost connection by phone…"
click at [370, 92] on icon "button" at bounding box center [372, 91] width 5 height 5
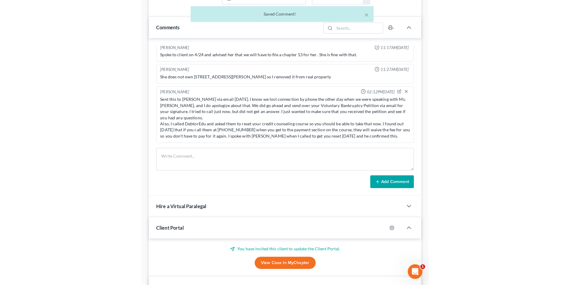
scroll to position [1642, 0]
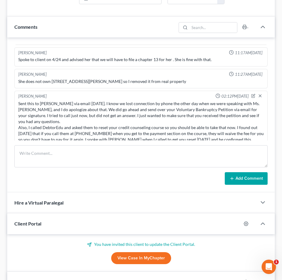
click at [150, 26] on div "Comments" at bounding box center [91, 26] width 169 height 21
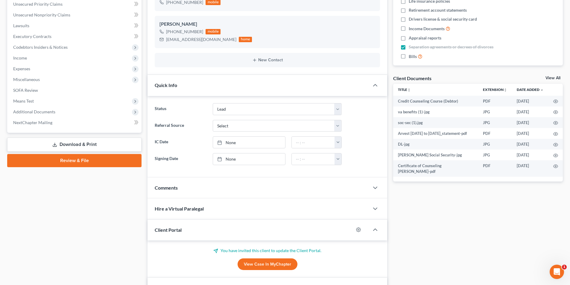
scroll to position [0, 0]
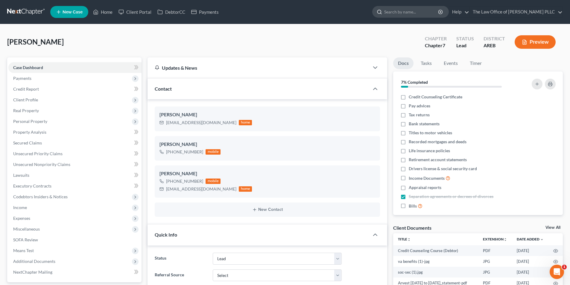
click at [390, 11] on input "search" at bounding box center [411, 11] width 55 height 11
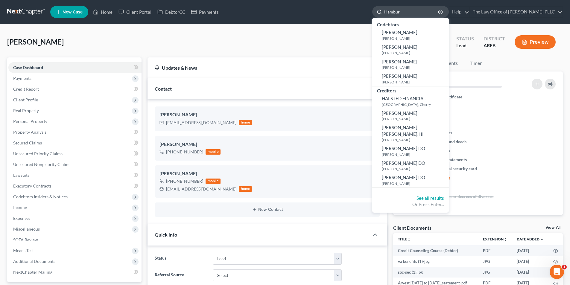
type input "[GEOGRAPHIC_DATA]"
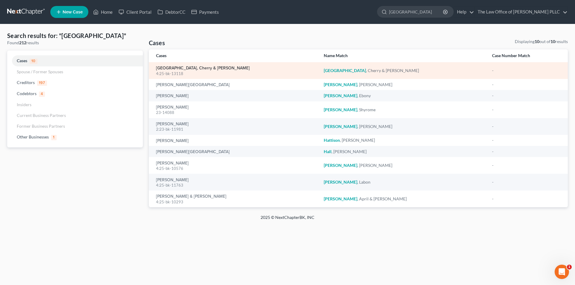
click at [198, 69] on link "[GEOGRAPHIC_DATA], Cherry & [PERSON_NAME]" at bounding box center [203, 68] width 94 height 4
select select "0"
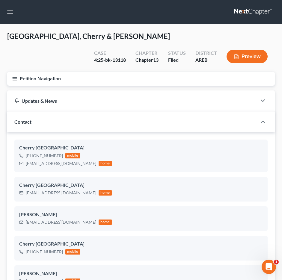
scroll to position [272, 0]
drag, startPoint x: 94, startPoint y: 59, endPoint x: 130, endPoint y: 59, distance: 36.2
click at [130, 59] on div "Case 4:25-bk-13118 Chapter Chapter 13 Status Filed District AREB Preview" at bounding box center [181, 57] width 185 height 18
click at [127, 59] on div "Case 4:25-bk-13118" at bounding box center [109, 57] width 41 height 18
drag, startPoint x: 125, startPoint y: 60, endPoint x: 95, endPoint y: 61, distance: 29.7
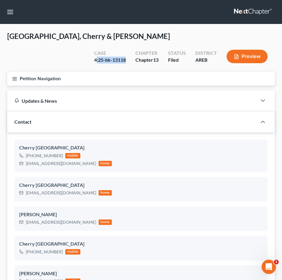
click at [95, 61] on div "4:25-bk-13118" at bounding box center [110, 60] width 32 height 7
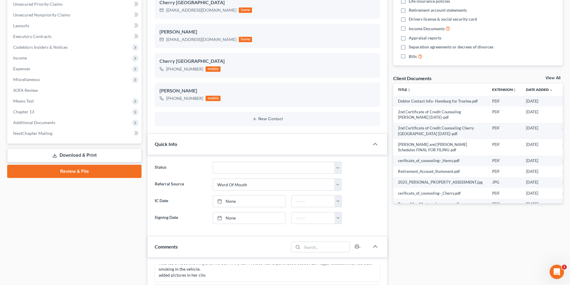
scroll to position [278, 0]
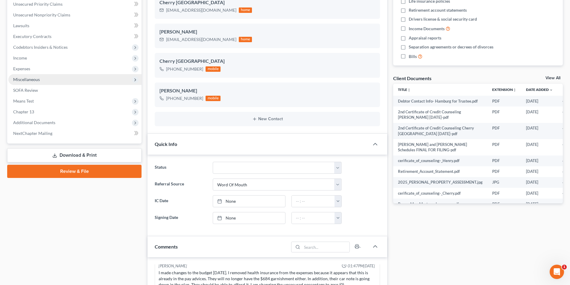
click at [38, 81] on span "Miscellaneous" at bounding box center [26, 79] width 27 height 5
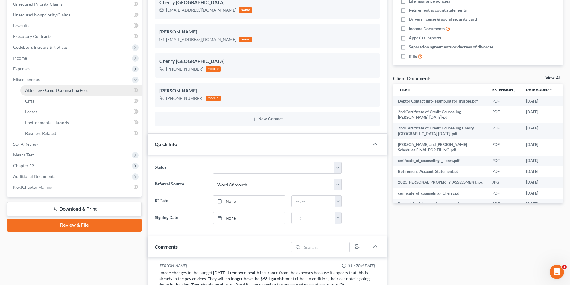
click at [41, 90] on span "Attorney / Credit Counseling Fees" at bounding box center [56, 90] width 63 height 5
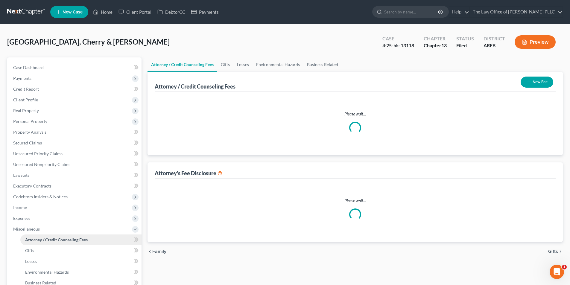
select select "2"
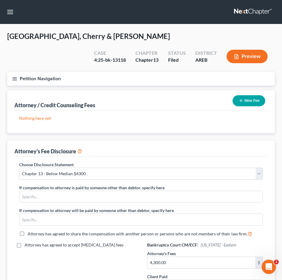
click at [188, 94] on div "Attorney / Credit Counseling Fees New Fee" at bounding box center [140, 100] width 253 height 20
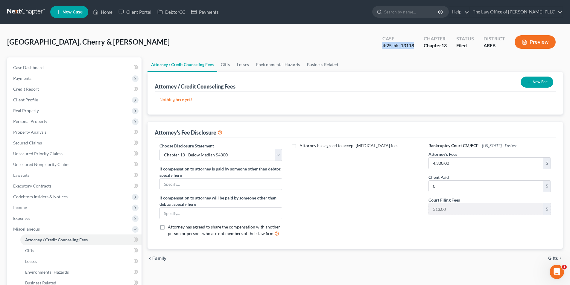
drag, startPoint x: 414, startPoint y: 45, endPoint x: 379, endPoint y: 44, distance: 35.9
click at [379, 44] on div "Case 4:25-bk-13118" at bounding box center [398, 43] width 41 height 18
copy div "4:25-bk-13118"
click at [31, 101] on span "Client Profile" at bounding box center [25, 99] width 25 height 5
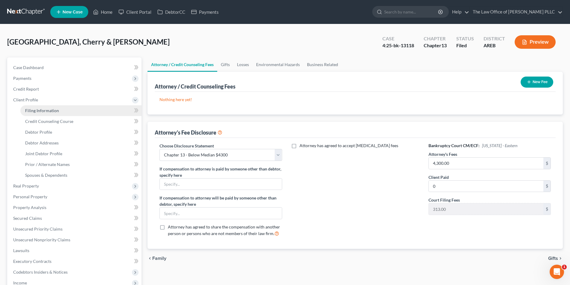
click at [35, 112] on span "Filing Information" at bounding box center [42, 110] width 34 height 5
select select "1"
select select "3"
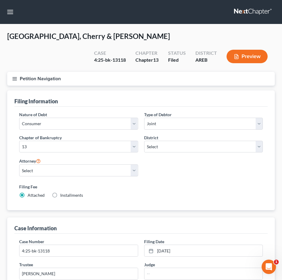
click at [119, 17] on nav "Home New Case Client Portal DebtorCC Payments The Law Office of [PERSON_NAME] P…" at bounding box center [141, 12] width 282 height 24
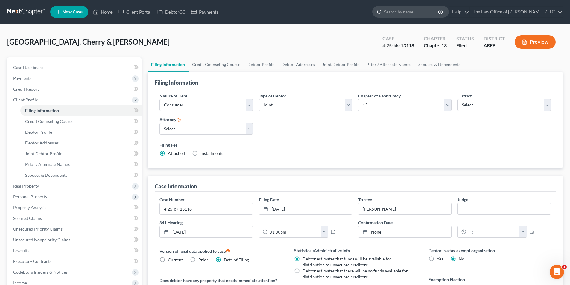
click at [405, 13] on input "search" at bounding box center [411, 11] width 55 height 11
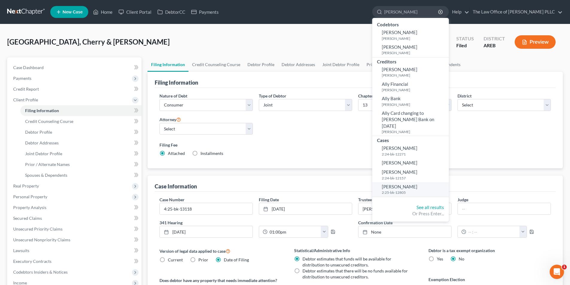
type input "[PERSON_NAME]"
click at [413, 190] on small "2:25-bk-12805" at bounding box center [415, 192] width 66 height 5
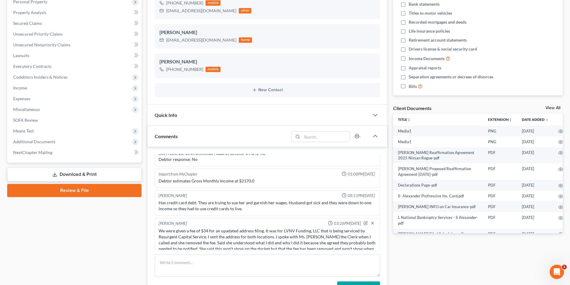
scroll to position [674, 0]
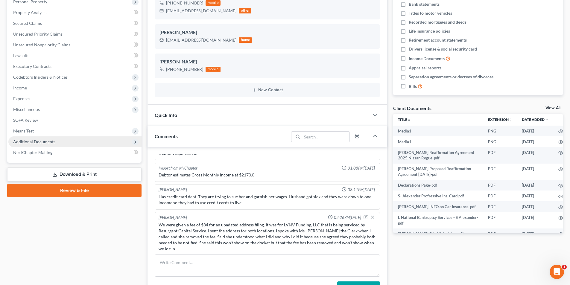
click at [35, 140] on span "Additional Documents" at bounding box center [34, 141] width 42 height 5
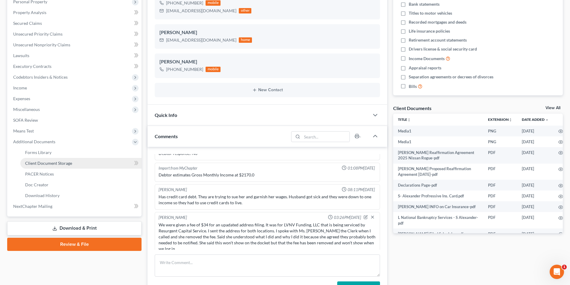
click at [37, 164] on span "Client Document Storage" at bounding box center [48, 163] width 47 height 5
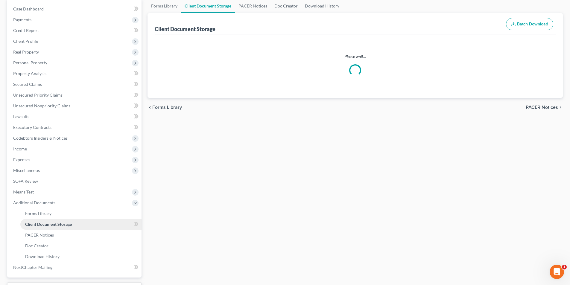
scroll to position [0, 0]
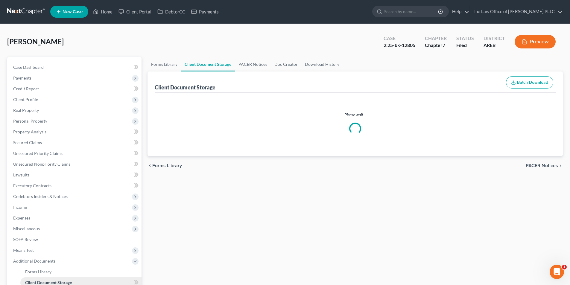
select select "0"
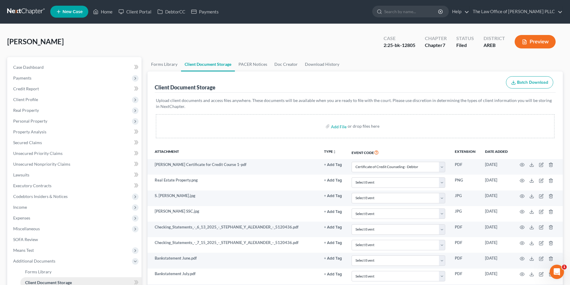
scroll to position [0, 0]
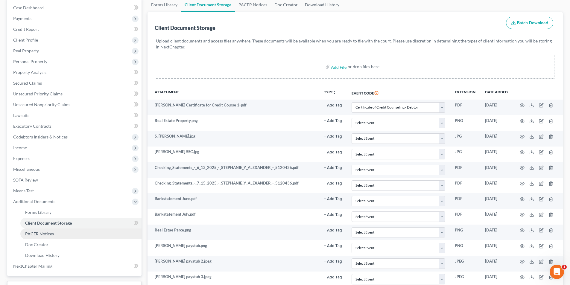
click at [49, 236] on span "PACER Notices" at bounding box center [39, 233] width 29 height 5
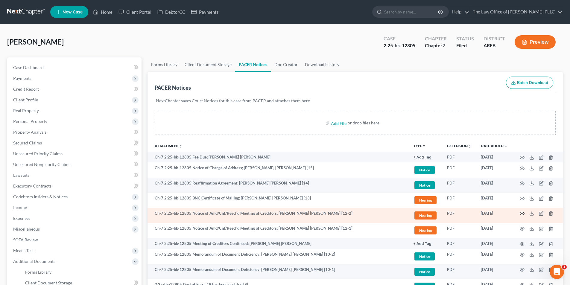
click at [523, 214] on icon "button" at bounding box center [522, 213] width 5 height 5
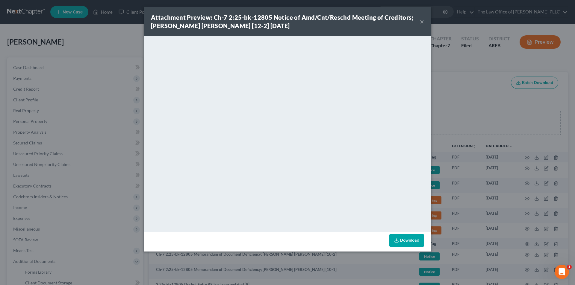
click at [423, 23] on button "×" at bounding box center [422, 21] width 4 height 7
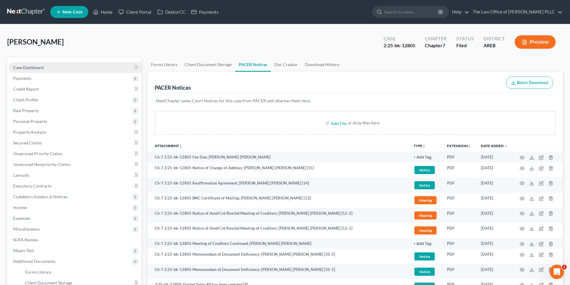
click at [28, 69] on span "Case Dashboard" at bounding box center [28, 67] width 31 height 5
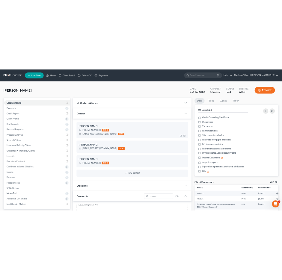
scroll to position [674, 0]
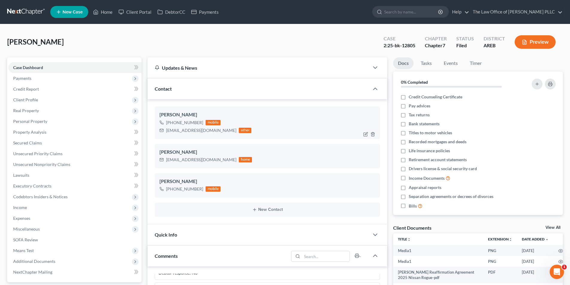
drag, startPoint x: 200, startPoint y: 122, endPoint x: 164, endPoint y: 121, distance: 36.2
click at [164, 121] on div "[PHONE_NUMBER] mobile" at bounding box center [206, 123] width 92 height 8
copy div "[PHONE_NUMBER]"
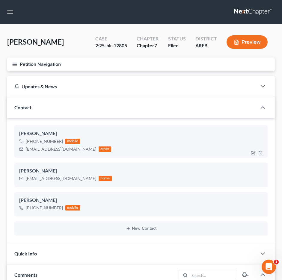
drag, startPoint x: 163, startPoint y: 110, endPoint x: 187, endPoint y: 136, distance: 35.6
click at [163, 110] on div "Contact" at bounding box center [131, 107] width 249 height 21
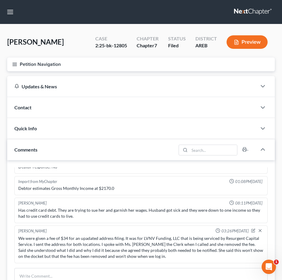
drag, startPoint x: 132, startPoint y: 79, endPoint x: 133, endPoint y: 1, distance: 78.1
click at [132, 79] on div "Updates & News" at bounding box center [131, 86] width 249 height 21
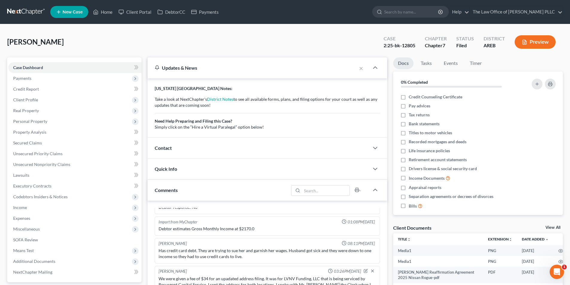
scroll to position [674, 0]
click at [109, 11] on link "Home" at bounding box center [102, 12] width 25 height 11
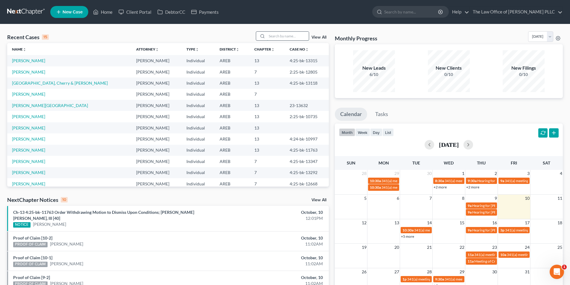
click at [275, 37] on input "search" at bounding box center [288, 36] width 42 height 9
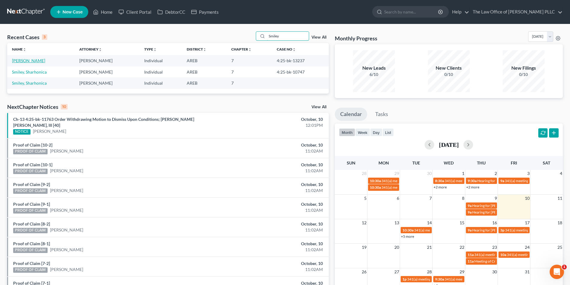
type input "Smiley"
click at [16, 58] on link "[PERSON_NAME]" at bounding box center [28, 60] width 33 height 5
select select "6"
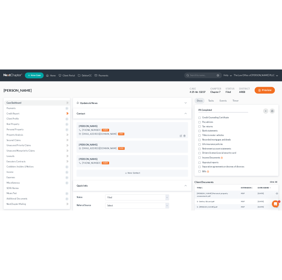
scroll to position [1155, 0]
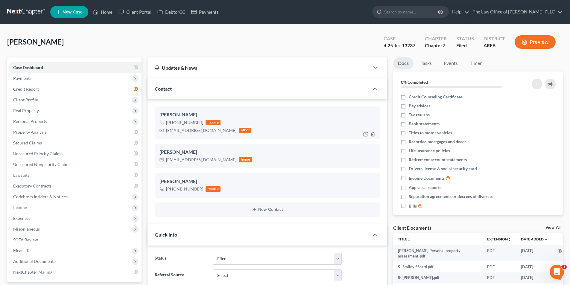
drag, startPoint x: 200, startPoint y: 122, endPoint x: 165, endPoint y: 122, distance: 34.7
click at [165, 122] on div "[PHONE_NUMBER] mobile" at bounding box center [206, 123] width 92 height 8
copy div "[PHONE_NUMBER]"
click at [76, 11] on span "New Case" at bounding box center [73, 12] width 20 height 4
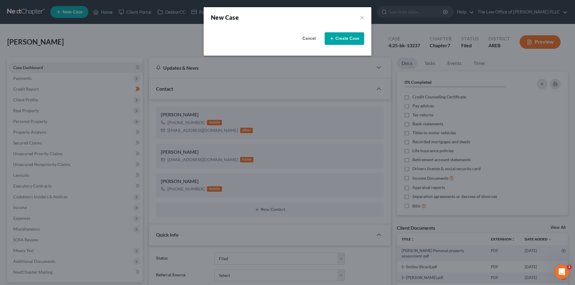
select select "5"
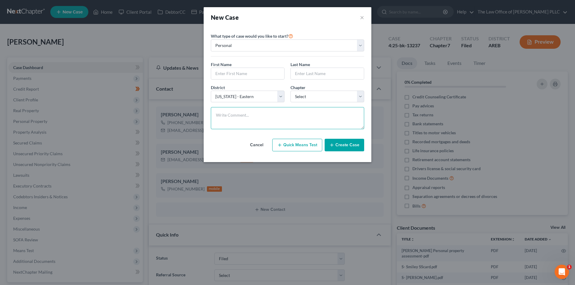
click at [257, 116] on textarea at bounding box center [287, 118] width 153 height 22
paste textarea "Call coming in from [PERSON_NAME] [PHONE_NUMBER] Went to school with Furonda. H…"
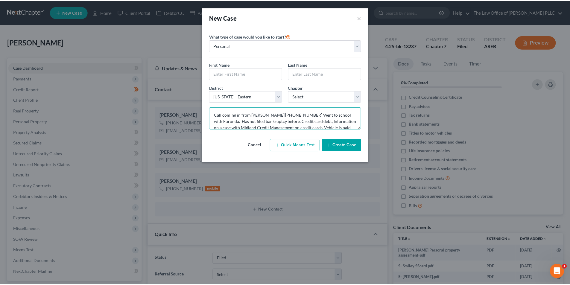
scroll to position [0, 0]
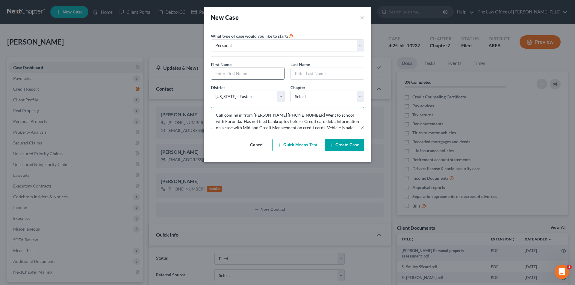
type textarea "Call coming in from [PERSON_NAME] [PHONE_NUMBER] Went to school with Furonda. H…"
click at [243, 73] on input "text" at bounding box center [247, 73] width 73 height 11
type input "[PERSON_NAME]"
type input "Fox"
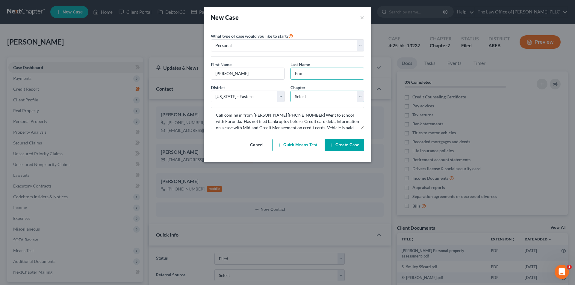
click at [307, 100] on select "Select 7 11 12 13" at bounding box center [327, 97] width 74 height 12
select select "0"
click at [290, 91] on select "Select 7 11 12 13" at bounding box center [327, 97] width 74 height 12
click at [336, 146] on button "Create Case" at bounding box center [344, 145] width 40 height 13
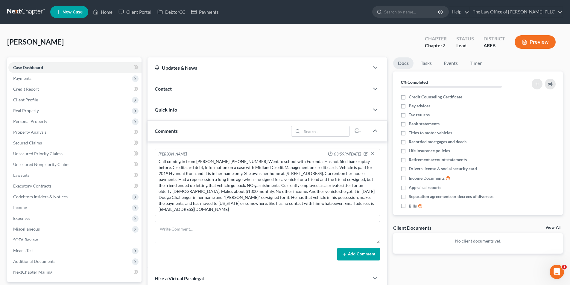
click at [167, 88] on span "Contact" at bounding box center [163, 89] width 17 height 6
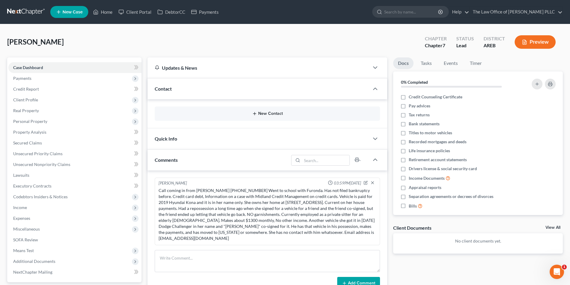
click at [256, 113] on icon "button" at bounding box center [254, 113] width 5 height 5
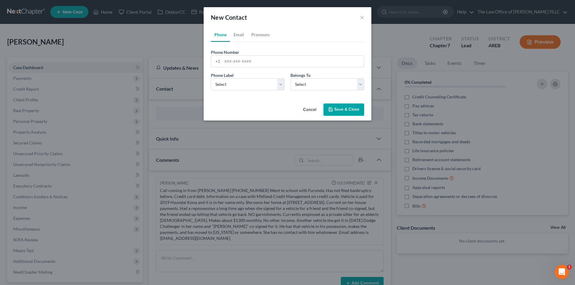
drag, startPoint x: 224, startPoint y: 64, endPoint x: 295, endPoint y: 51, distance: 72.0
click at [224, 64] on input "tel" at bounding box center [293, 61] width 142 height 11
type input "[PHONE_NUMBER]"
click at [267, 84] on select "Select Mobile Home Work Other" at bounding box center [248, 84] width 74 height 12
select select "0"
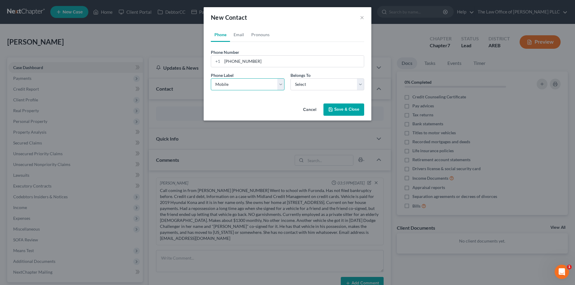
click at [211, 78] on select "Select Mobile Home Work Other" at bounding box center [248, 84] width 74 height 12
click at [303, 83] on select "Select Client Other" at bounding box center [327, 84] width 74 height 12
click at [290, 78] on select "Select Client Other" at bounding box center [327, 84] width 74 height 12
click at [304, 86] on select "Select Client Other" at bounding box center [327, 84] width 74 height 12
select select "0"
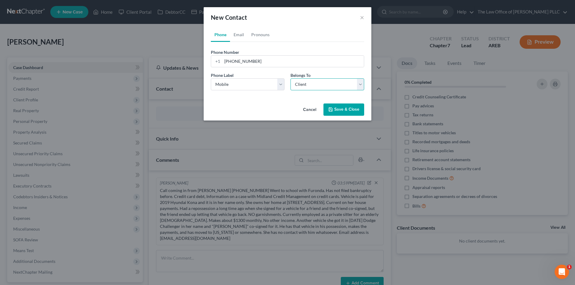
click at [290, 78] on select "Select Client Other" at bounding box center [327, 84] width 74 height 12
drag, startPoint x: 237, startPoint y: 34, endPoint x: 236, endPoint y: 37, distance: 3.2
click at [238, 34] on link "Email" at bounding box center [239, 35] width 18 height 14
click at [227, 62] on input "email" at bounding box center [293, 61] width 142 height 11
type input "[EMAIL_ADDRESS][DOMAIN_NAME]"
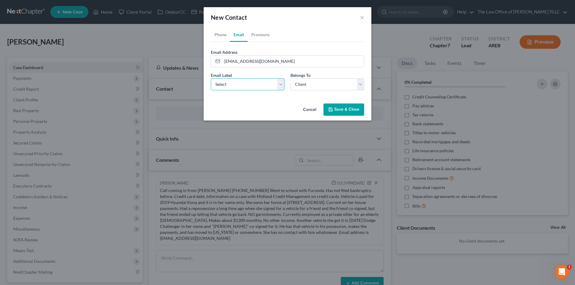
click at [224, 86] on select "Select Home Work Other" at bounding box center [248, 84] width 74 height 12
select select "0"
click at [211, 78] on select "Select Home Work Other" at bounding box center [248, 84] width 74 height 12
click at [331, 106] on button "Save & Close" at bounding box center [343, 110] width 41 height 13
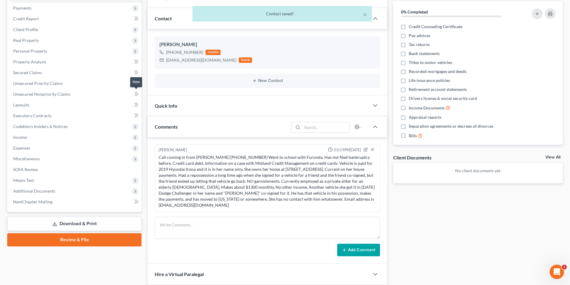
scroll to position [60, 0]
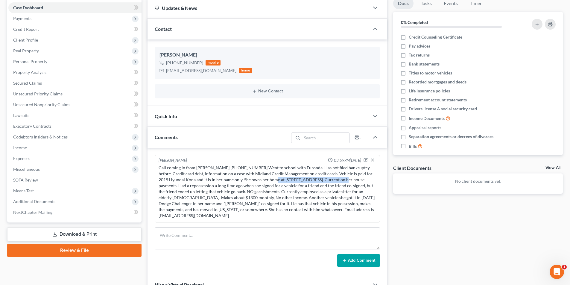
drag, startPoint x: 245, startPoint y: 180, endPoint x: 312, endPoint y: 180, distance: 66.7
click at [312, 180] on div "Call coming in from [PERSON_NAME] [PHONE_NUMBER] Went to school with Furonda. H…" at bounding box center [268, 192] width 218 height 54
copy div "[STREET_ADDRESS]."
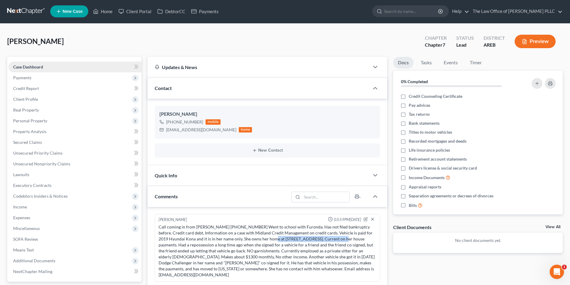
scroll to position [0, 0]
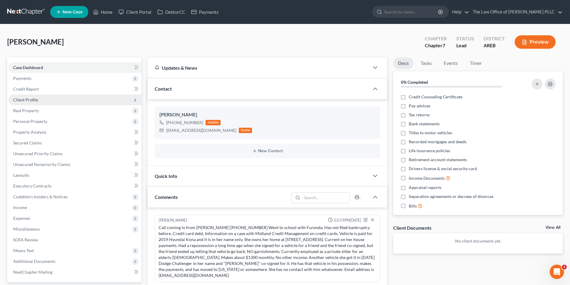
click at [28, 98] on span "Client Profile" at bounding box center [25, 99] width 25 height 5
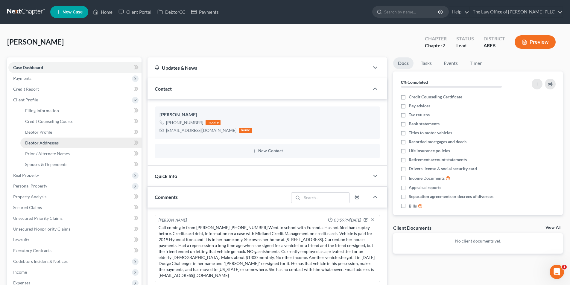
click at [49, 145] on span "Debtor Addresses" at bounding box center [42, 142] width 34 height 5
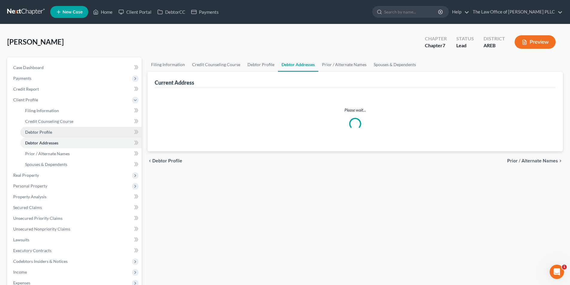
select select "0"
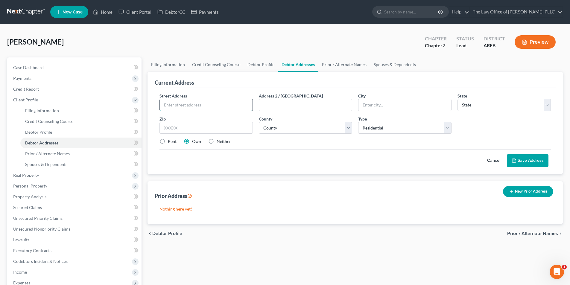
click at [163, 106] on input "text" at bounding box center [206, 104] width 93 height 11
paste input "[STREET_ADDRESS]."
type input "[STREET_ADDRESS]."
click at [374, 105] on input "text" at bounding box center [405, 104] width 93 height 11
type input "[GEOGRAPHIC_DATA]"
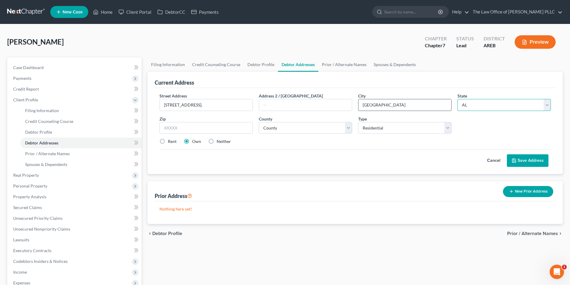
select select "2"
type input "72160"
drag, startPoint x: 237, startPoint y: 107, endPoint x: 193, endPoint y: 107, distance: 44.0
click at [193, 107] on input "[STREET_ADDRESS]." at bounding box center [206, 104] width 93 height 11
type input "415 West 20th"
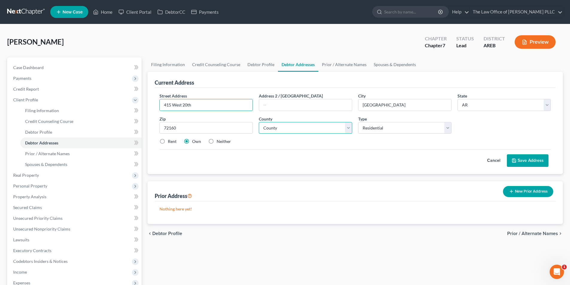
click at [276, 125] on select "County [US_STATE][GEOGRAPHIC_DATA] [GEOGRAPHIC_DATA] [GEOGRAPHIC_DATA] [GEOGRAP…" at bounding box center [305, 128] width 93 height 12
select select "0"
click at [259, 122] on select "County [US_STATE][GEOGRAPHIC_DATA] [GEOGRAPHIC_DATA] [GEOGRAPHIC_DATA] [GEOGRAP…" at bounding box center [305, 128] width 93 height 12
click at [537, 163] on button "Save Address" at bounding box center [528, 160] width 42 height 13
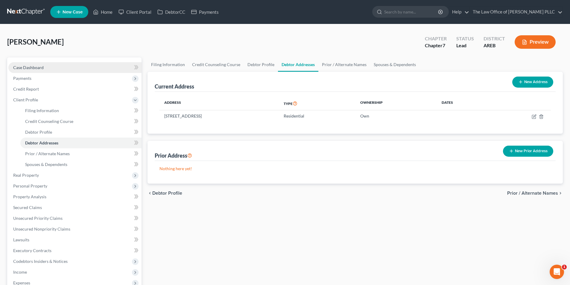
click at [27, 65] on span "Case Dashboard" at bounding box center [28, 67] width 31 height 5
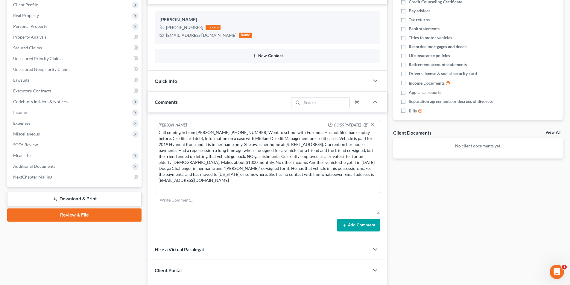
scroll to position [150, 0]
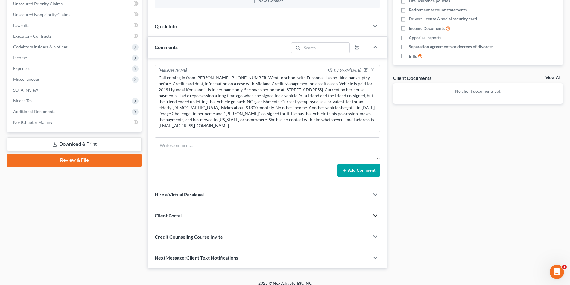
click at [377, 212] on icon "button" at bounding box center [375, 215] width 7 height 7
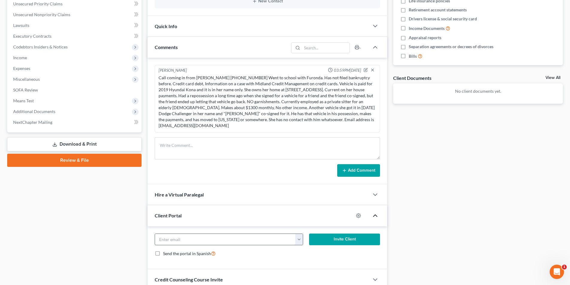
click at [190, 234] on input "email" at bounding box center [225, 239] width 141 height 11
type input "[EMAIL_ADDRESS][DOMAIN_NAME]"
click at [346, 234] on button "Invite Client" at bounding box center [344, 240] width 71 height 12
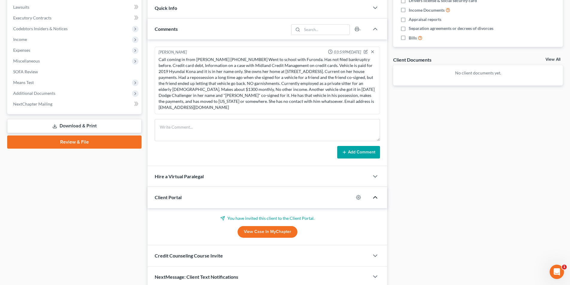
scroll to position [187, 0]
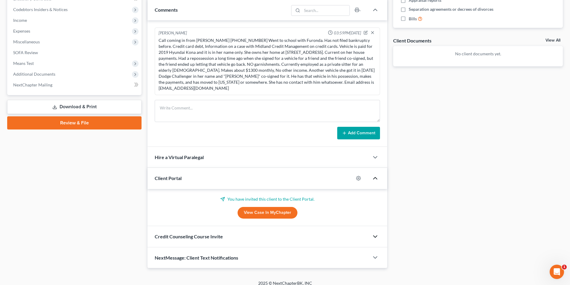
click at [374, 233] on icon "button" at bounding box center [375, 236] width 7 height 7
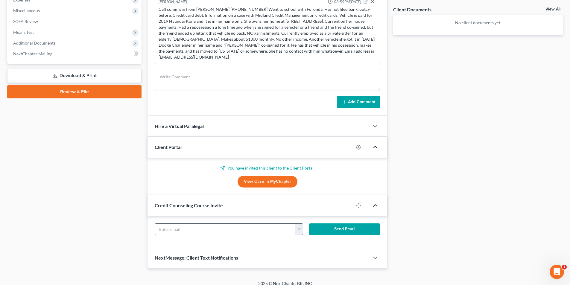
scroll to position [219, 0]
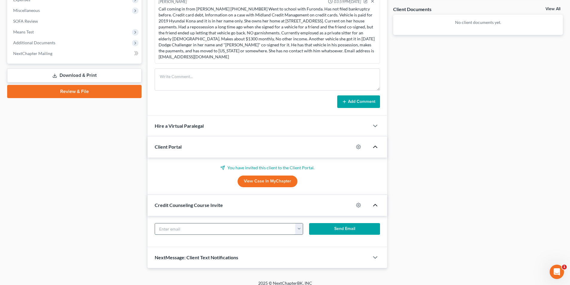
click at [250, 224] on input "text" at bounding box center [225, 229] width 141 height 11
type input "[EMAIL_ADDRESS][DOMAIN_NAME]"
click at [343, 223] on button "Send Email" at bounding box center [344, 229] width 71 height 12
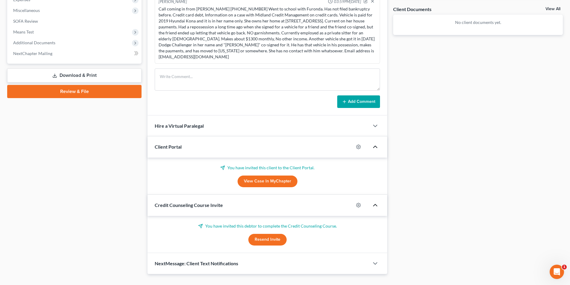
scroll to position [9, 0]
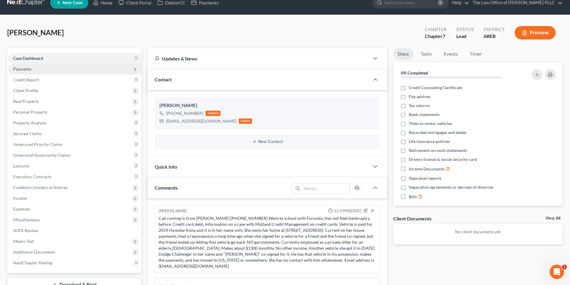
click at [31, 69] on span "Payments" at bounding box center [22, 68] width 18 height 5
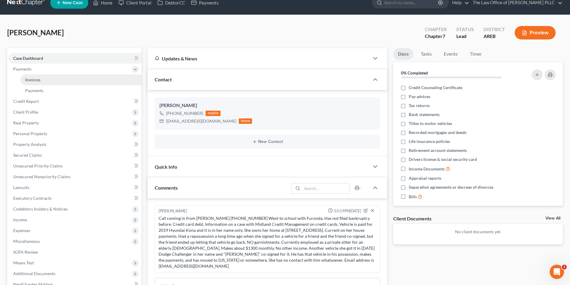
click at [35, 78] on span "Invoices" at bounding box center [32, 79] width 15 height 5
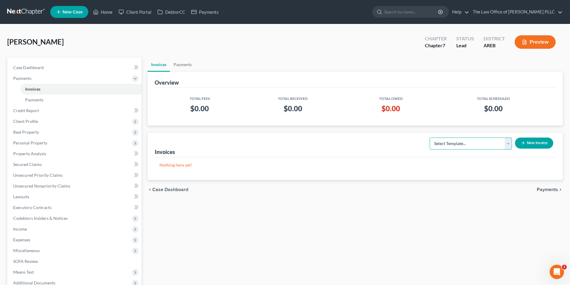
click at [459, 146] on select "Select Template... Credit Report Fee Chapter 7 Filing and Processing Fee Chapte…" at bounding box center [471, 144] width 82 height 12
select select "0"
click at [430, 138] on select "Select Template... Credit Report Fee Chapter 7 Filing and Processing Fee Chapte…" at bounding box center [471, 144] width 82 height 12
click at [527, 146] on button "New Invoice" at bounding box center [534, 143] width 38 height 11
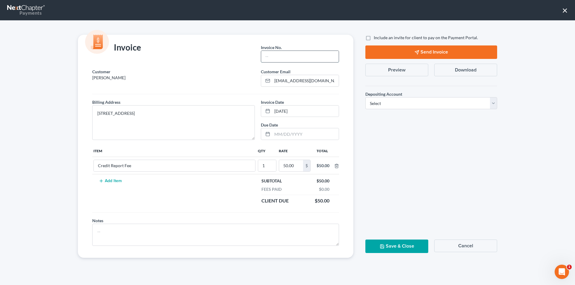
click at [270, 59] on input "text" at bounding box center [300, 56] width 78 height 11
type input "[PHONE_NUMBER]"
click at [373, 37] on label "Include an invite for client to pay on the Payment Portal." at bounding box center [425, 38] width 104 height 6
click at [376, 37] on input "Include an invite for client to pay on the Payment Portal." at bounding box center [378, 37] width 4 height 4
checkbox input "true"
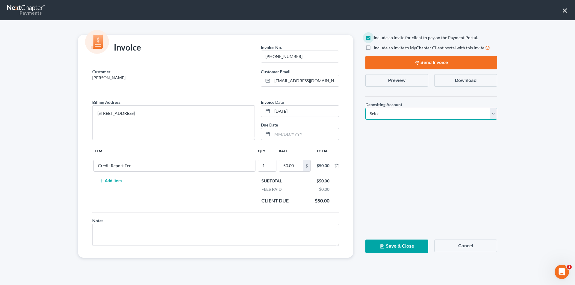
click at [375, 112] on select "Select Operation Trust" at bounding box center [431, 114] width 132 height 12
select select "0"
click at [365, 108] on select "Select Operation Trust" at bounding box center [431, 114] width 132 height 12
click at [373, 47] on label "Include an invite to MyChapter Client portal with this invite." at bounding box center [431, 47] width 116 height 7
click at [376, 47] on input "Include an invite to MyChapter Client portal with this invite." at bounding box center [378, 46] width 4 height 4
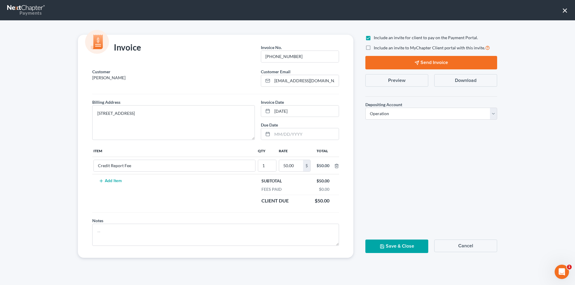
checkbox input "true"
click at [426, 66] on button "Send Invoice" at bounding box center [431, 62] width 132 height 13
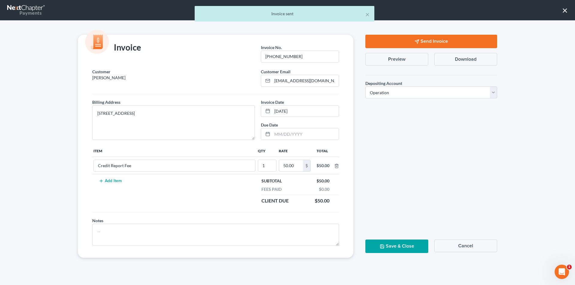
click at [393, 248] on button "Save & Close" at bounding box center [396, 246] width 63 height 13
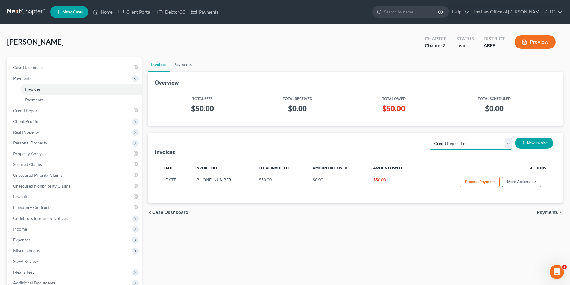
click at [469, 147] on select "Select Template... Credit Report Fee Chapter 7 Filing and Processing Fee Chapte…" at bounding box center [471, 144] width 82 height 12
select select "1"
click at [430, 138] on select "Select Template... Credit Report Fee Chapter 7 Filing and Processing Fee Chapte…" at bounding box center [471, 144] width 82 height 12
click at [523, 144] on line "button" at bounding box center [523, 143] width 0 height 3
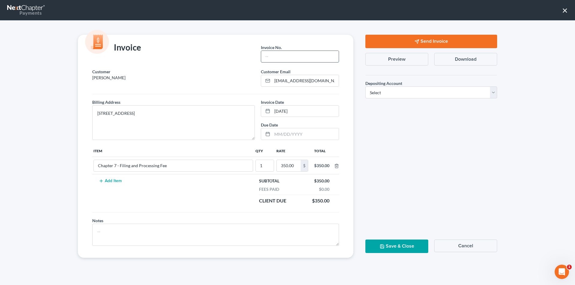
drag, startPoint x: 271, startPoint y: 57, endPoint x: 275, endPoint y: 55, distance: 5.2
click at [271, 57] on input "text" at bounding box center [300, 56] width 78 height 11
type input "[PHONE_NUMBER]"
click at [382, 93] on select "Select Operation Trust" at bounding box center [431, 92] width 132 height 12
select select "0"
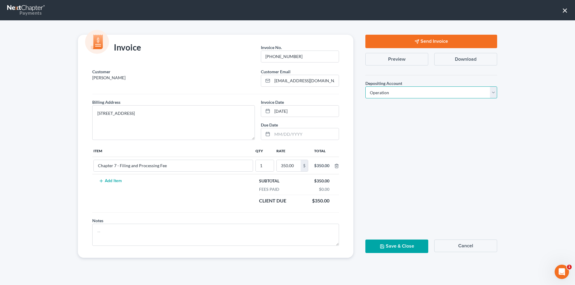
click at [365, 86] on select "Select Operation Trust" at bounding box center [431, 92] width 132 height 12
click at [405, 41] on button "Send Invoice" at bounding box center [431, 41] width 132 height 13
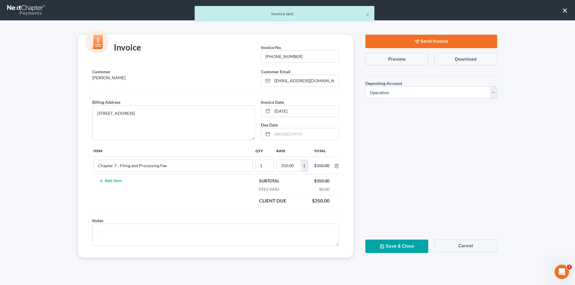
click at [408, 247] on button "Save & Close" at bounding box center [396, 246] width 63 height 13
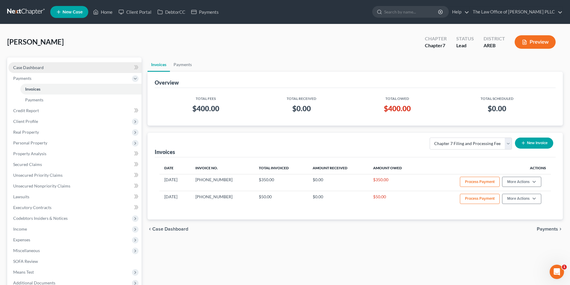
click at [30, 65] on span "Case Dashboard" at bounding box center [28, 67] width 31 height 5
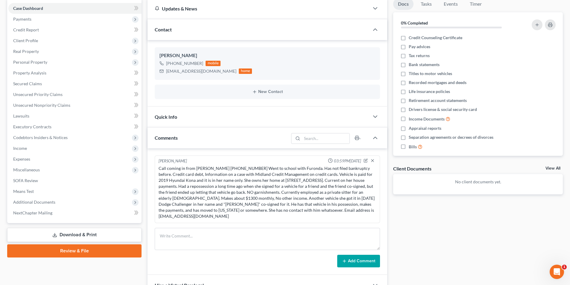
scroll to position [60, 0]
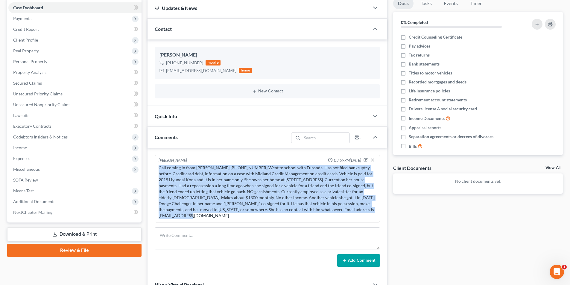
drag, startPoint x: 316, startPoint y: 209, endPoint x: 158, endPoint y: 170, distance: 162.5
click at [158, 170] on div "Call coming in from [PERSON_NAME] [PHONE_NUMBER] Went to school with Furonda. H…" at bounding box center [267, 192] width 220 height 56
copy div "Call coming in from [PERSON_NAME] [PHONE_NUMBER] Went to school with Furonda. H…"
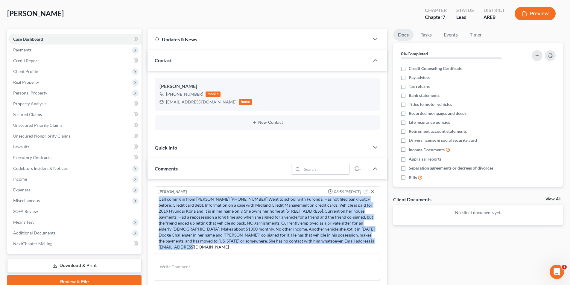
scroll to position [0, 0]
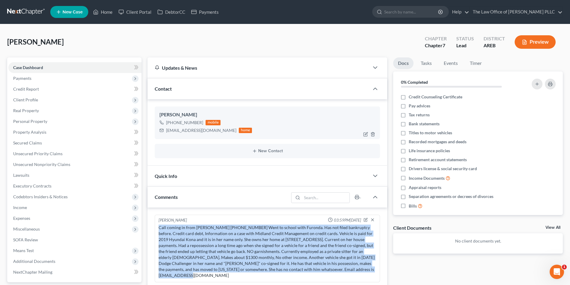
click at [348, 113] on div "[PERSON_NAME]" at bounding box center [268, 114] width 216 height 7
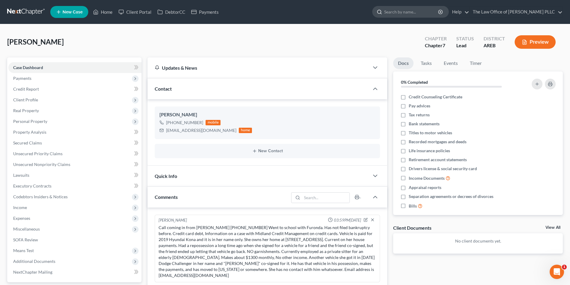
click at [394, 12] on input "search" at bounding box center [411, 11] width 55 height 11
type input "[PERSON_NAME]"
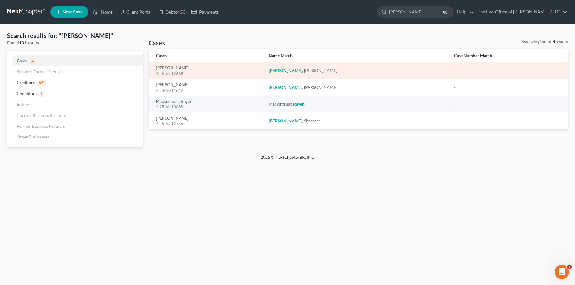
click at [176, 71] on div "4:25-bk-12668" at bounding box center [207, 74] width 103 height 6
click at [176, 67] on link "[PERSON_NAME]" at bounding box center [172, 68] width 33 height 4
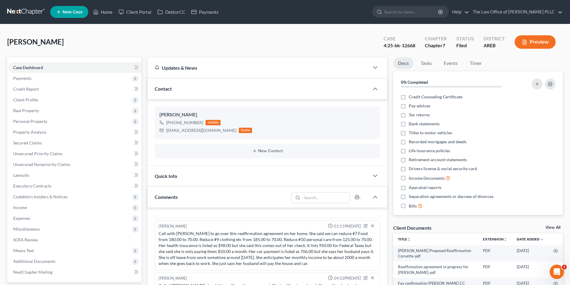
scroll to position [1211, 0]
click at [32, 265] on span "Additional Documents" at bounding box center [74, 261] width 133 height 11
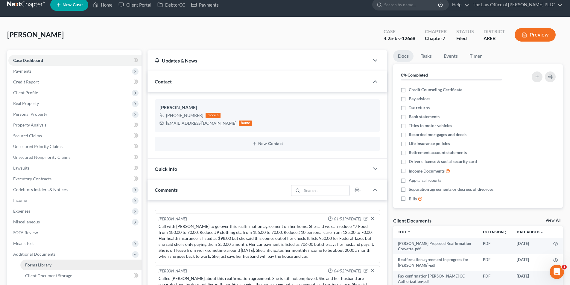
scroll to position [60, 0]
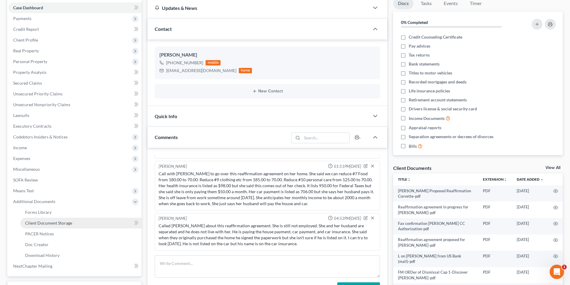
click at [42, 223] on span "Client Document Storage" at bounding box center [48, 223] width 47 height 5
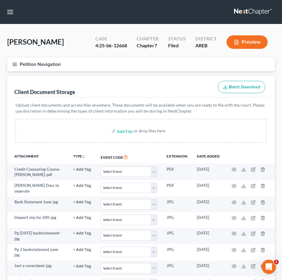
click at [123, 83] on div "Client Document Storage Batch Download" at bounding box center [140, 87] width 253 height 22
click at [169, 84] on div "Client Document Storage Batch Download" at bounding box center [140, 87] width 253 height 22
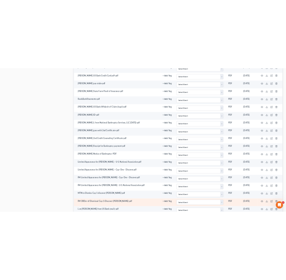
scroll to position [509, 0]
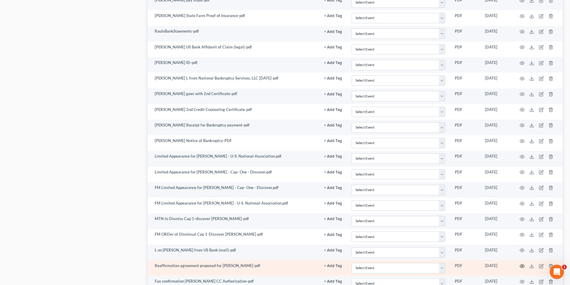
click at [524, 265] on icon "button" at bounding box center [522, 266] width 5 height 5
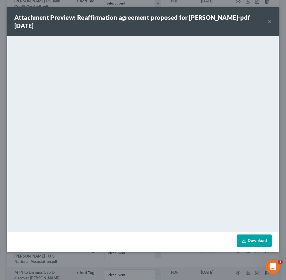
click at [269, 21] on button "×" at bounding box center [270, 21] width 4 height 7
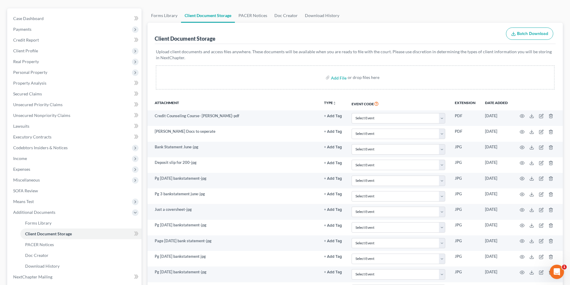
scroll to position [0, 0]
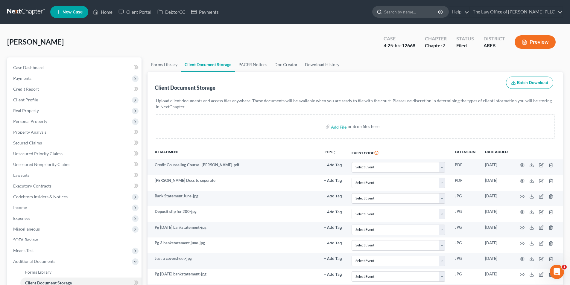
click at [405, 10] on input "search" at bounding box center [411, 11] width 55 height 11
type input "[PERSON_NAME]"
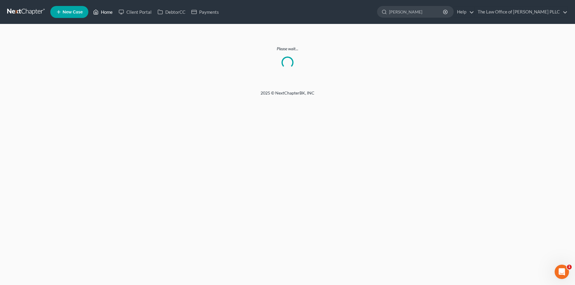
click at [105, 11] on link "Home" at bounding box center [102, 12] width 25 height 11
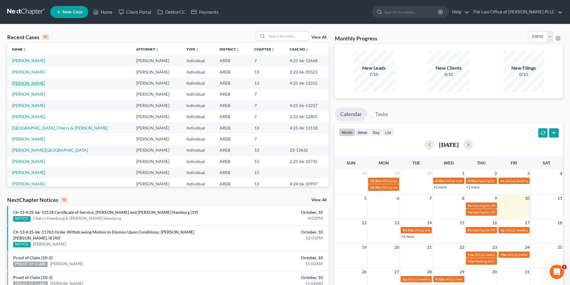
click at [25, 81] on link "[PERSON_NAME]" at bounding box center [28, 83] width 33 height 5
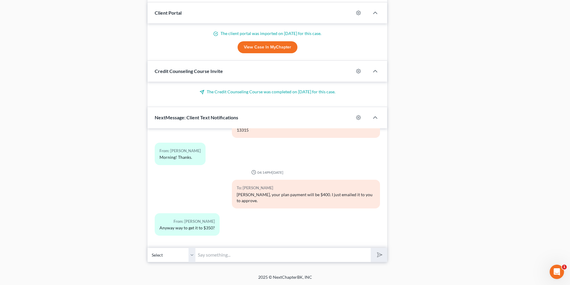
scroll to position [699, 0]
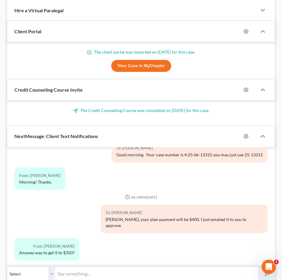
drag, startPoint x: 153, startPoint y: 16, endPoint x: 165, endPoint y: 8, distance: 14.7
click at [153, 16] on div "Hire a Virtual Paralegal" at bounding box center [131, 10] width 249 height 21
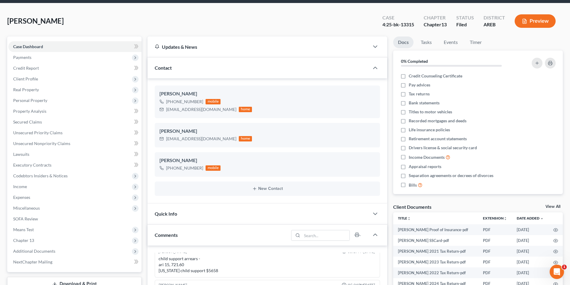
scroll to position [0, 0]
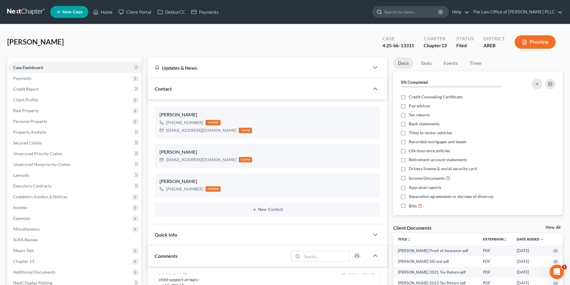
click at [397, 7] on input "search" at bounding box center [411, 11] width 55 height 11
type input "[PERSON_NAME]"
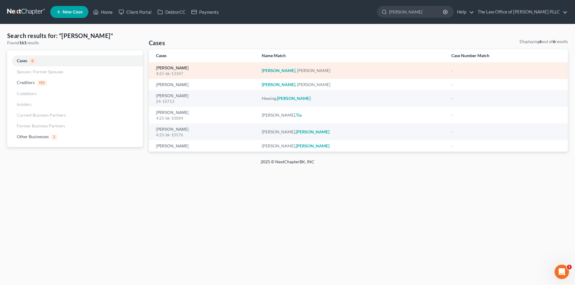
click at [167, 68] on link "[PERSON_NAME]" at bounding box center [172, 68] width 33 height 4
select select "0"
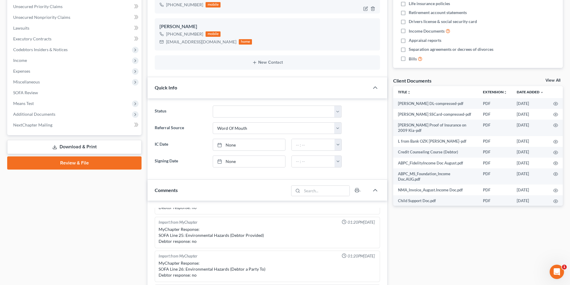
scroll to position [150, 0]
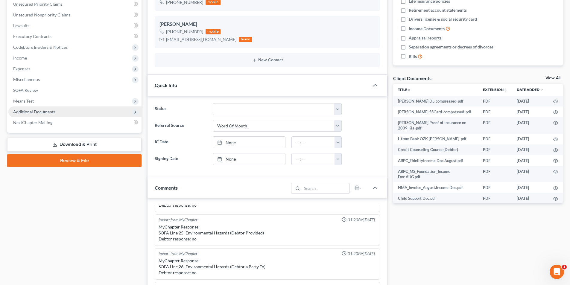
click at [43, 113] on span "Additional Documents" at bounding box center [34, 111] width 42 height 5
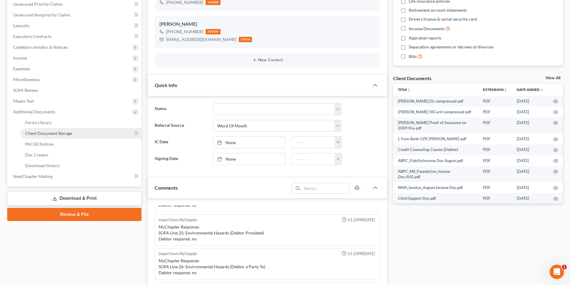
click at [49, 135] on span "Client Document Storage" at bounding box center [48, 133] width 47 height 5
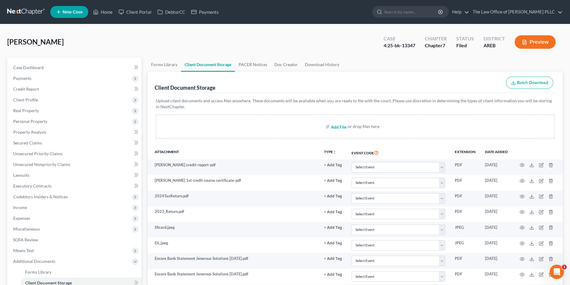
click at [340, 126] on input "file" at bounding box center [338, 126] width 14 height 11
type input "C:\fakepath\Warranty Deed (1).pdf"
click at [33, 102] on span "Client Profile" at bounding box center [25, 99] width 25 height 5
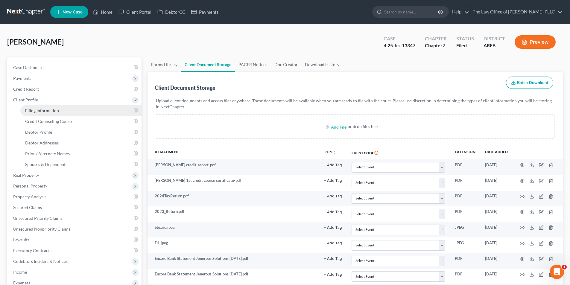
click at [49, 110] on span "Filing Information" at bounding box center [42, 110] width 34 height 5
select select "1"
select select "0"
select select "5"
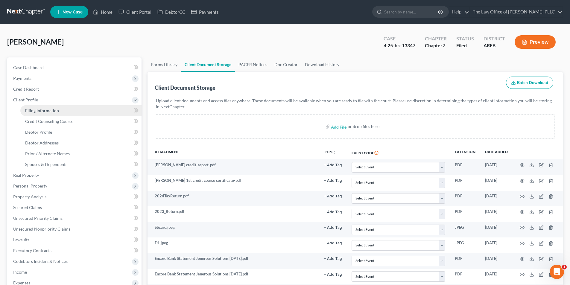
select select "0"
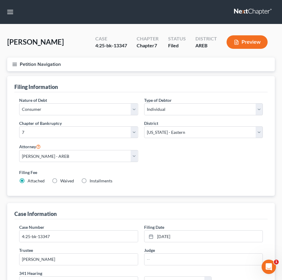
click at [163, 13] on nav "Home New Case Client Portal DebtorCC Payments The Law Office of [PERSON_NAME] P…" at bounding box center [141, 12] width 282 height 24
click at [78, 48] on div "[PERSON_NAME] Upgraded Case 4:25-bk-13347 Chapter Chapter 7 Status Filed Distri…" at bounding box center [140, 44] width 267 height 26
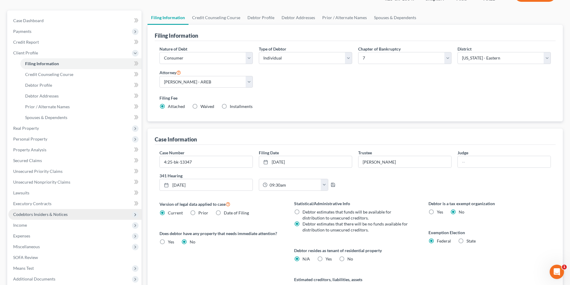
scroll to position [119, 0]
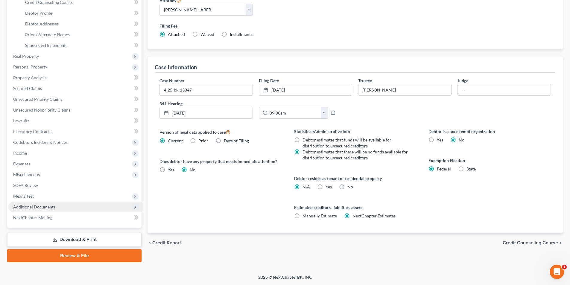
click at [34, 208] on span "Additional Documents" at bounding box center [34, 206] width 42 height 5
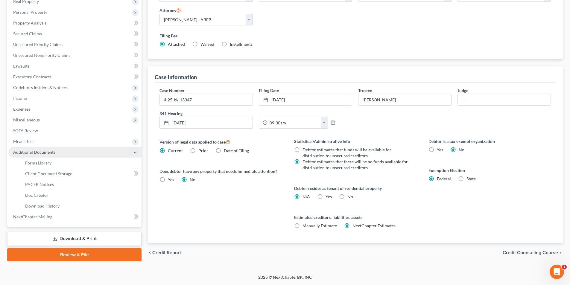
scroll to position [108, 0]
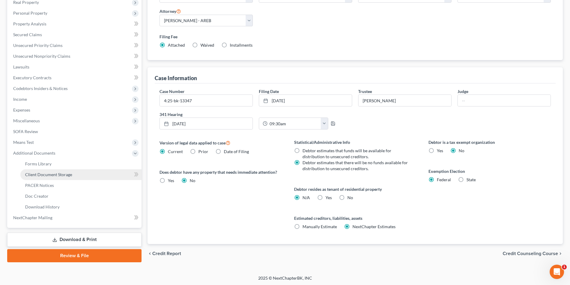
click at [45, 174] on span "Client Document Storage" at bounding box center [48, 174] width 47 height 5
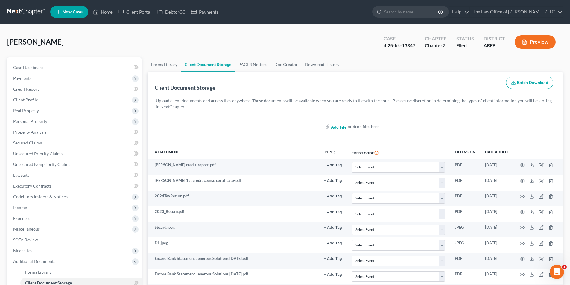
click at [339, 127] on input "file" at bounding box center [338, 126] width 14 height 11
type input "C:\fakepath\Note.pdf"
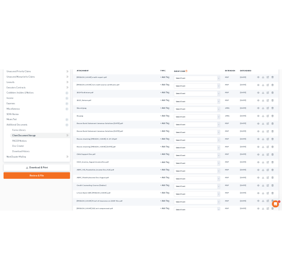
scroll to position [249, 0]
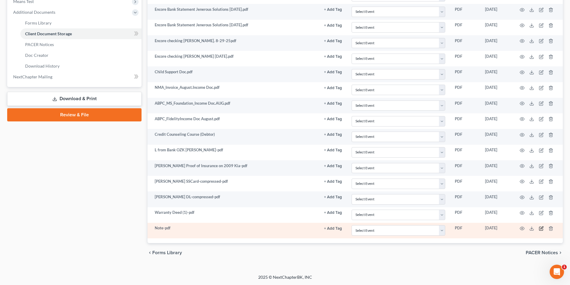
click at [541, 227] on icon "button" at bounding box center [541, 228] width 5 height 5
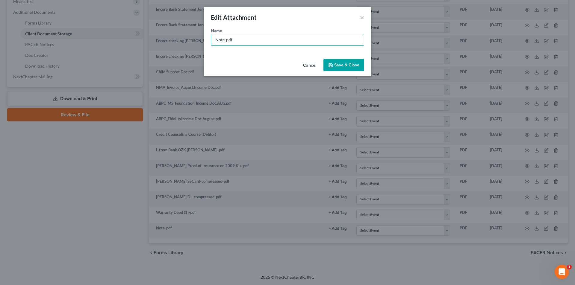
drag, startPoint x: 224, startPoint y: 38, endPoint x: 208, endPoint y: 42, distance: 16.3
click at [208, 42] on div "Name * Note-pdf" at bounding box center [288, 42] width 168 height 29
type input "Promissory Note on home-pdf"
click at [335, 65] on span "Save & Close" at bounding box center [346, 65] width 25 height 5
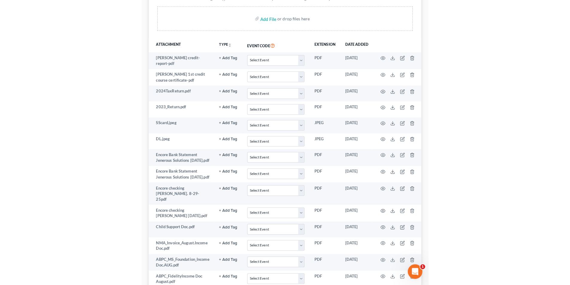
scroll to position [0, 0]
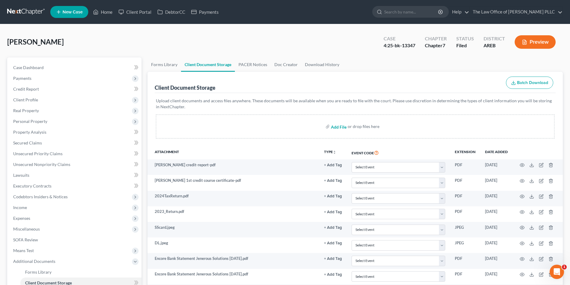
click at [336, 127] on input "file" at bounding box center [338, 126] width 14 height 11
type input "C:\fakepath\[PERSON_NAME].pdf"
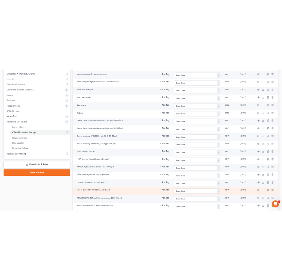
scroll to position [265, 0]
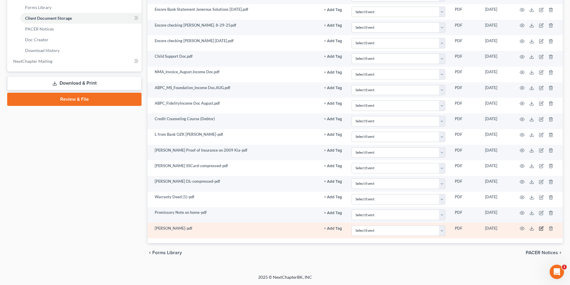
click at [541, 230] on icon "button" at bounding box center [541, 228] width 5 height 5
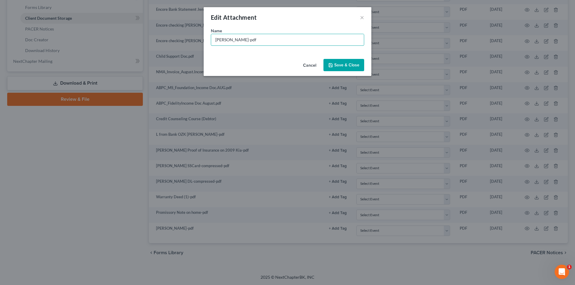
drag, startPoint x: 230, startPoint y: 39, endPoint x: 206, endPoint y: 42, distance: 24.1
click at [206, 42] on div "Name * [PERSON_NAME]-pdf" at bounding box center [288, 42] width 168 height 29
type input "Personal Property Assessment-pdf"
click at [328, 64] on icon "button" at bounding box center [330, 65] width 5 height 5
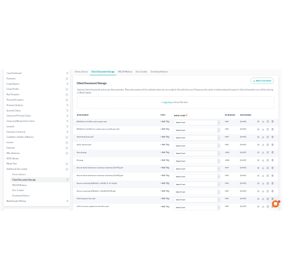
scroll to position [90, 0]
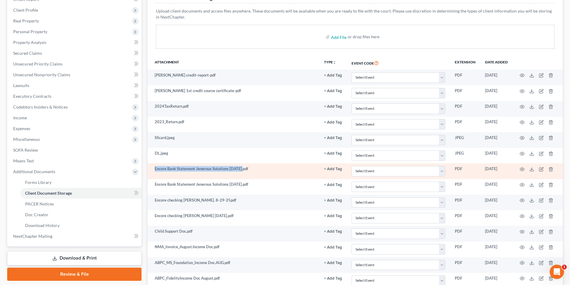
drag, startPoint x: 243, startPoint y: 169, endPoint x: 154, endPoint y: 171, distance: 89.8
click at [154, 171] on td "Encore Bank Statement Jenerous Solutions [DATE].pdf" at bounding box center [234, 171] width 172 height 16
copy td "Encore Bank Statement Jenerous Solutions [DATE]"
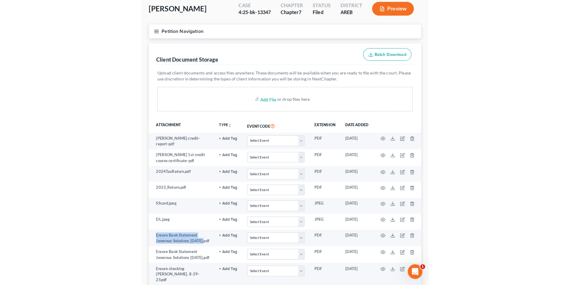
scroll to position [0, 0]
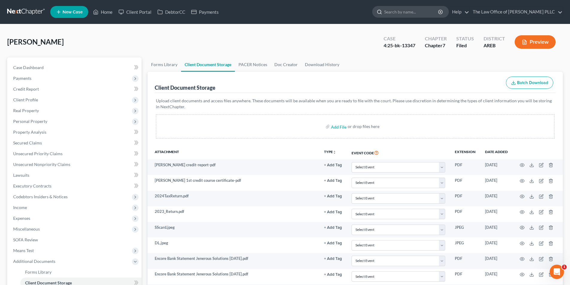
click at [398, 13] on input "search" at bounding box center [411, 11] width 55 height 11
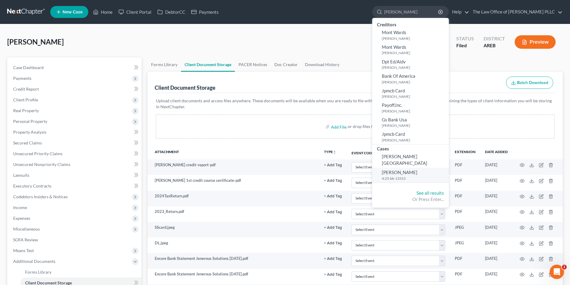
type input "[PERSON_NAME]"
click at [408, 168] on link "[PERSON_NAME] 4:25-bk-13315" at bounding box center [410, 175] width 77 height 15
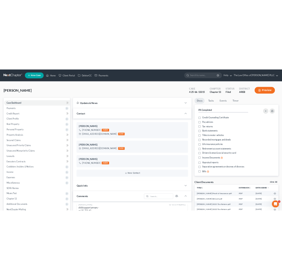
scroll to position [711, 0]
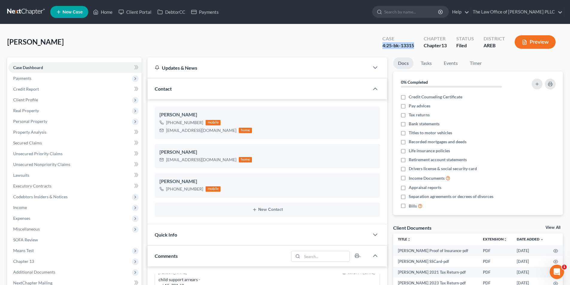
drag, startPoint x: 414, startPoint y: 44, endPoint x: 379, endPoint y: 46, distance: 35.7
click at [379, 46] on div "Case 4:25-bk-13315" at bounding box center [398, 43] width 41 height 18
copy div "4:25-bk-13315"
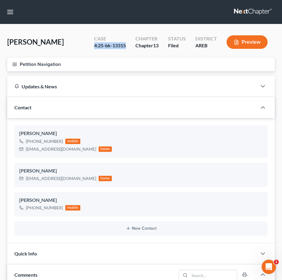
scroll to position [699, 0]
